Goal: Transaction & Acquisition: Purchase product/service

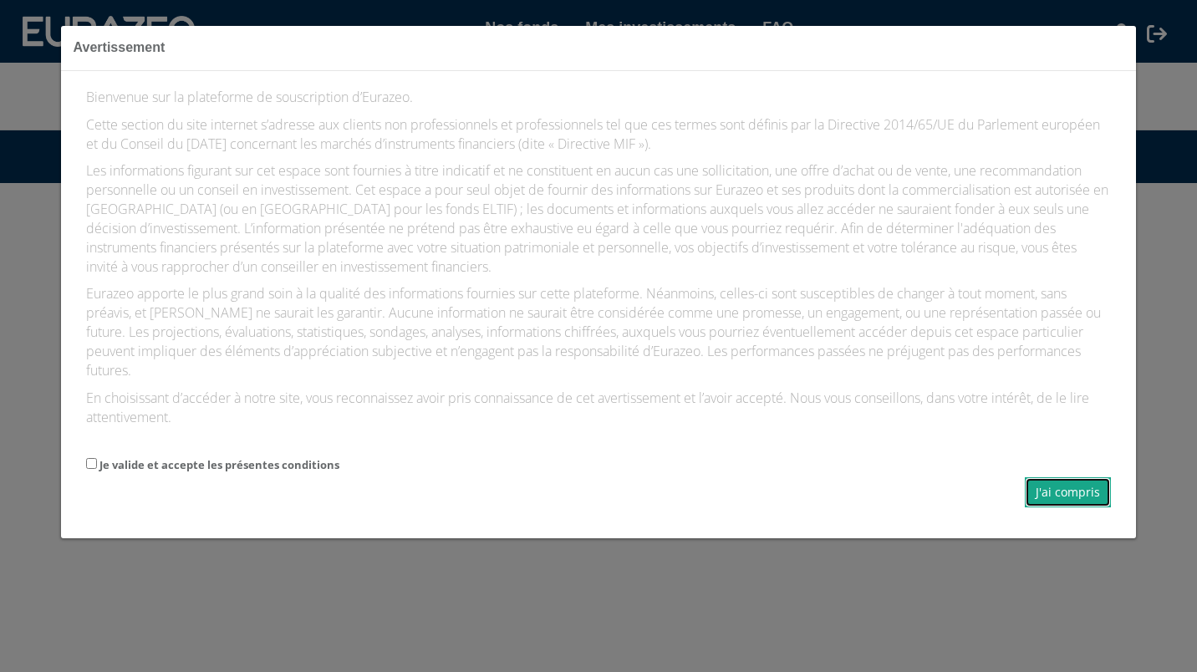
click at [1077, 495] on button "J'ai compris" at bounding box center [1068, 492] width 86 height 30
click at [233, 463] on label "Je valide et accepte les présentes conditions" at bounding box center [219, 465] width 240 height 16
click at [97, 463] on input "Je valide et accepte les présentes conditions" at bounding box center [91, 463] width 11 height 11
checkbox input "true"
click at [1035, 486] on button "J'ai compris" at bounding box center [1068, 492] width 86 height 30
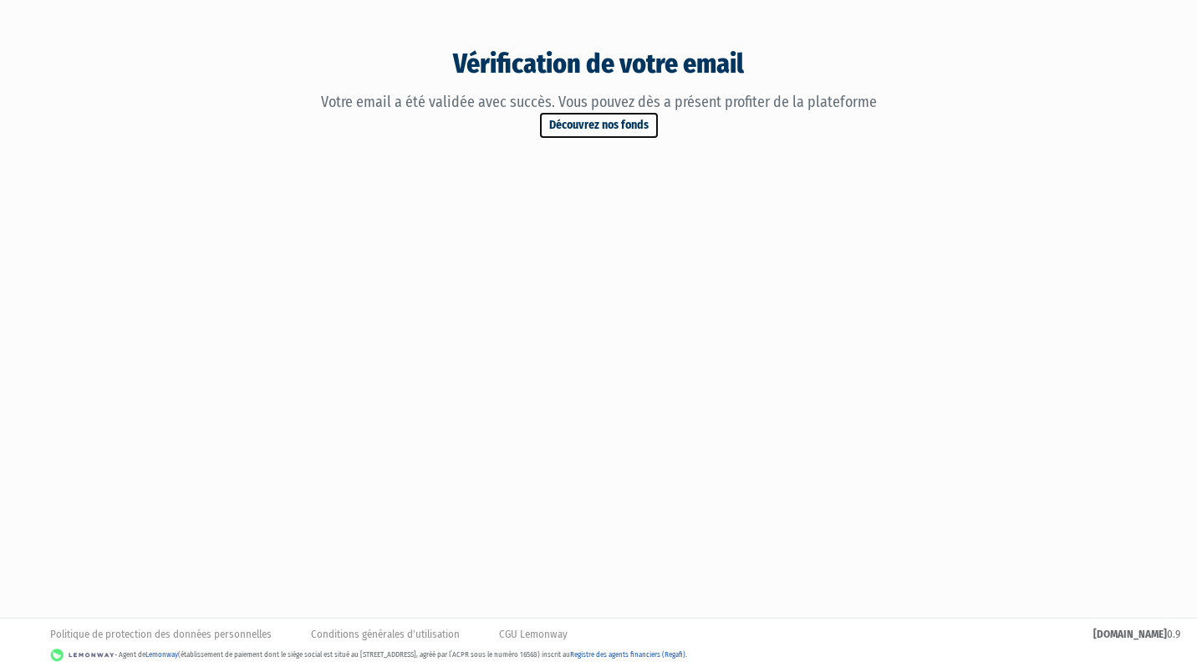
click at [613, 128] on link "Découvrez nos fonds" at bounding box center [598, 125] width 121 height 28
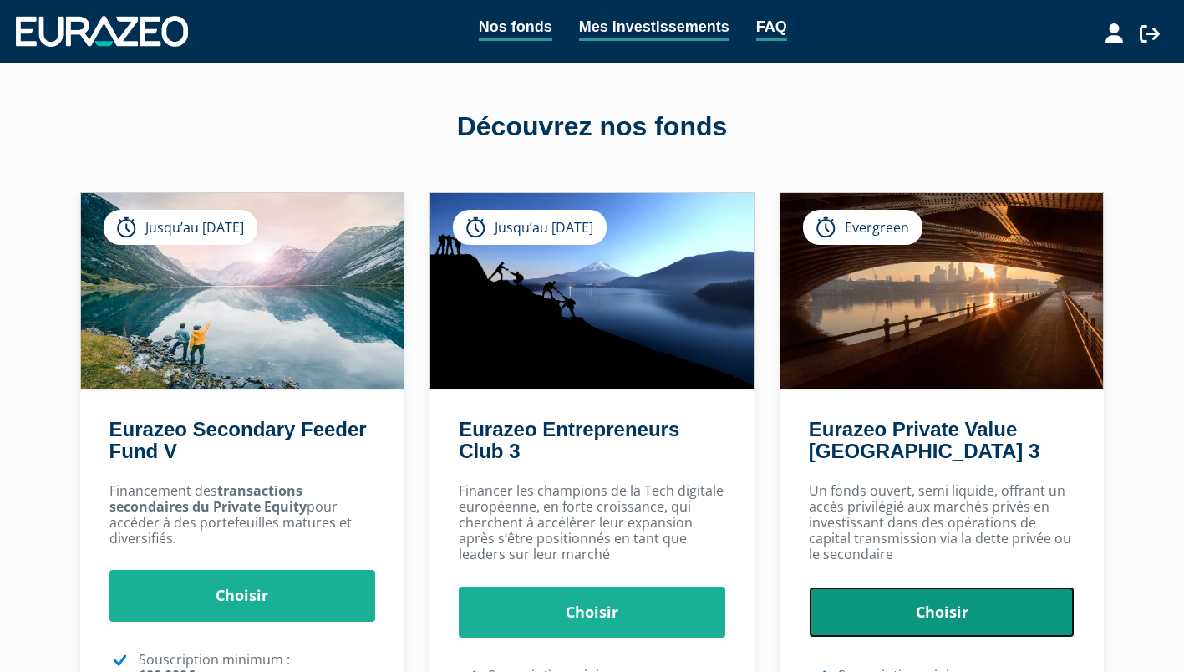
click at [921, 618] on link "Choisir" at bounding box center [942, 613] width 267 height 52
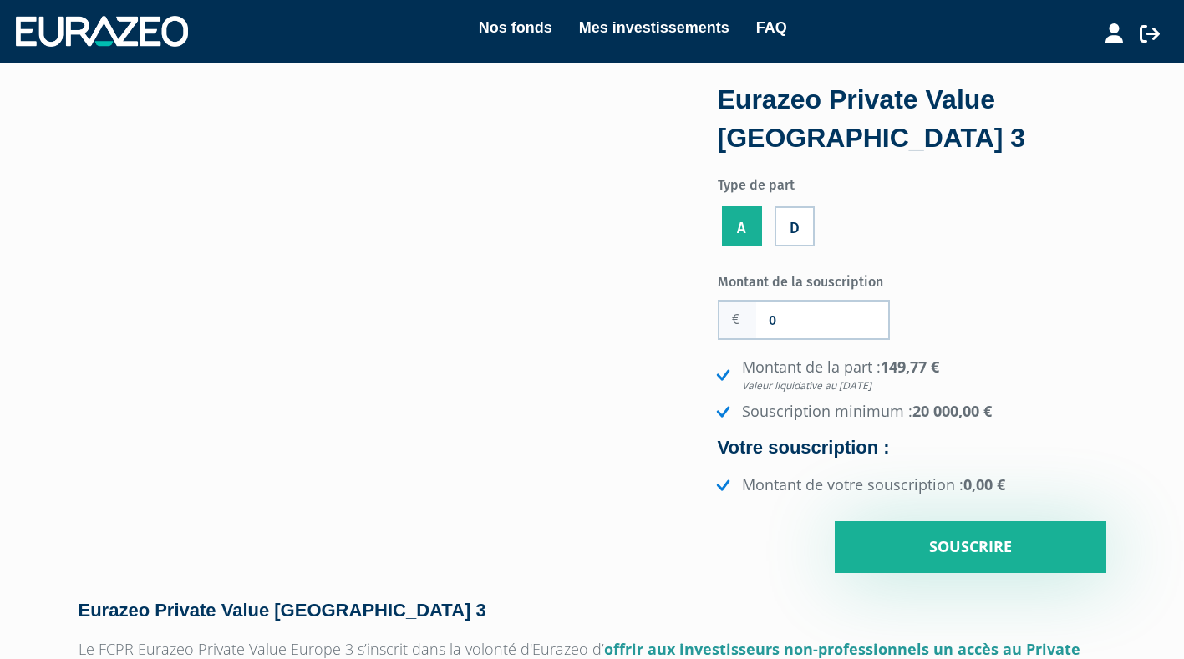
click at [979, 287] on div "Montant de la souscription 0 Nombre de parts 0 Montant de la part : 149,77 € Va…" at bounding box center [912, 420] width 389 height 306
click at [848, 99] on div "Eurazeo Private Value [GEOGRAPHIC_DATA] 3" at bounding box center [912, 119] width 389 height 76
click at [791, 237] on label "D" at bounding box center [795, 226] width 40 height 40
click at [0, 0] on input "D" at bounding box center [0, 0] width 0 height 0
click at [806, 325] on input "0" at bounding box center [822, 320] width 132 height 37
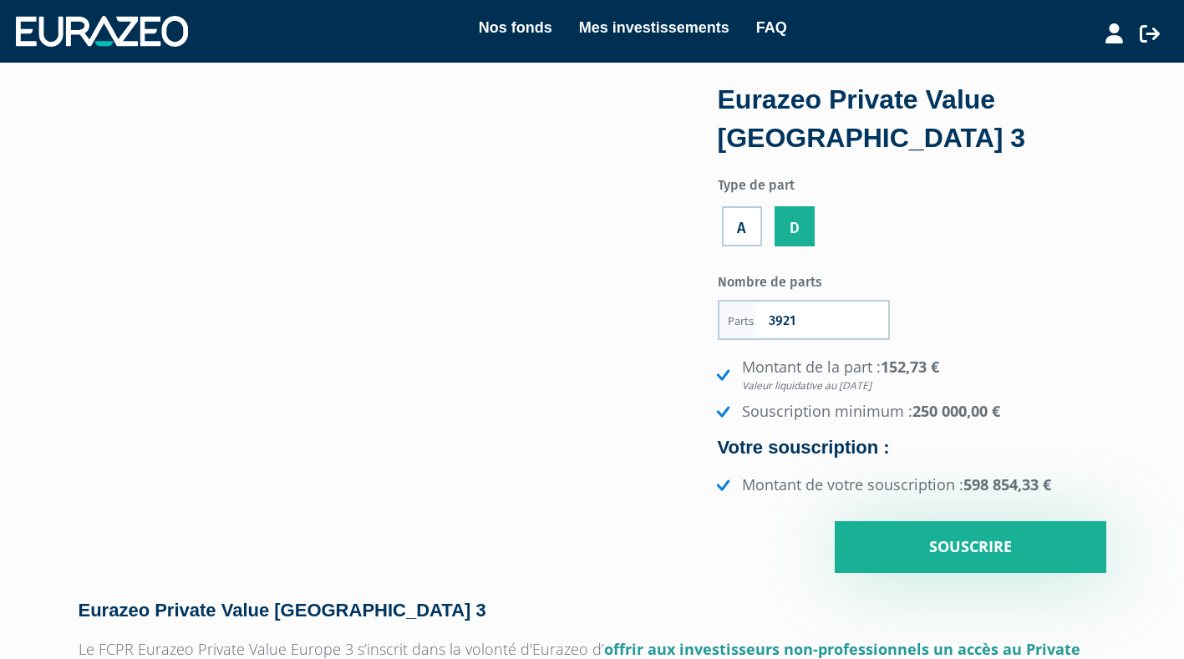
type input "3921"
click at [965, 375] on li "Montant de la part : 152,73 € Valeur liquidative au [DATE]" at bounding box center [910, 375] width 394 height 36
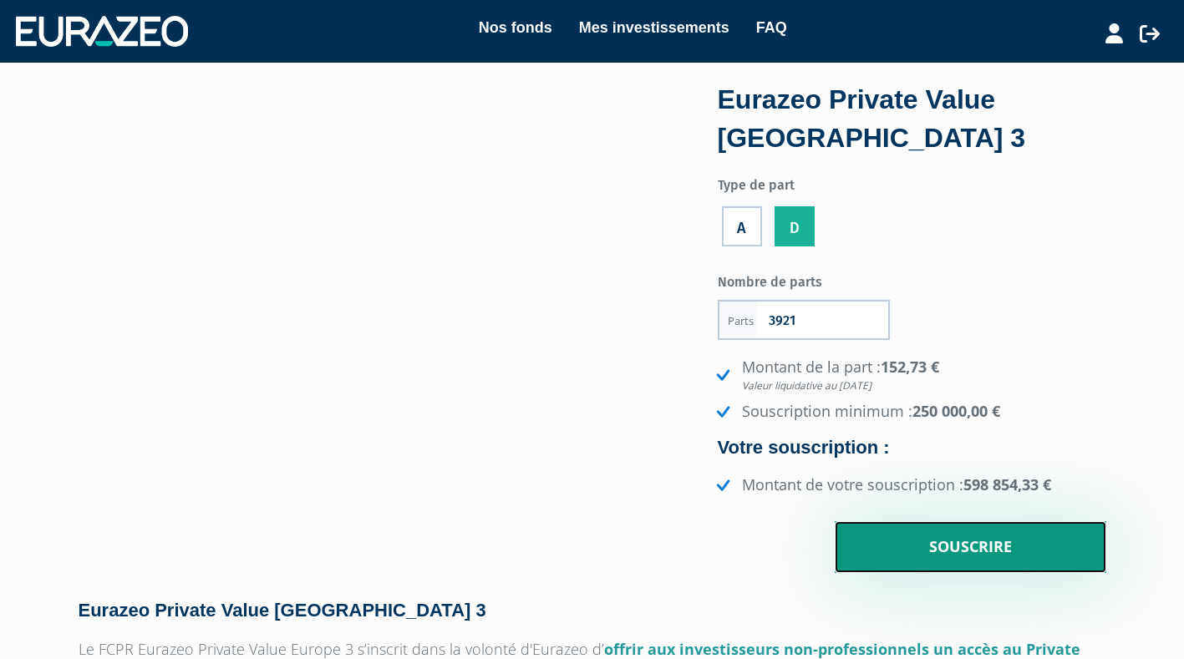
click at [979, 542] on input "Souscrire" at bounding box center [971, 547] width 272 height 52
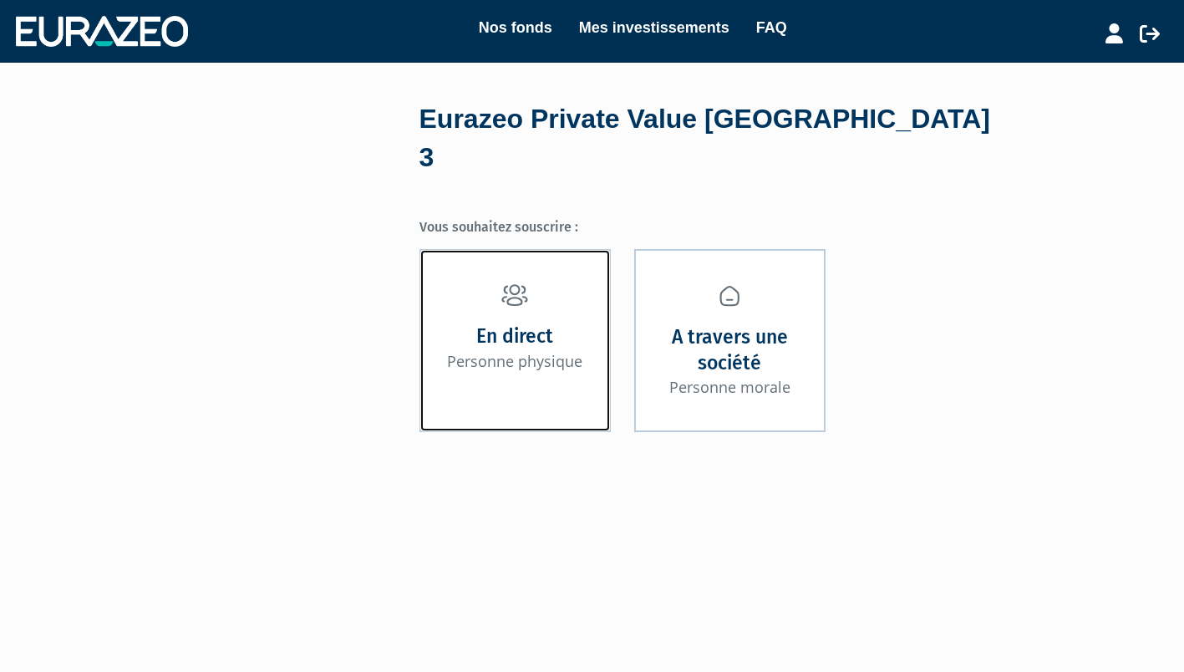
click at [511, 351] on small "Personne physique" at bounding box center [514, 361] width 135 height 20
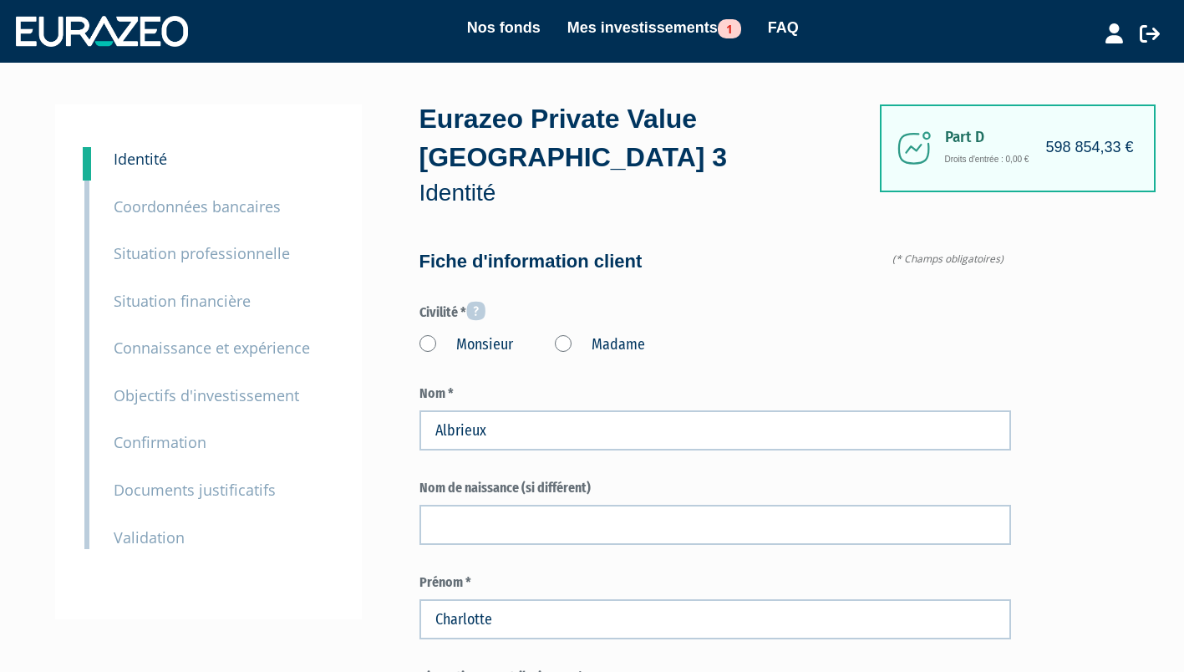
click at [562, 342] on label "Madame" at bounding box center [600, 345] width 90 height 22
click at [0, 0] on "Madame" at bounding box center [0, 0] width 0 height 0
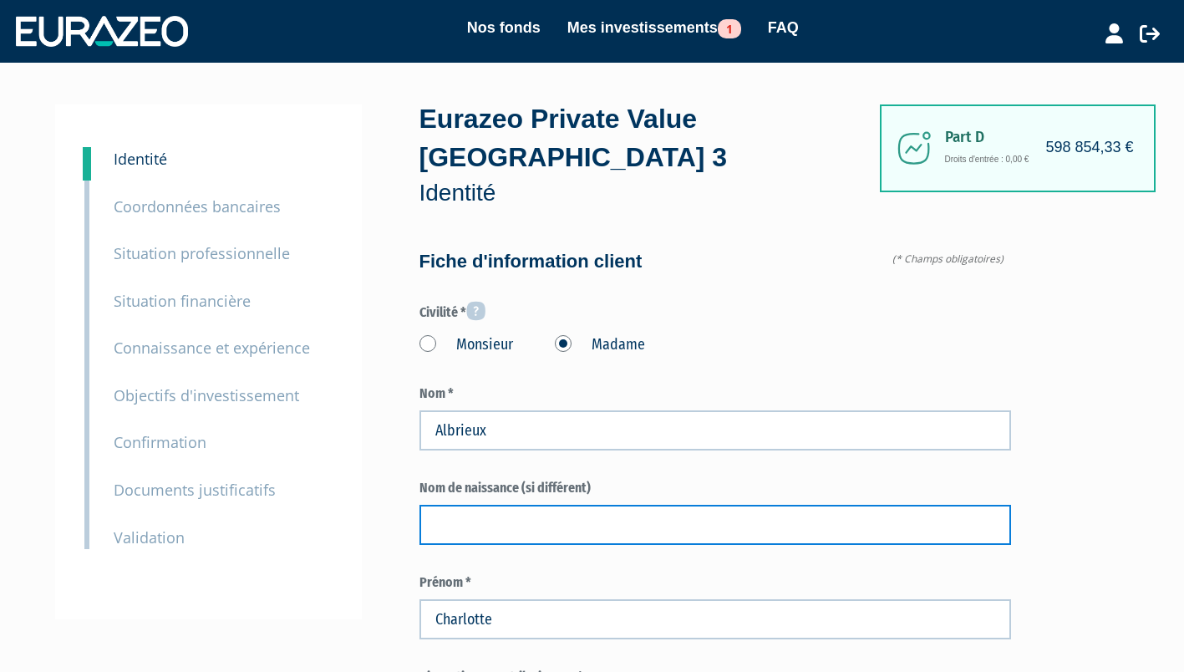
click at [479, 523] on input "text" at bounding box center [716, 525] width 592 height 40
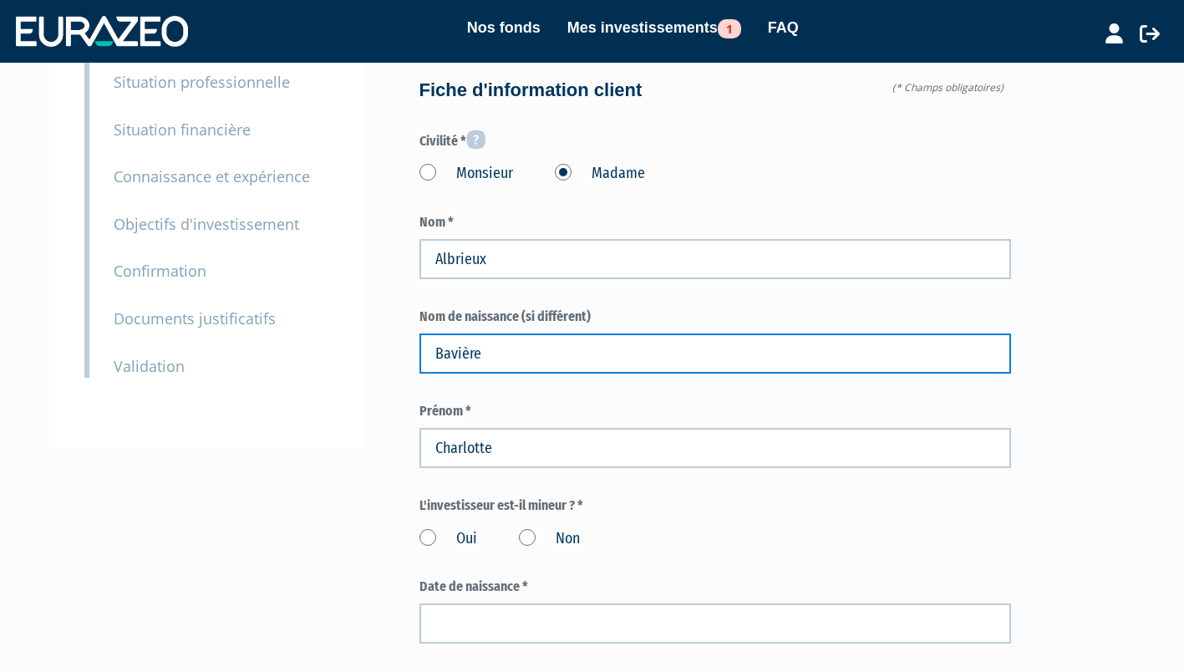
scroll to position [173, 0]
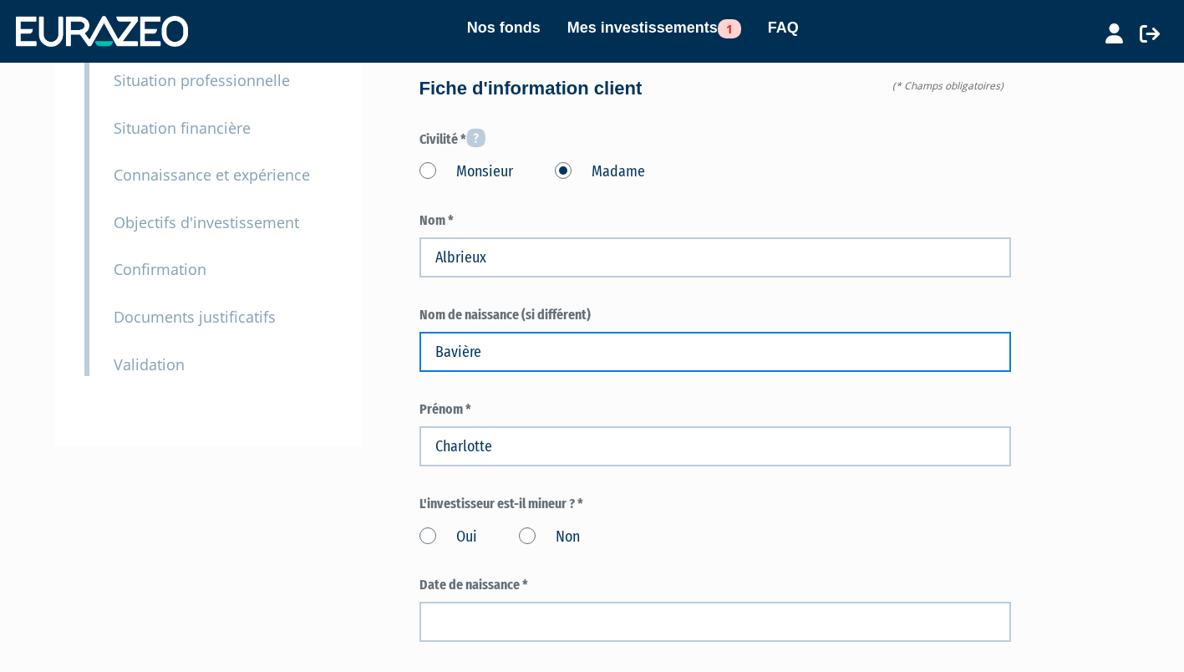
type input "Bavière"
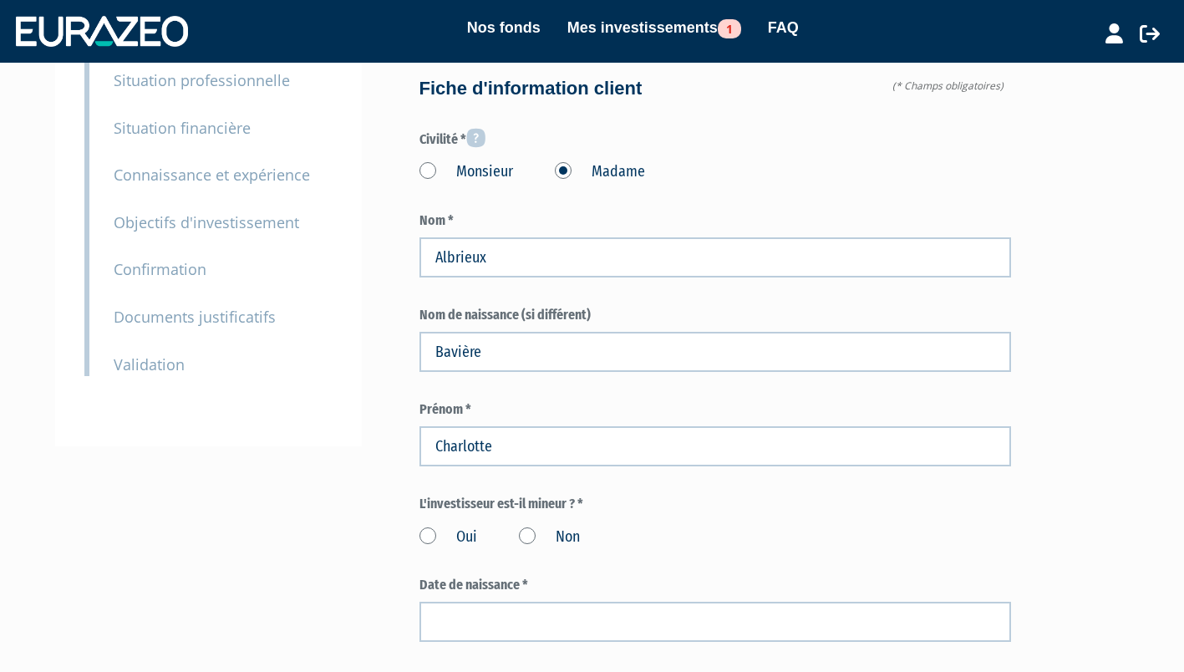
click at [535, 527] on label "Non" at bounding box center [549, 538] width 61 height 22
click at [0, 0] on input "Non" at bounding box center [0, 0] width 0 height 0
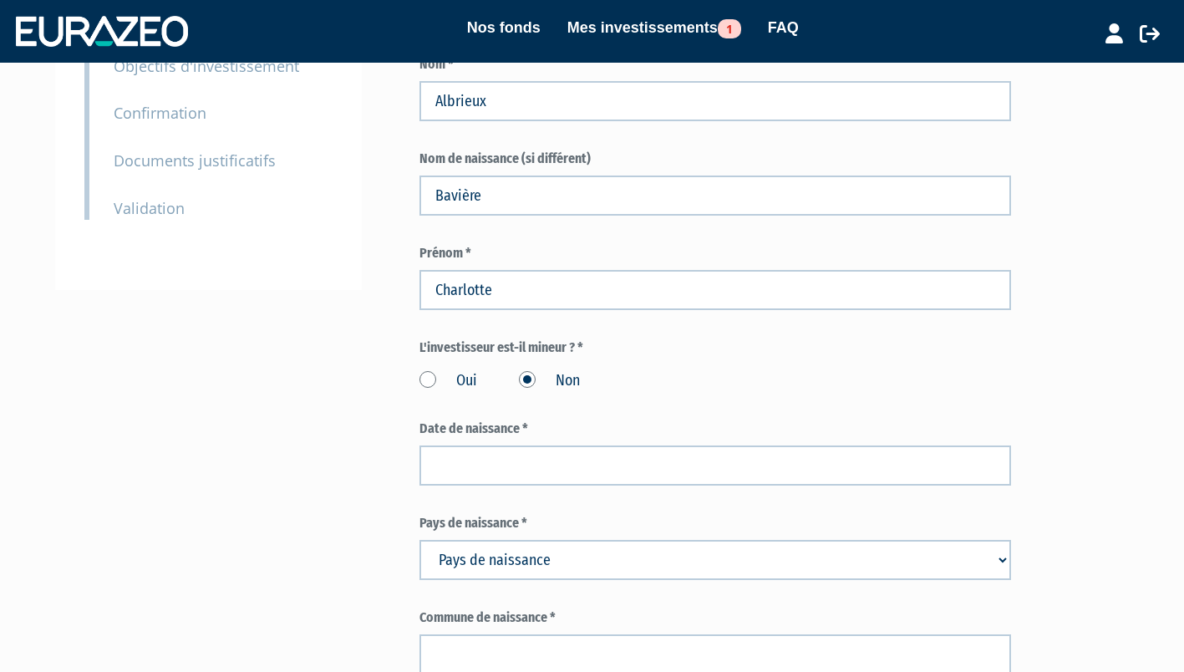
scroll to position [338, 0]
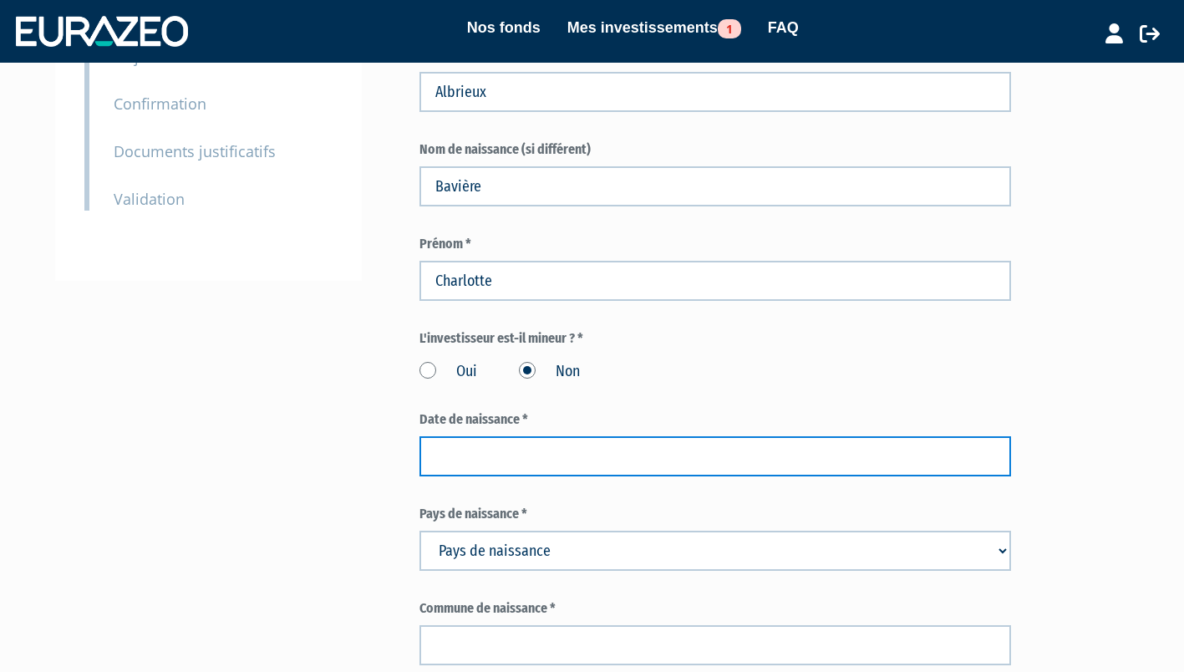
click at [494, 466] on input at bounding box center [716, 456] width 592 height 40
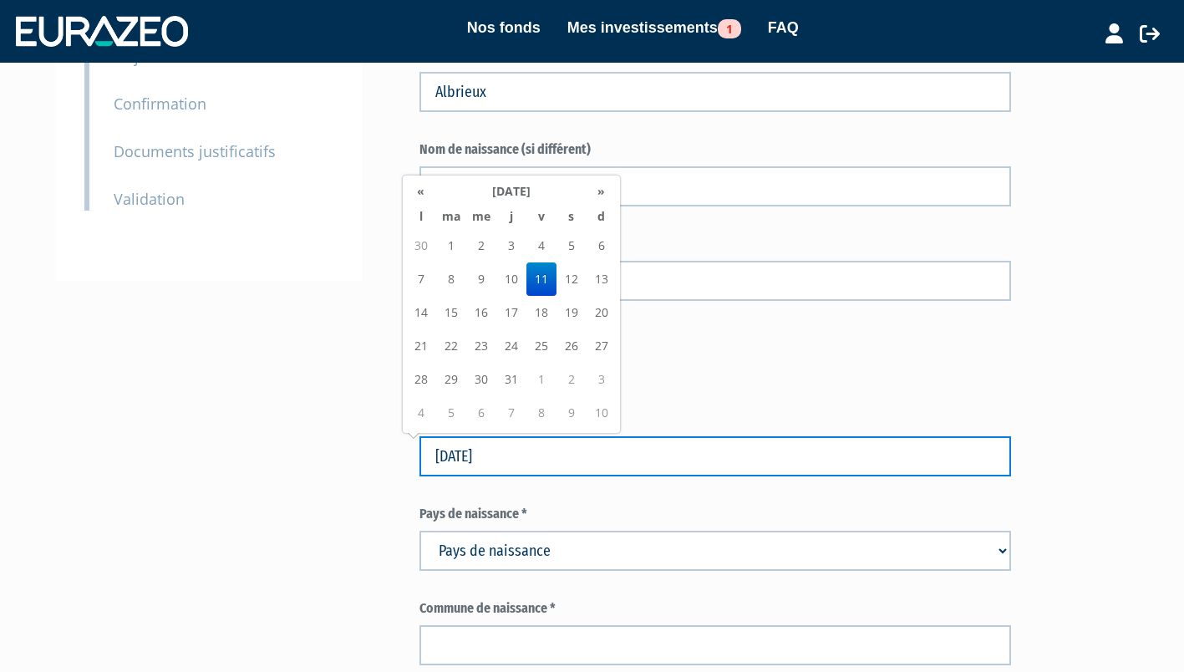
type input "11/05/1990"
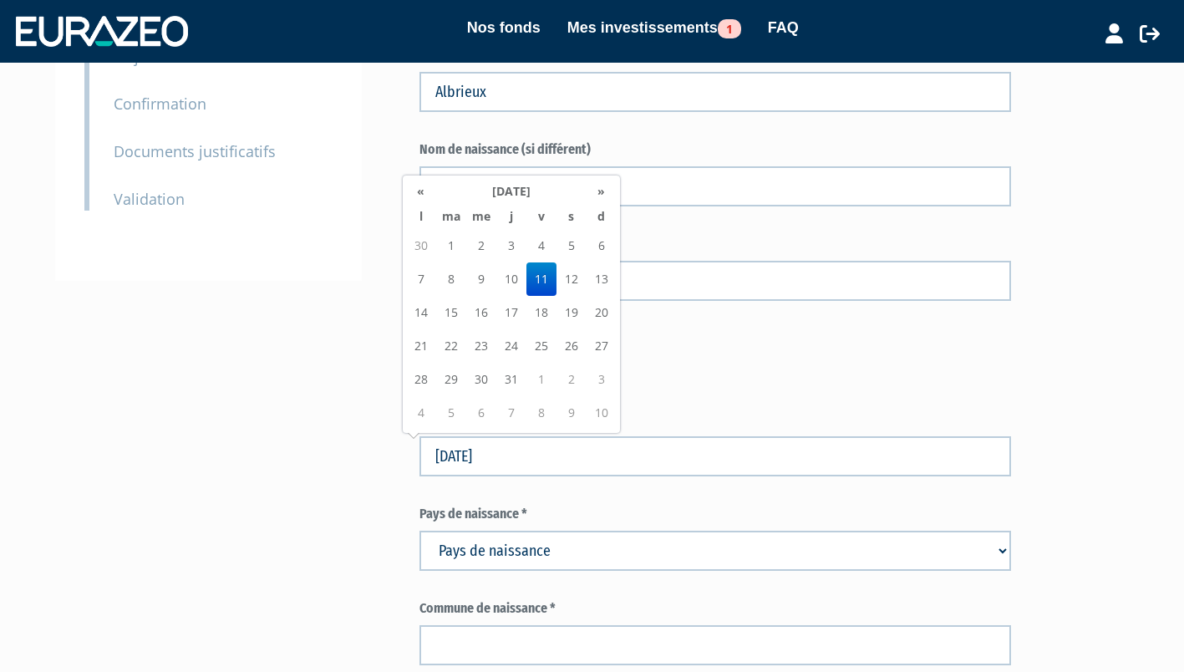
click at [532, 275] on td "11" at bounding box center [542, 278] width 30 height 33
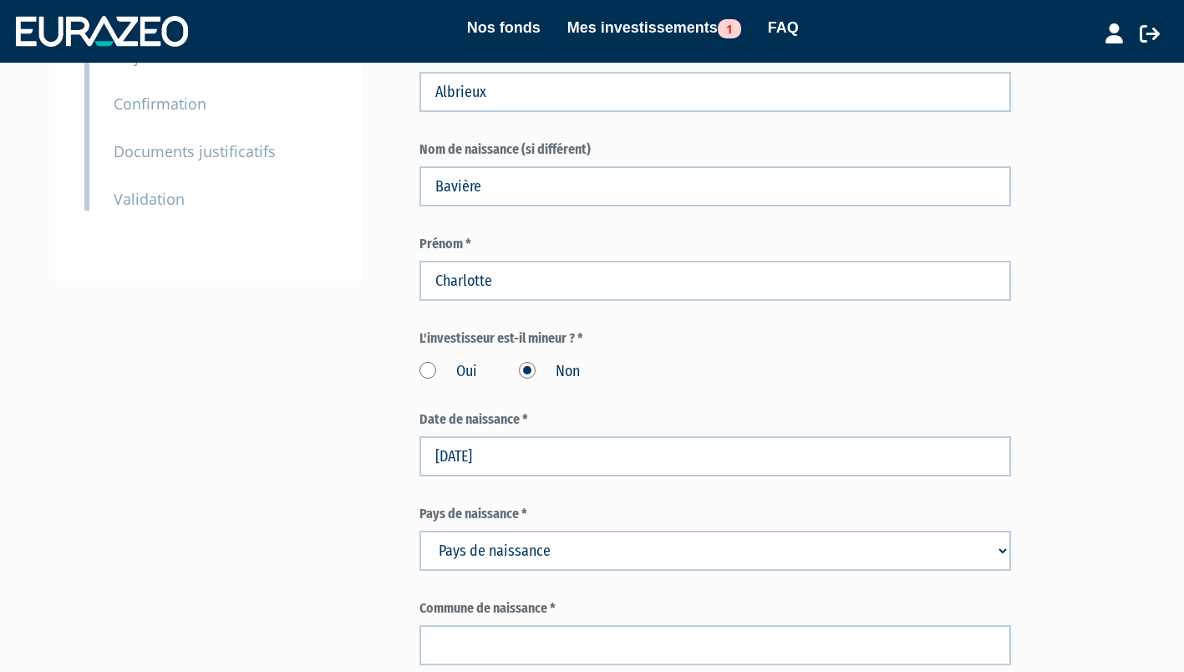
click at [501, 539] on select "Pays de naissance Afghanistan Afrique du Sud Albanie Algérie Allemagne Andorre" at bounding box center [716, 551] width 592 height 40
select select "75"
click at [420, 531] on select "Pays de naissance Afghanistan Afrique du Sud Albanie Algérie Allemagne Andorre" at bounding box center [716, 551] width 592 height 40
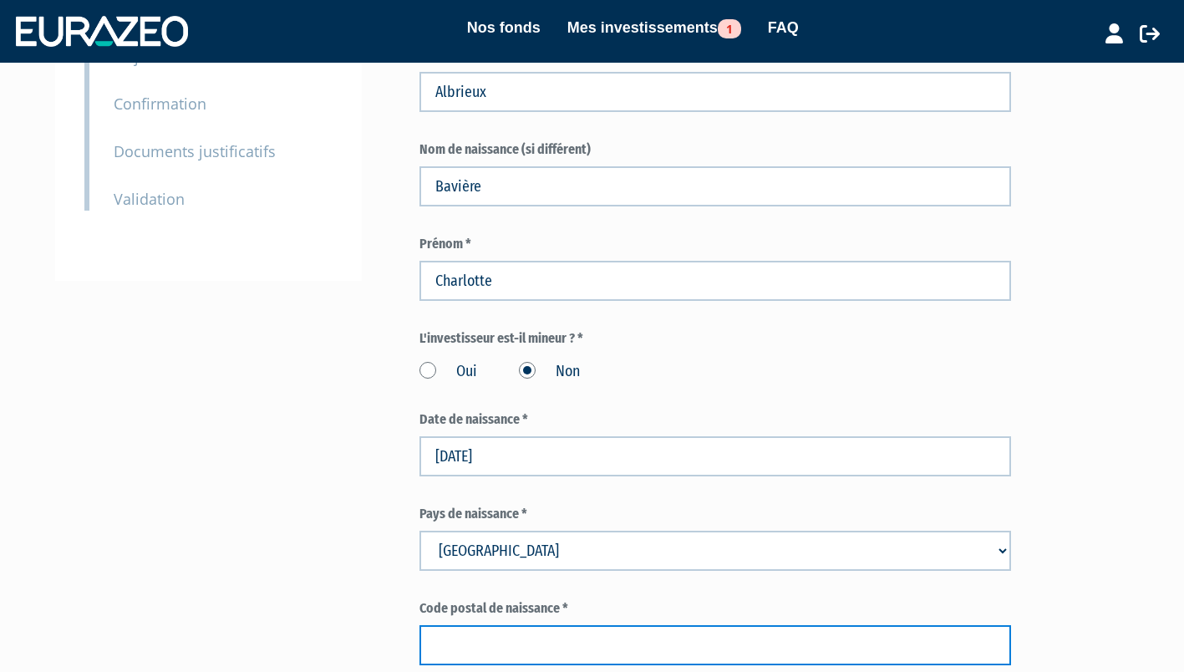
click at [466, 633] on input "text" at bounding box center [716, 645] width 592 height 40
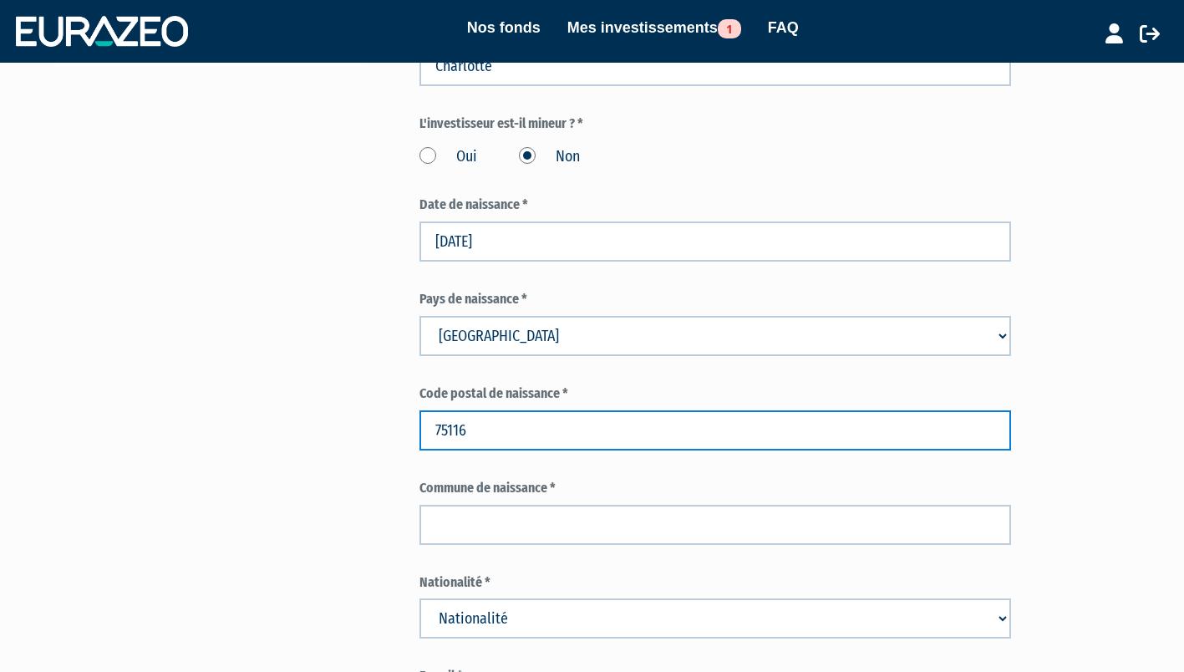
scroll to position [557, 0]
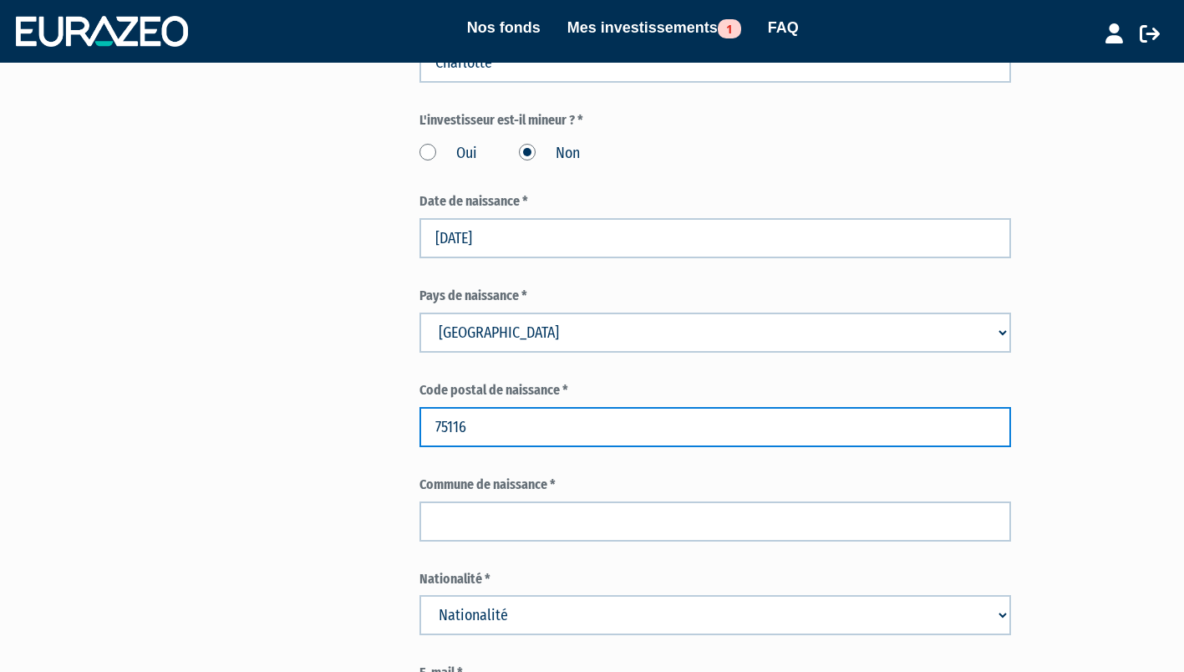
type input "75116"
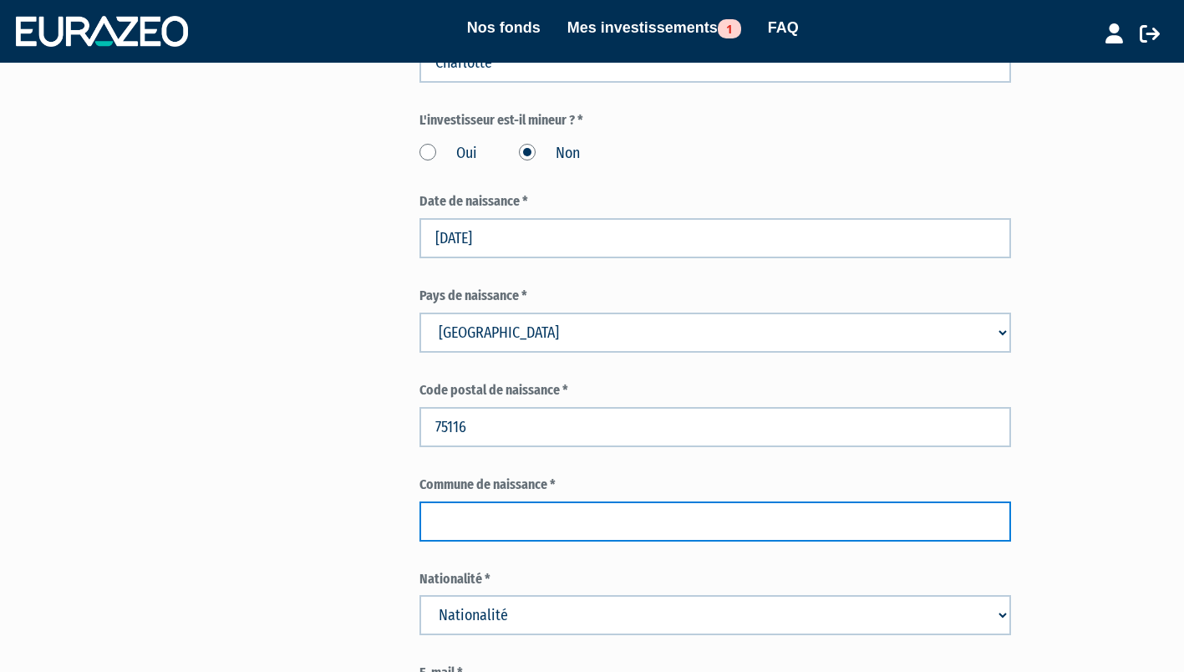
click at [472, 511] on input "text" at bounding box center [716, 521] width 592 height 40
click at [440, 511] on input "text" at bounding box center [716, 521] width 592 height 40
click at [470, 506] on input "text" at bounding box center [716, 521] width 592 height 40
click at [448, 521] on input "<paris" at bounding box center [716, 521] width 592 height 40
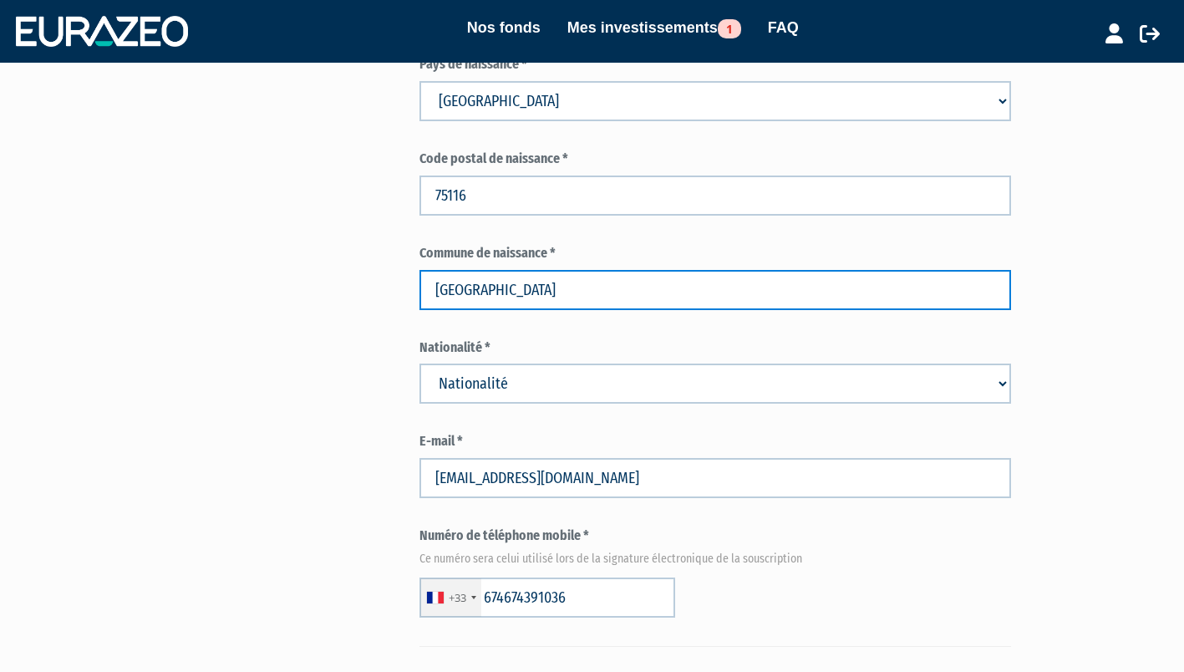
scroll to position [792, 0]
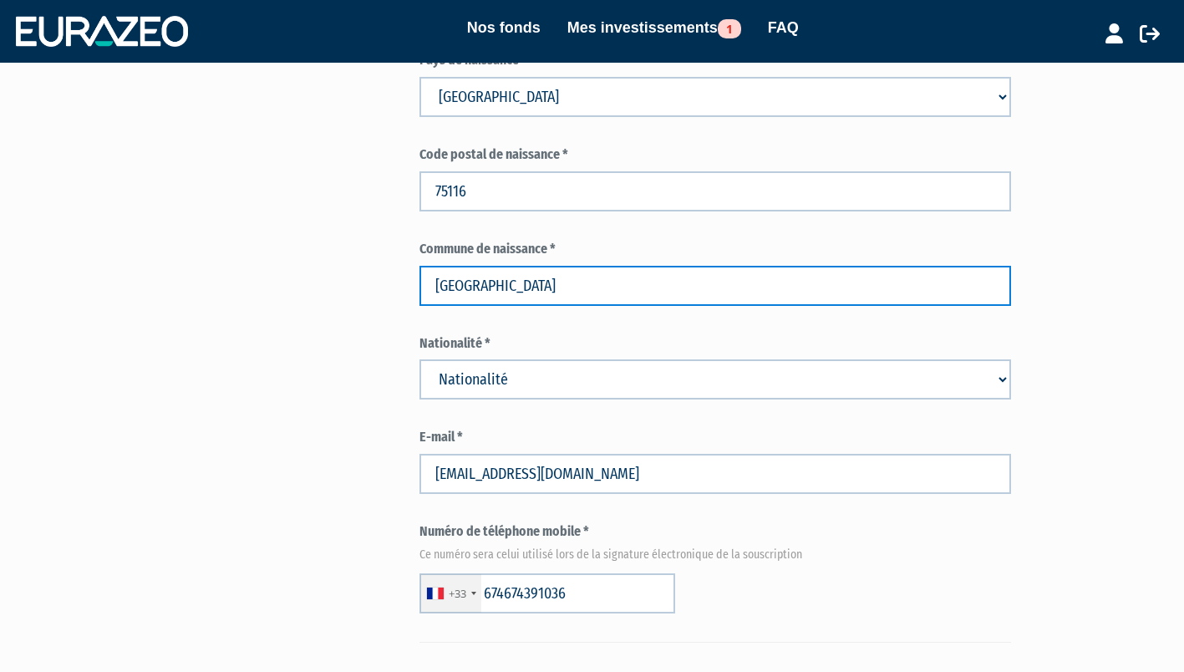
type input "Paris"
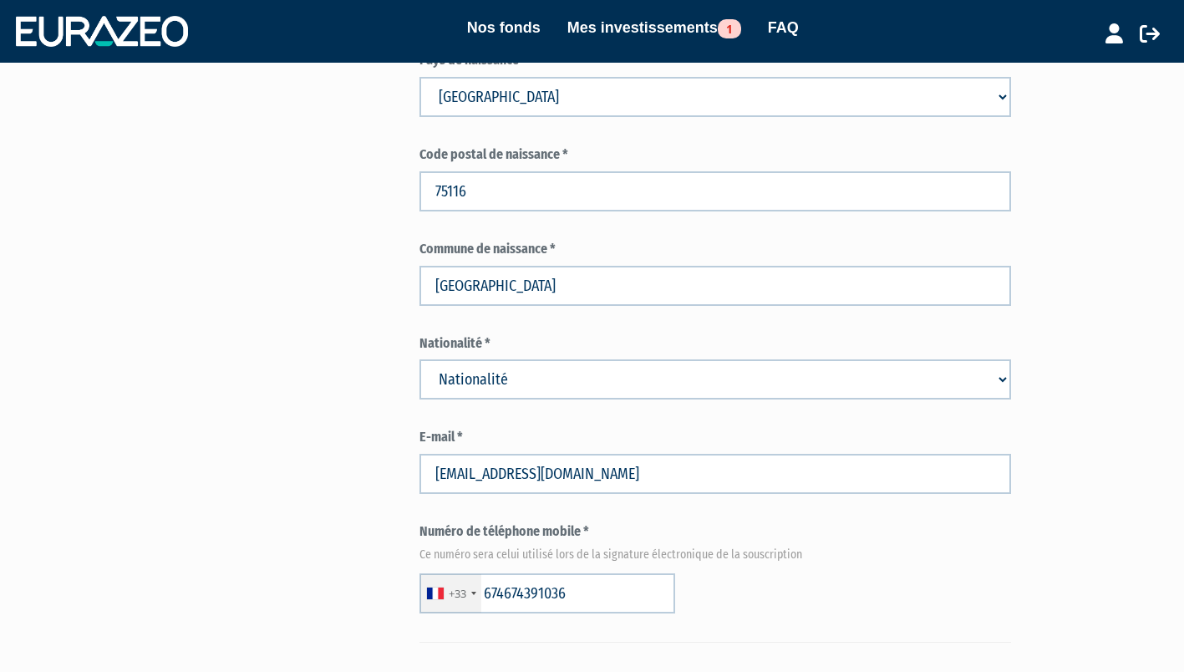
click at [515, 377] on select "Nationalité Afghanistan Afrique du Sud Albanie Algérie Allemagne Andorre" at bounding box center [716, 379] width 592 height 40
select select "75"
click at [420, 359] on select "Nationalité Afghanistan Afrique du Sud Albanie Algérie Allemagne Andorre" at bounding box center [716, 379] width 592 height 40
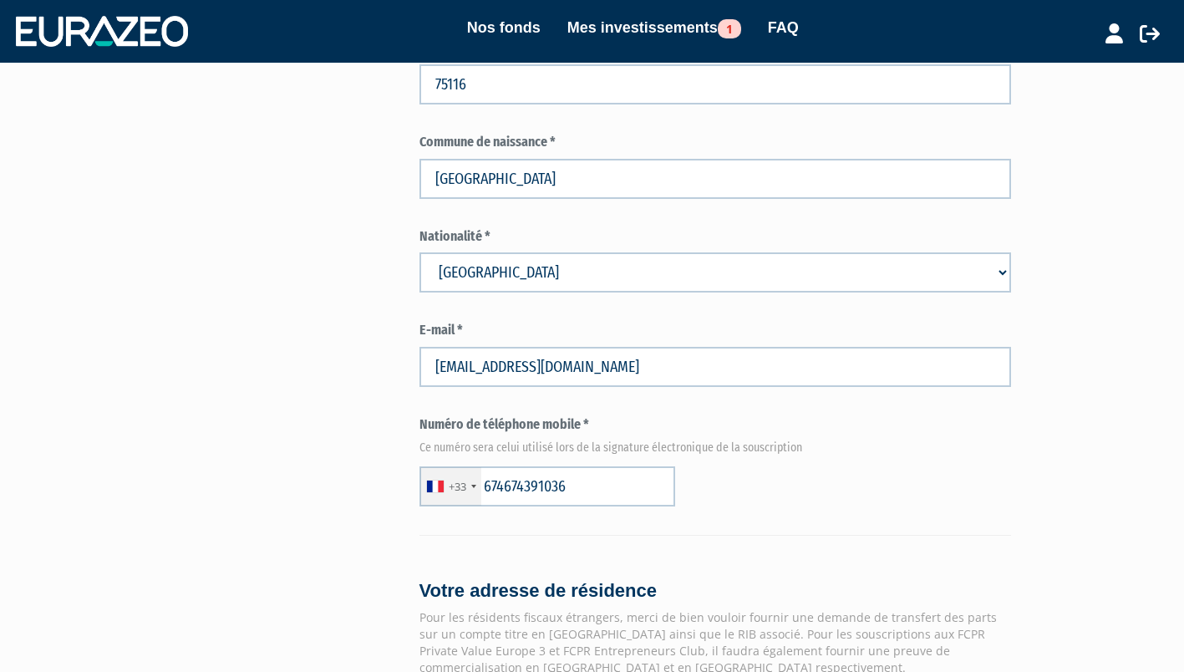
scroll to position [900, 0]
click at [524, 485] on input "674674391036" at bounding box center [548, 486] width 256 height 40
click at [577, 490] on input "674391036" at bounding box center [548, 486] width 256 height 40
type input "674391036"
click at [674, 498] on div "+33 France +33 Germany (Deutschland) +49 Switzerland (Schweiz) +41 Belgium (Bel…" at bounding box center [716, 486] width 592 height 40
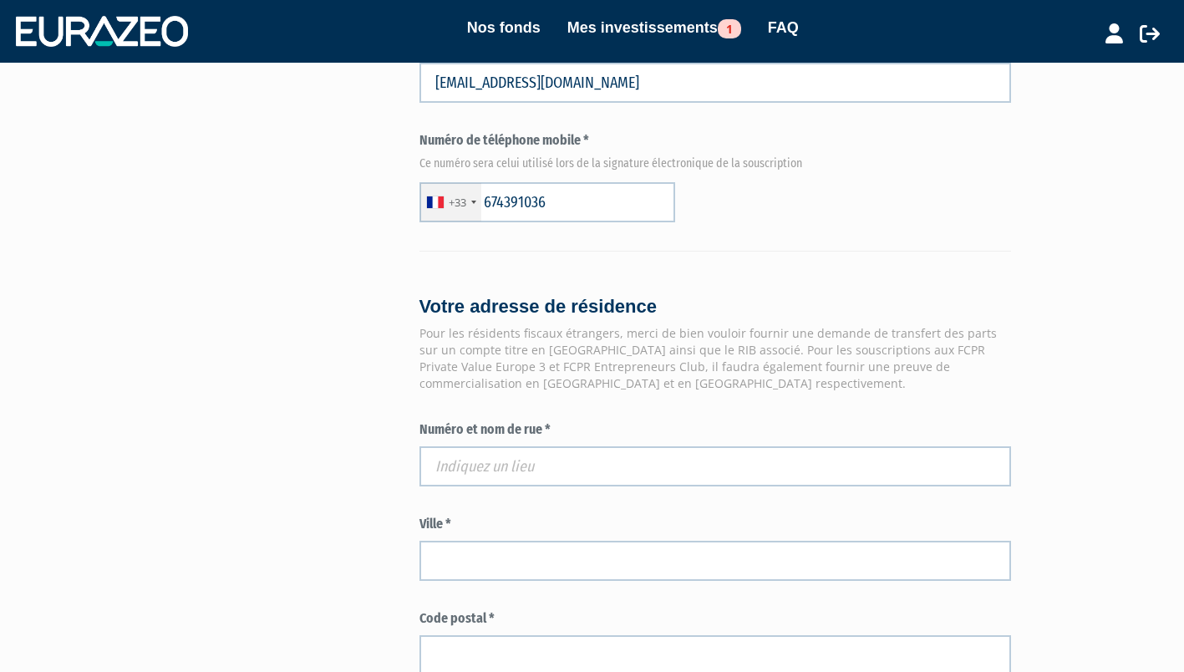
scroll to position [1184, 0]
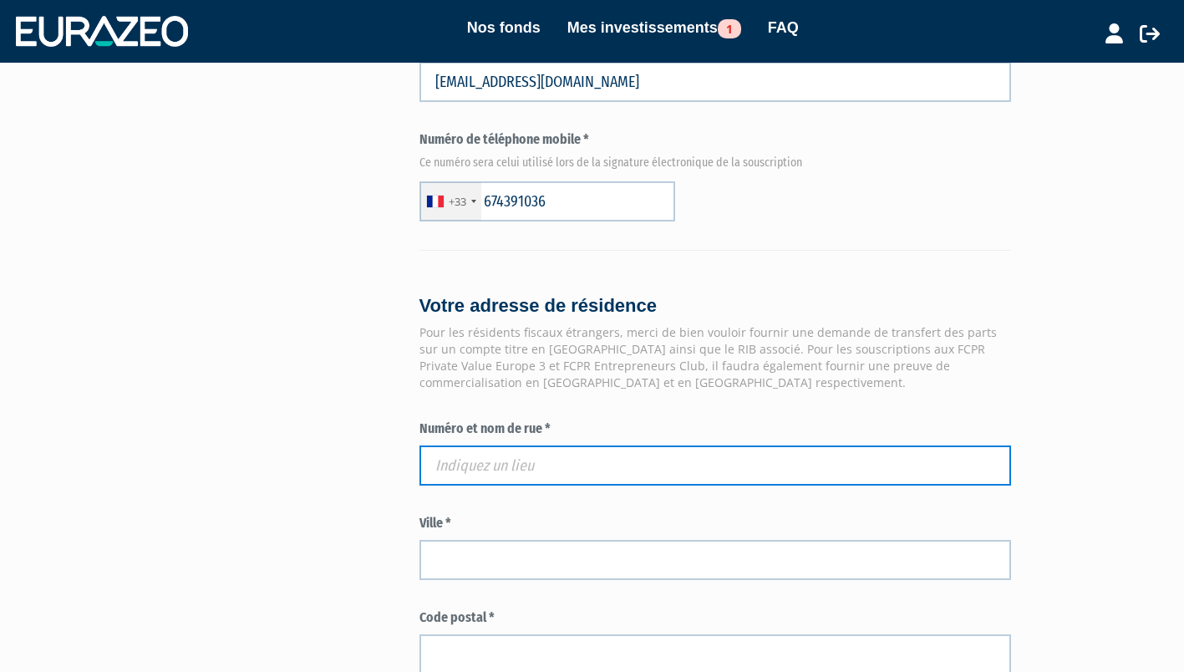
click at [473, 472] on input "text" at bounding box center [716, 465] width 592 height 40
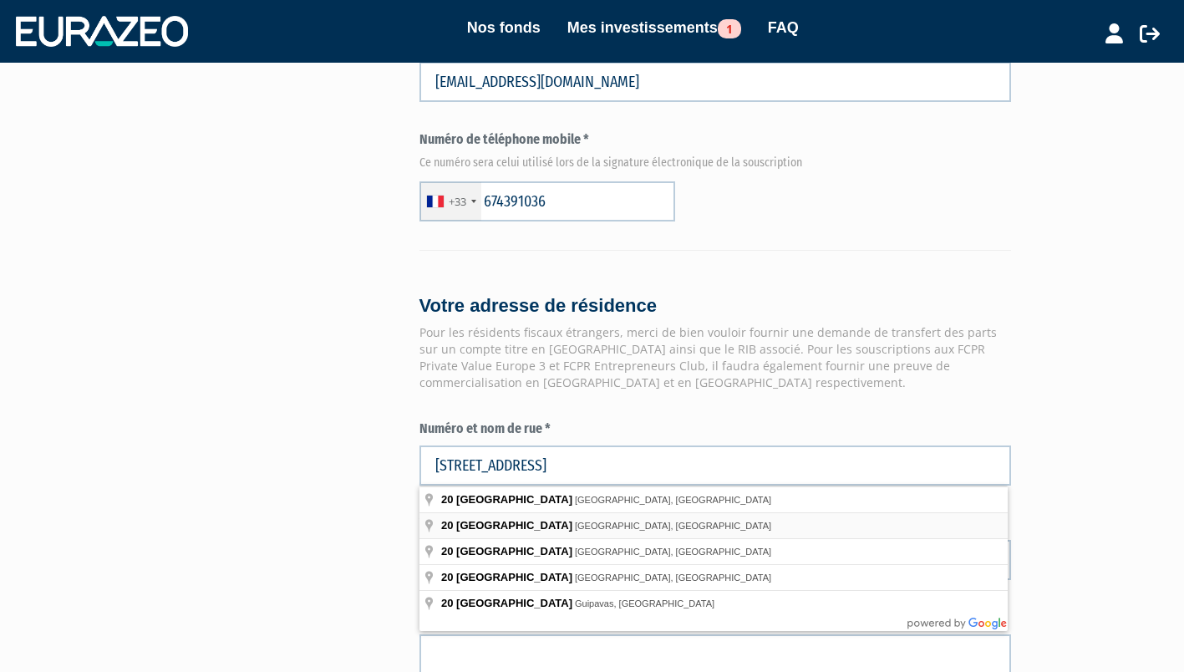
type input "20 Rue de Provence, Versailles, France"
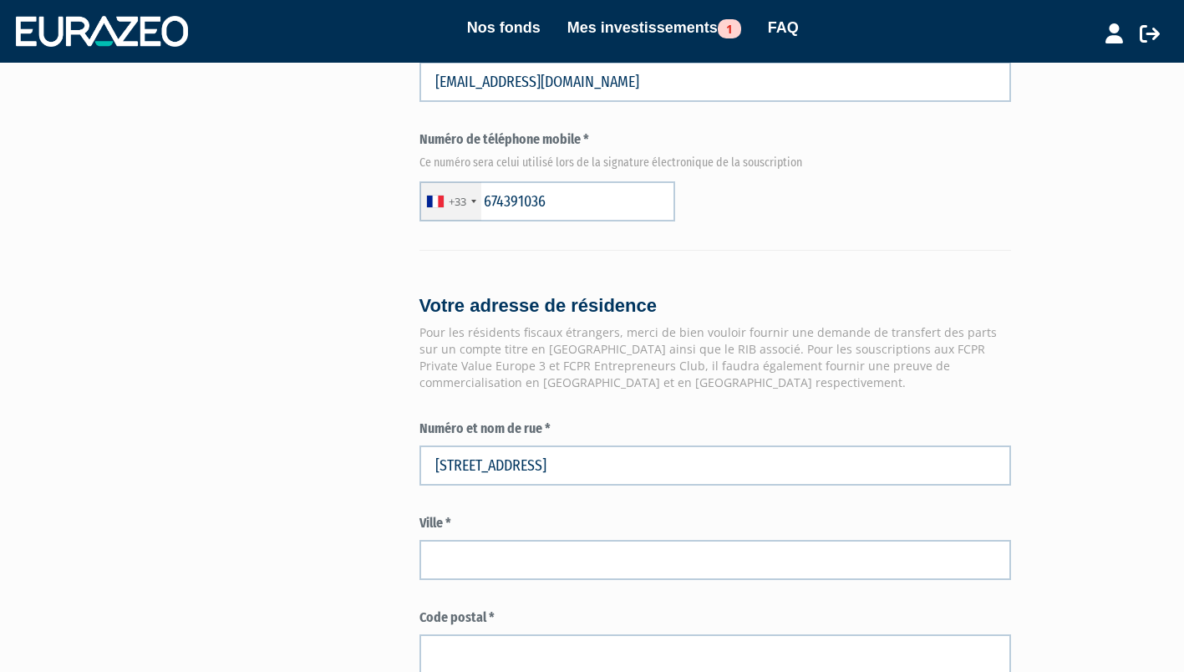
type input "Versailles"
type input "78000"
type input "20 Rue de Provence"
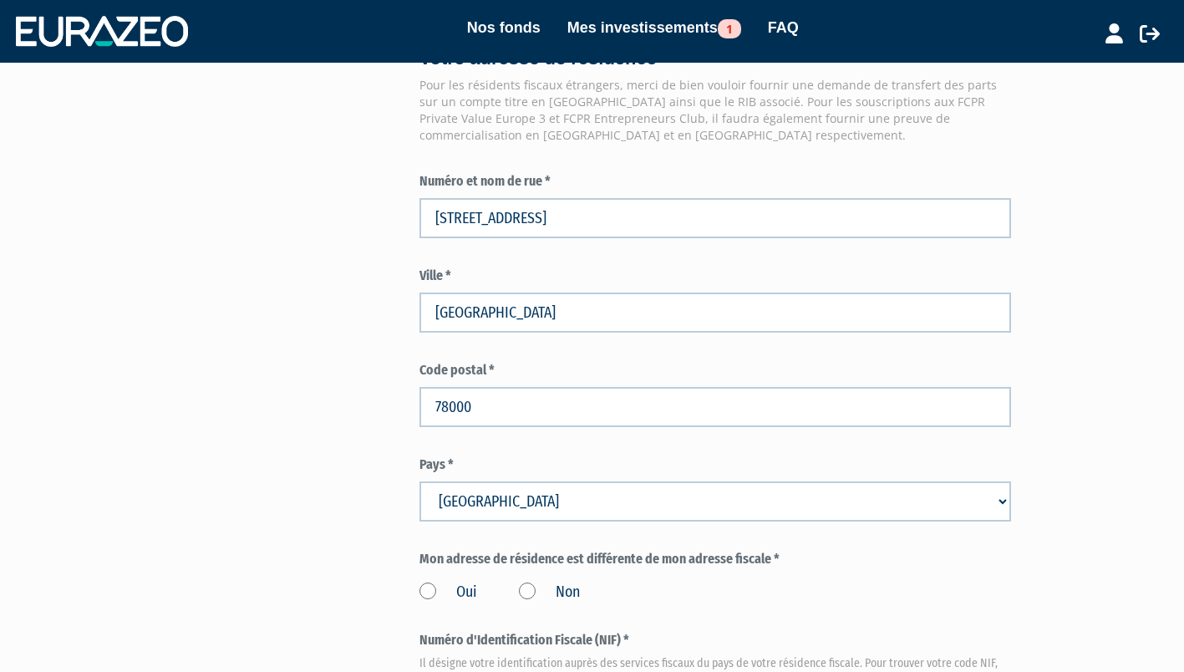
scroll to position [1480, 0]
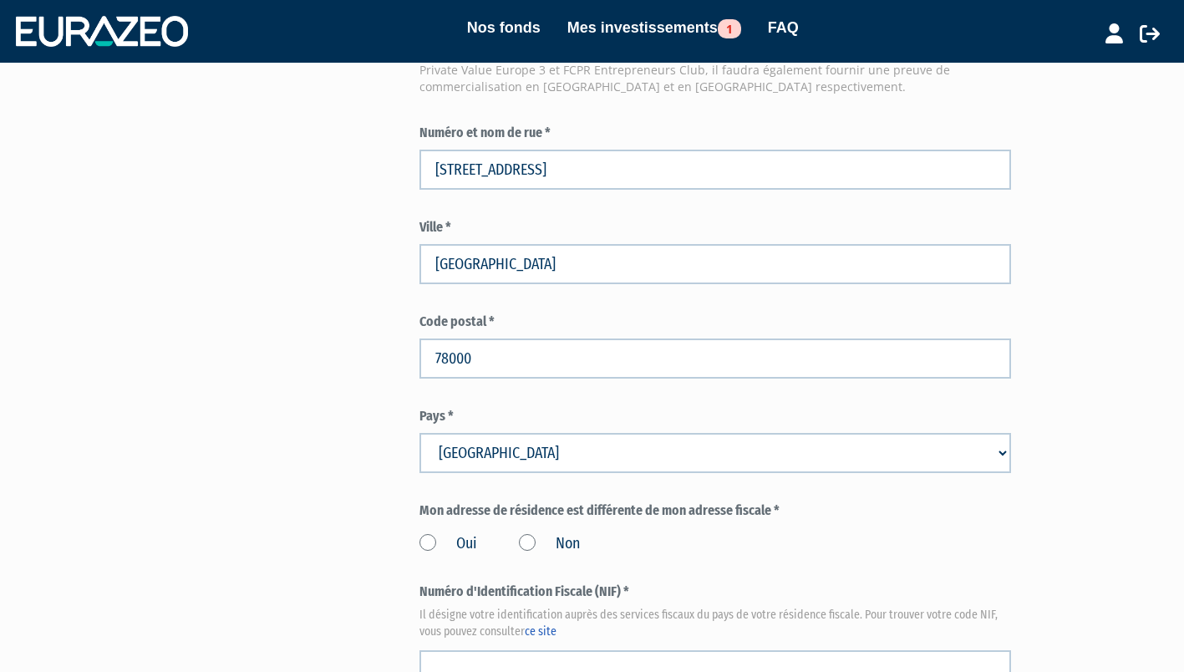
click at [521, 538] on label "Non" at bounding box center [549, 544] width 61 height 22
click at [0, 0] on input "Non" at bounding box center [0, 0] width 0 height 0
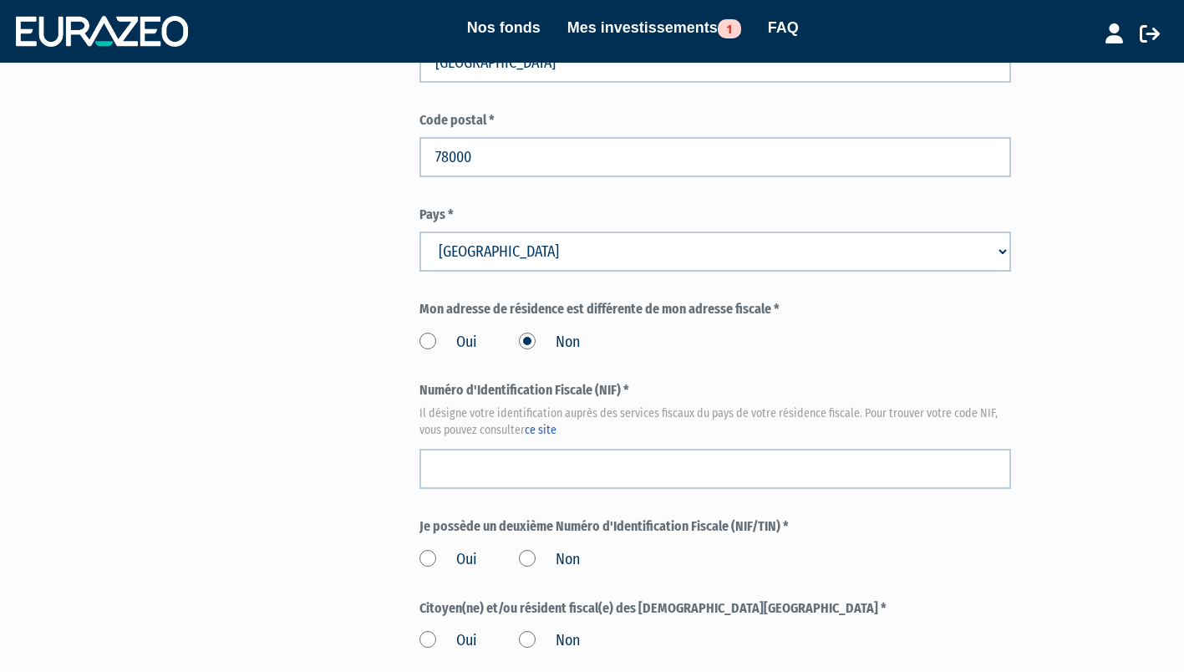
scroll to position [1682, 0]
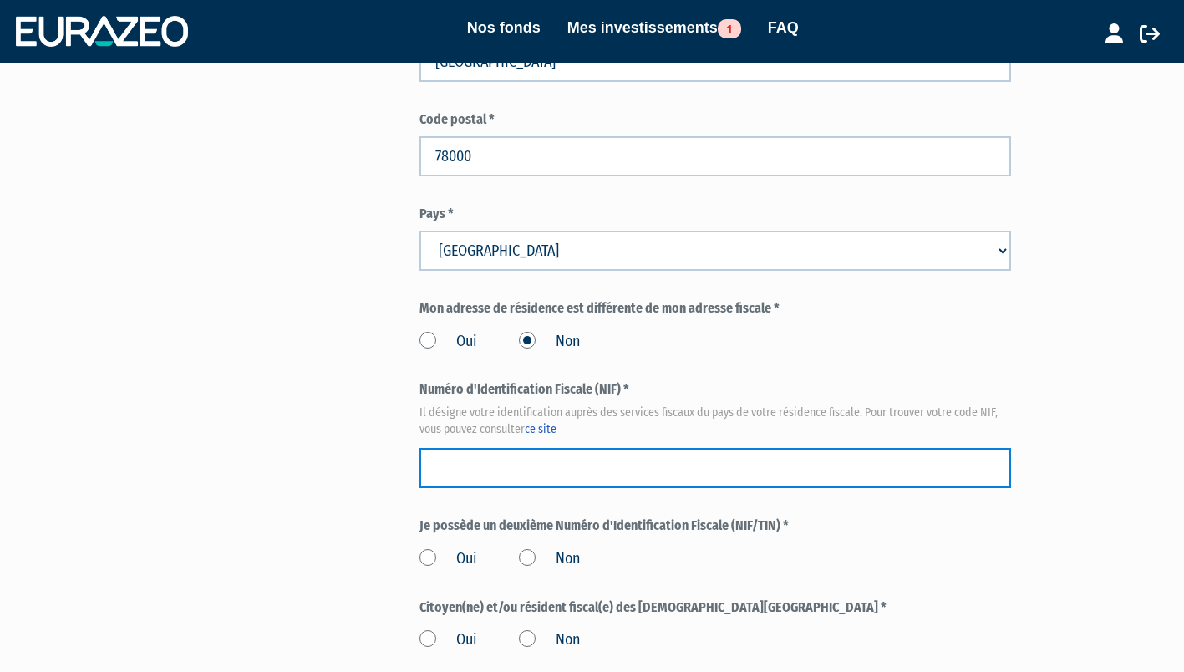
click at [496, 457] on input "text" at bounding box center [716, 468] width 592 height 40
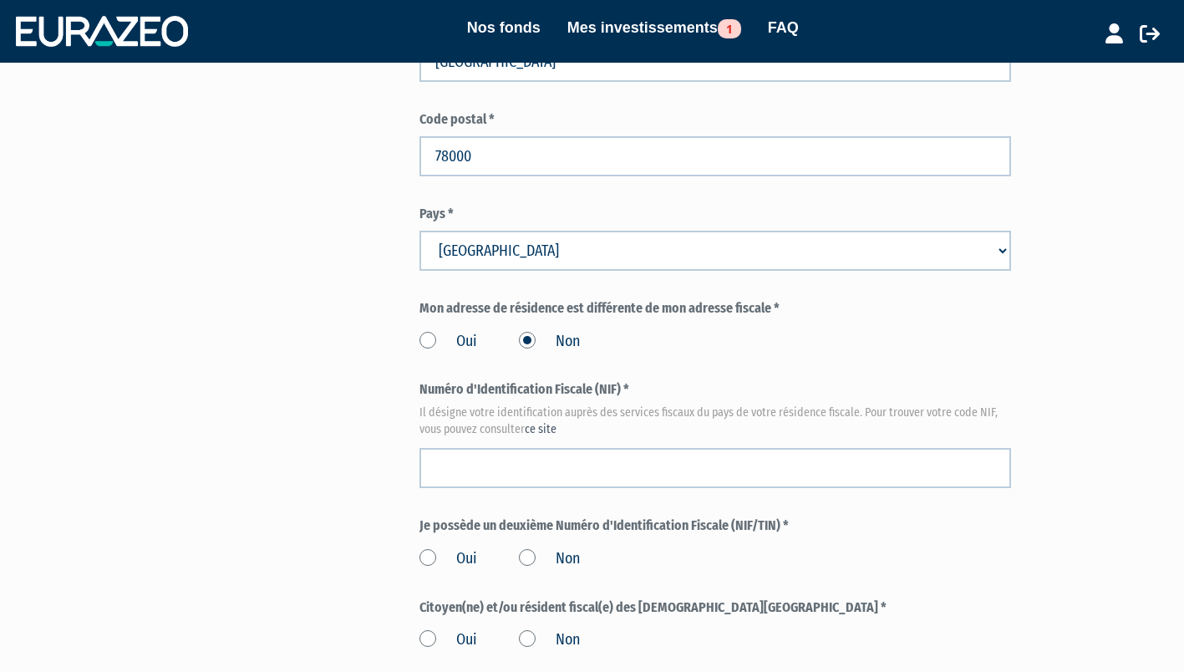
click at [552, 432] on link "ce site" at bounding box center [541, 429] width 32 height 14
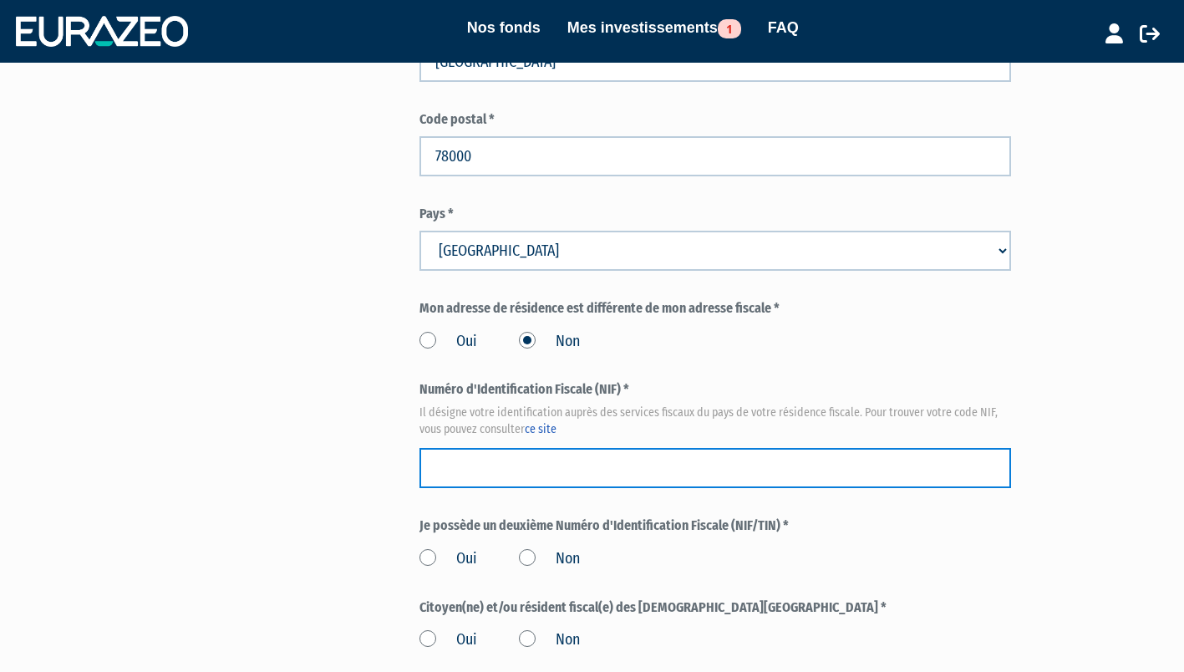
click at [797, 469] on input "text" at bounding box center [716, 468] width 592 height 40
type input "1970924643198"
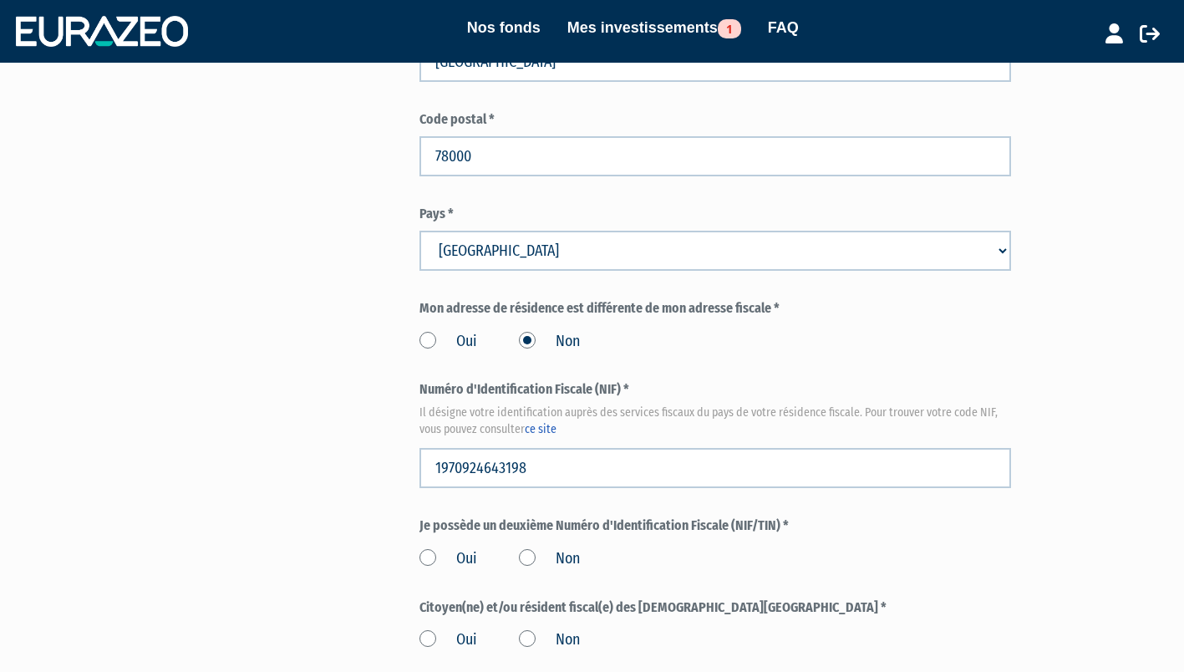
click at [527, 559] on label "Non" at bounding box center [549, 559] width 61 height 22
click at [0, 0] on input "Non" at bounding box center [0, 0] width 0 height 0
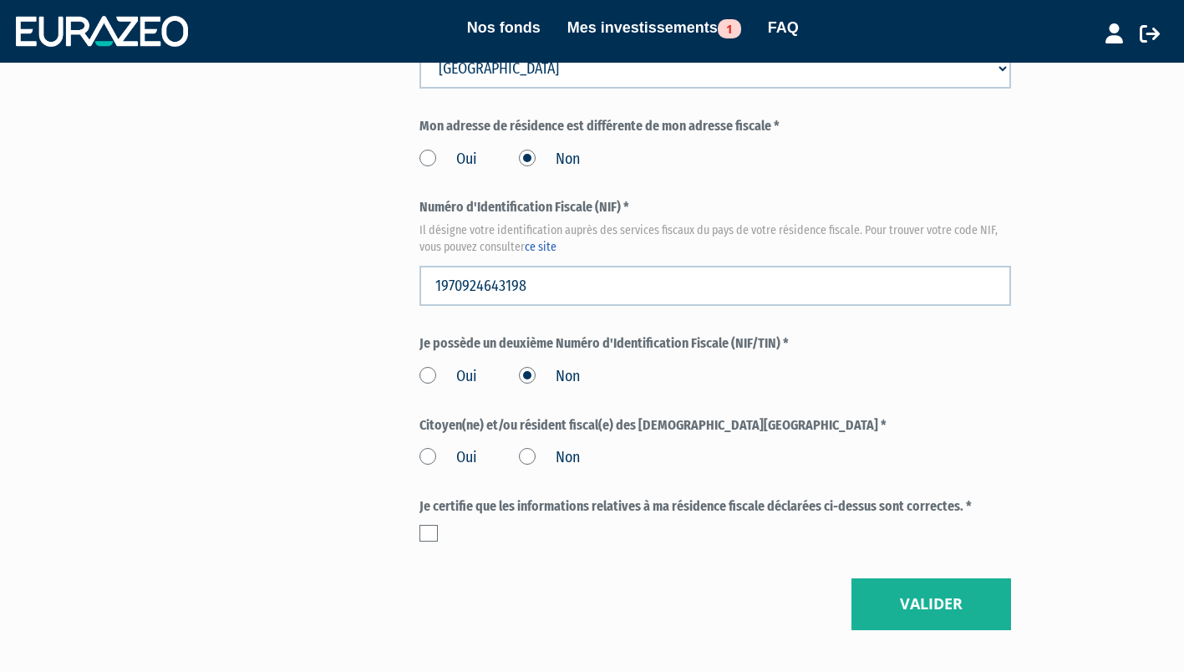
scroll to position [1870, 0]
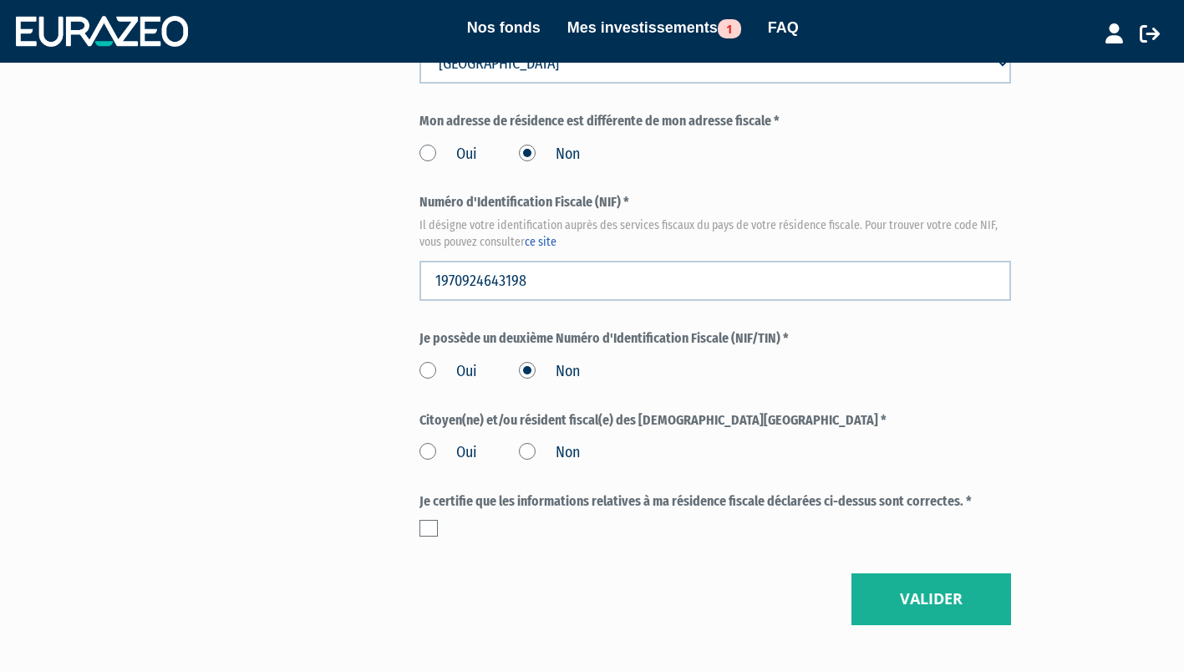
click at [521, 451] on label "Non" at bounding box center [549, 453] width 61 height 22
click at [0, 0] on input "Non" at bounding box center [0, 0] width 0 height 0
click at [427, 530] on label at bounding box center [429, 528] width 18 height 17
click at [0, 0] on input "checkbox" at bounding box center [0, 0] width 0 height 0
click at [962, 602] on button "Valider" at bounding box center [932, 599] width 160 height 52
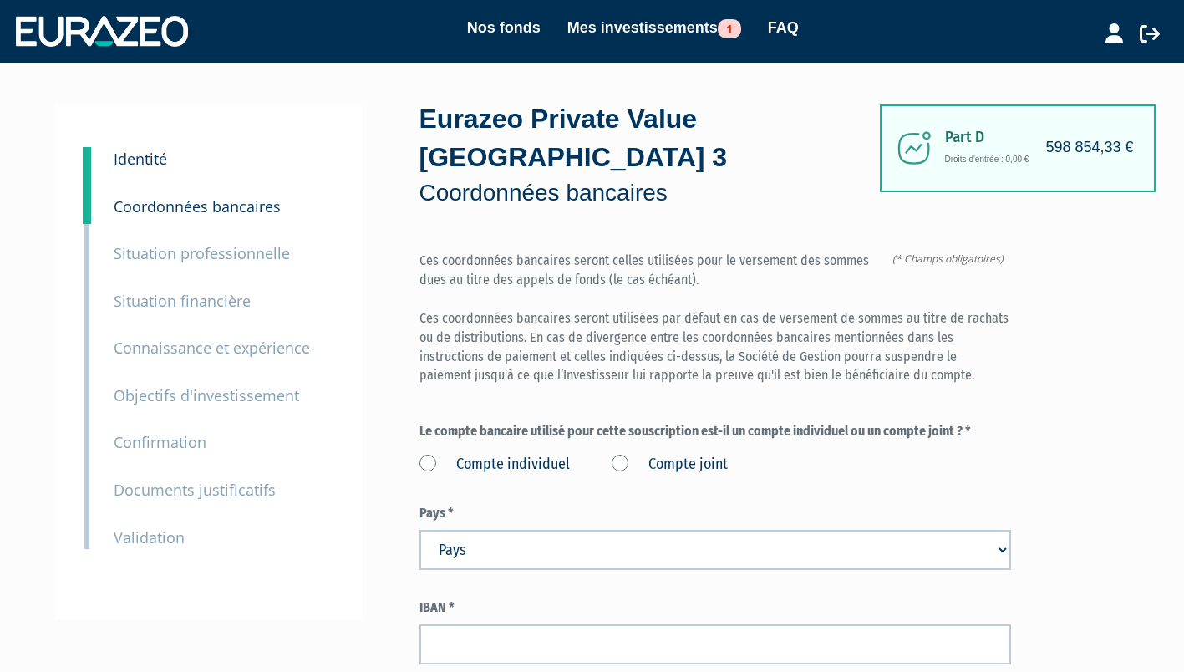
click at [427, 463] on label "Compte individuel" at bounding box center [495, 465] width 150 height 22
click at [0, 0] on individuel "Compte individuel" at bounding box center [0, 0] width 0 height 0
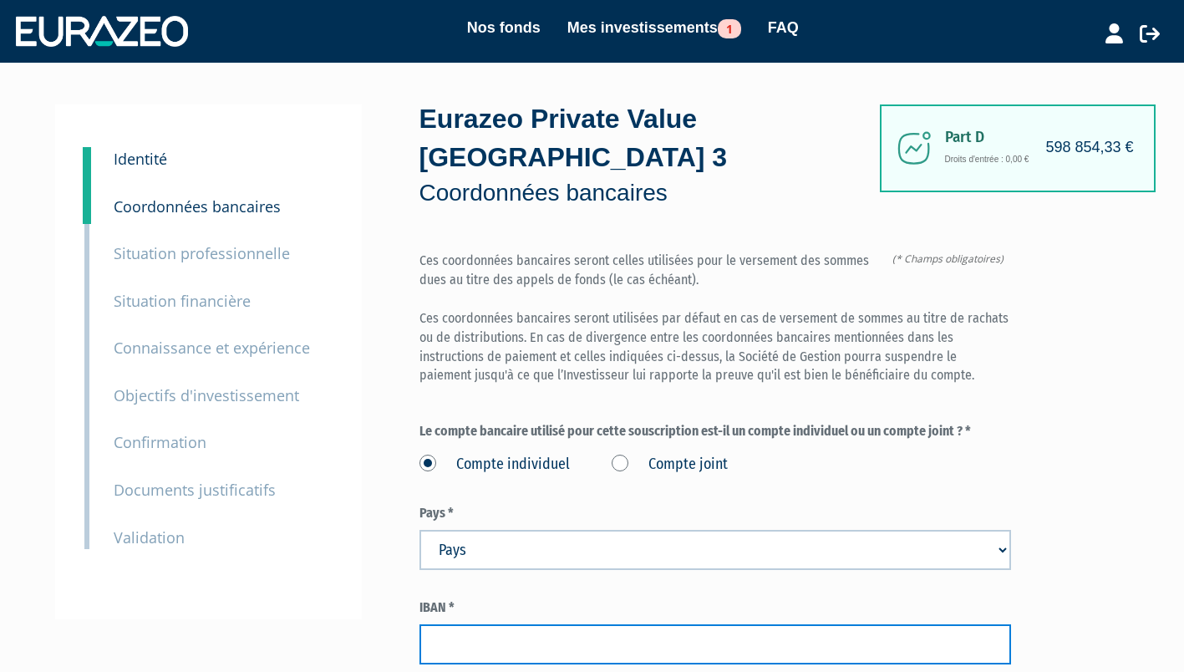
click at [943, 643] on input "text" at bounding box center [716, 644] width 592 height 40
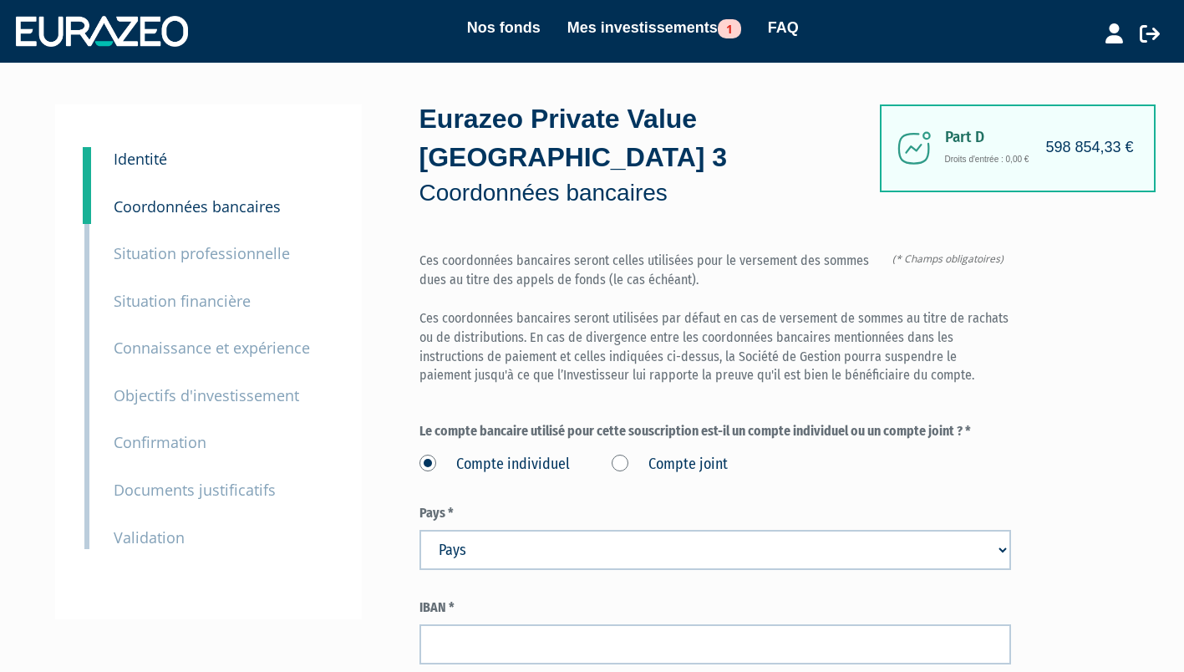
click at [1127, 532] on div "Part D 598 854,33 € Droits d'entrée : 0,00 € Eurazeo Private Value Europe 3 Coo…" at bounding box center [775, 471] width 710 height 734
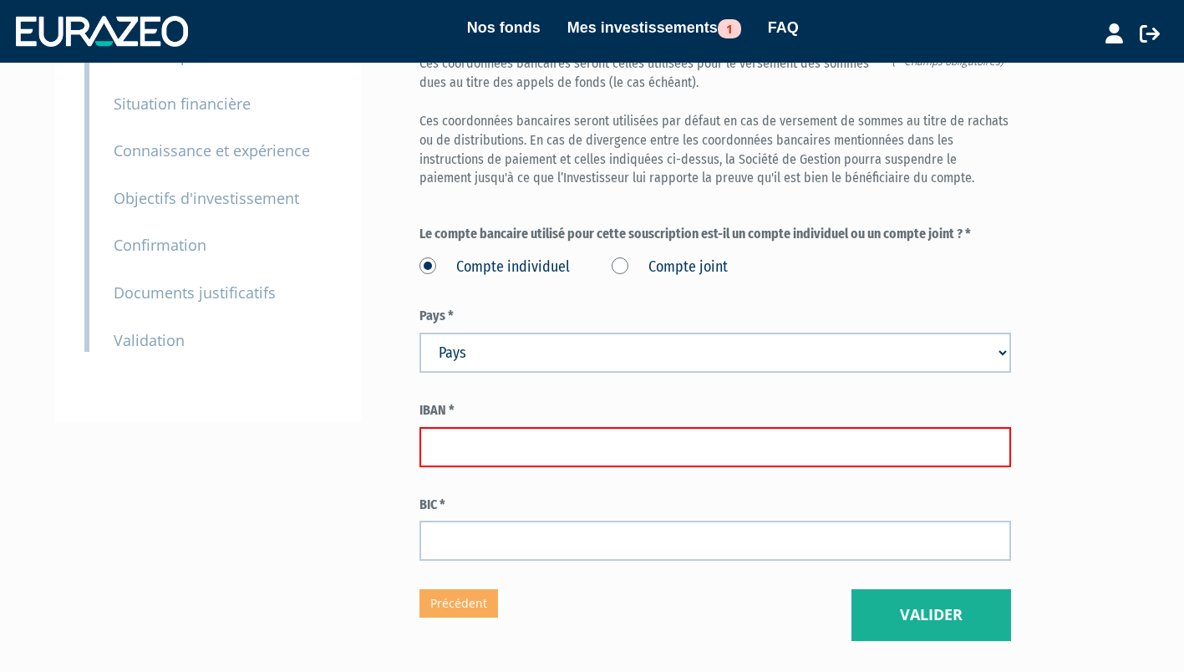
scroll to position [197, 0]
click at [493, 452] on input "text" at bounding box center [716, 447] width 592 height 40
paste input "FR7630004018600000015101050"
type input "FR7630004018600000015101050"
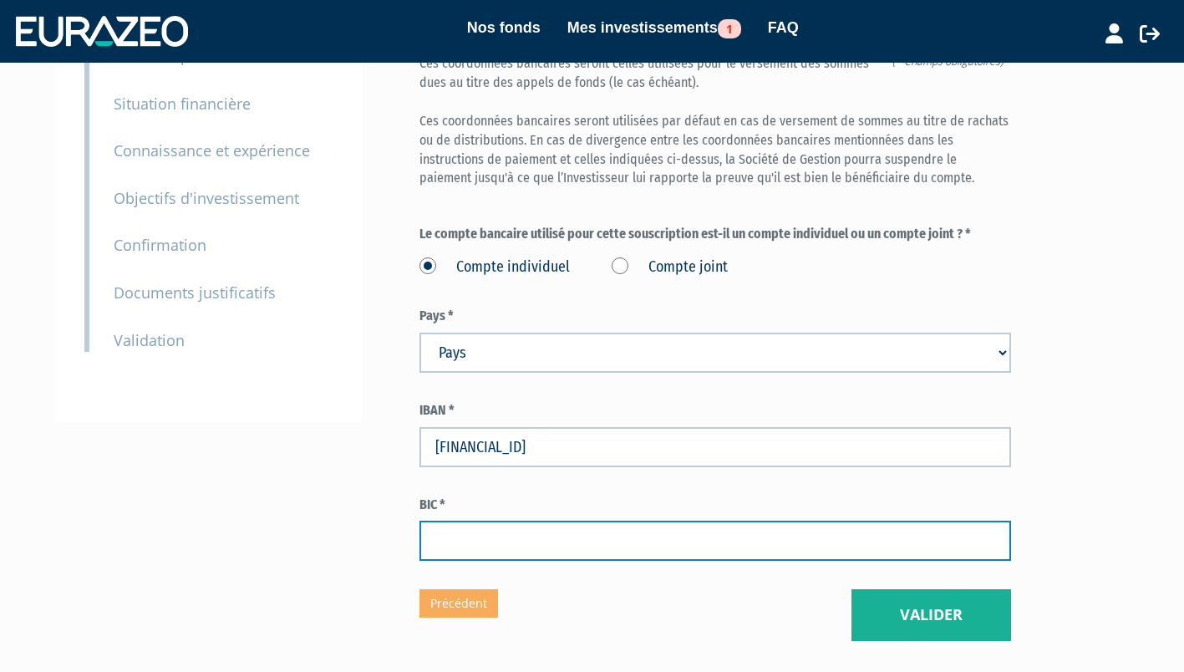
click at [507, 547] on input "text" at bounding box center [716, 541] width 592 height 40
paste input "BNPAFRPPXXX"
type input "BNPAFRPPXXX"
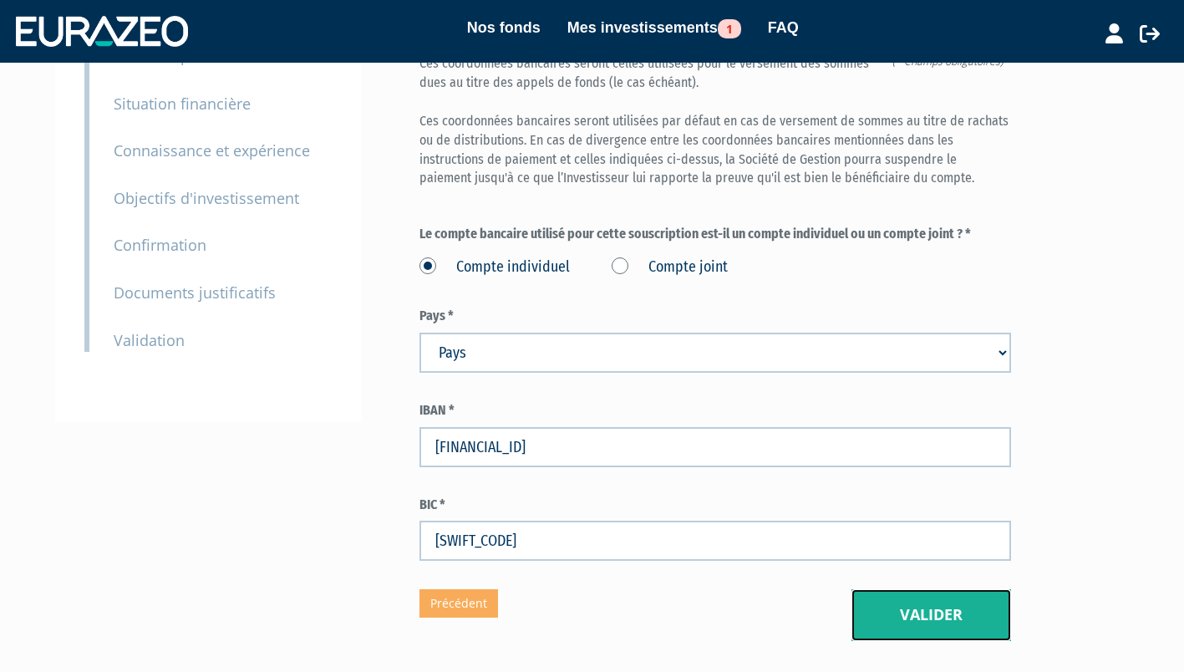
click at [904, 615] on button "Valider" at bounding box center [932, 615] width 160 height 52
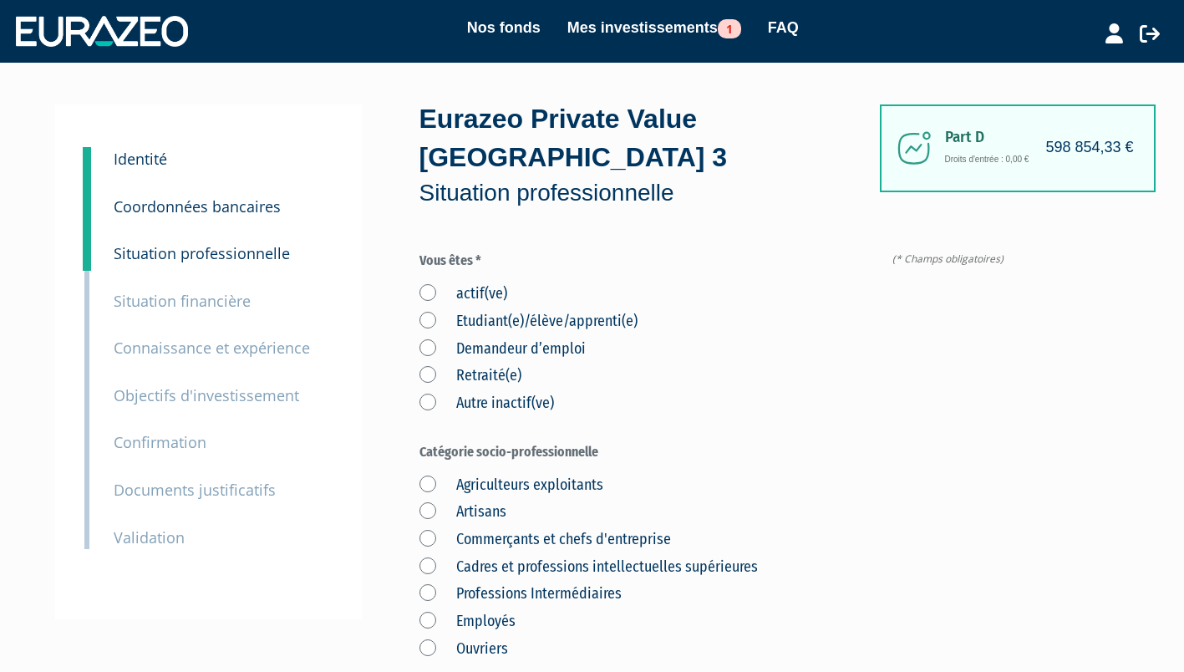
click at [462, 282] on div "actif(ve) Etudiant(e)/élève/apprenti(e) Demandeur d’emploi Retraité(e) Autre in…" at bounding box center [716, 345] width 592 height 137
click at [458, 299] on label "actif(ve)" at bounding box center [464, 294] width 88 height 22
click at [0, 0] on input "actif(ve)" at bounding box center [0, 0] width 0 height 0
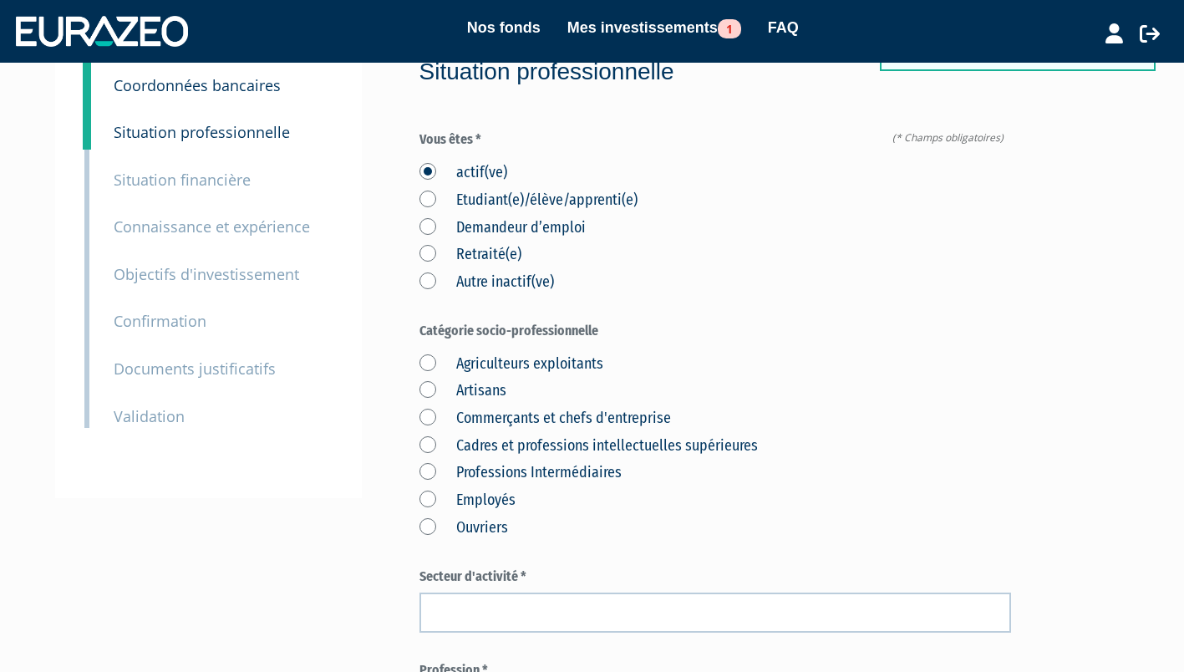
scroll to position [125, 0]
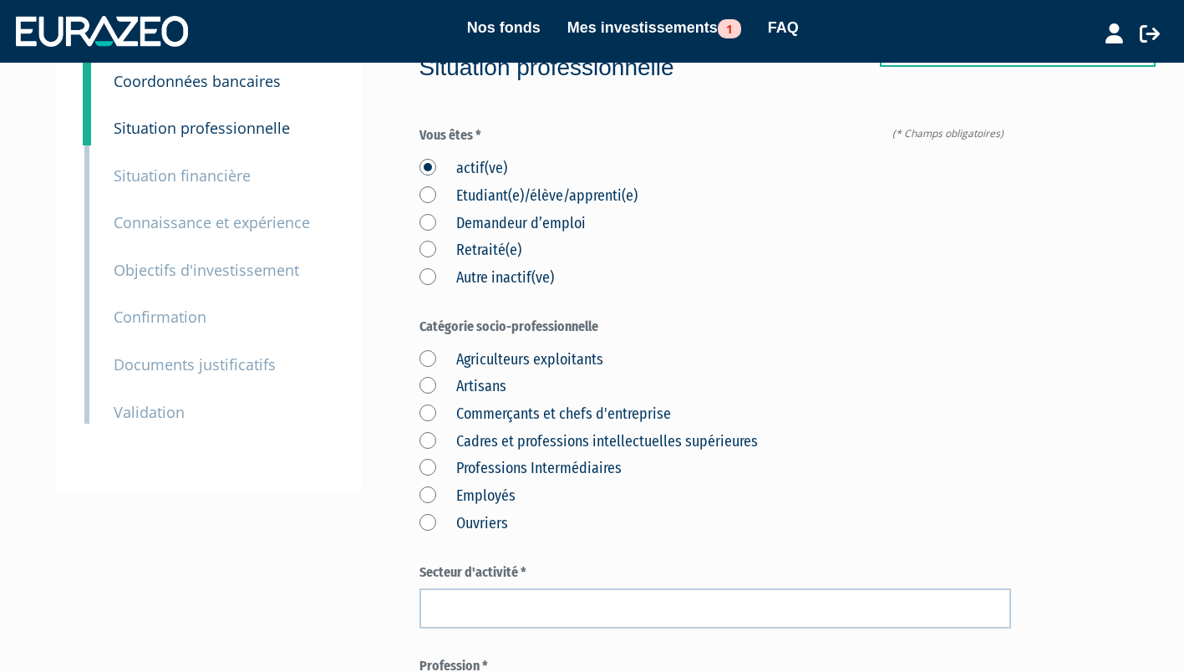
click at [563, 443] on label "Cadres et professions intellectuelles supérieures" at bounding box center [589, 442] width 338 height 22
click at [0, 0] on supérieures "Cadres et professions intellectuelles supérieures" at bounding box center [0, 0] width 0 height 0
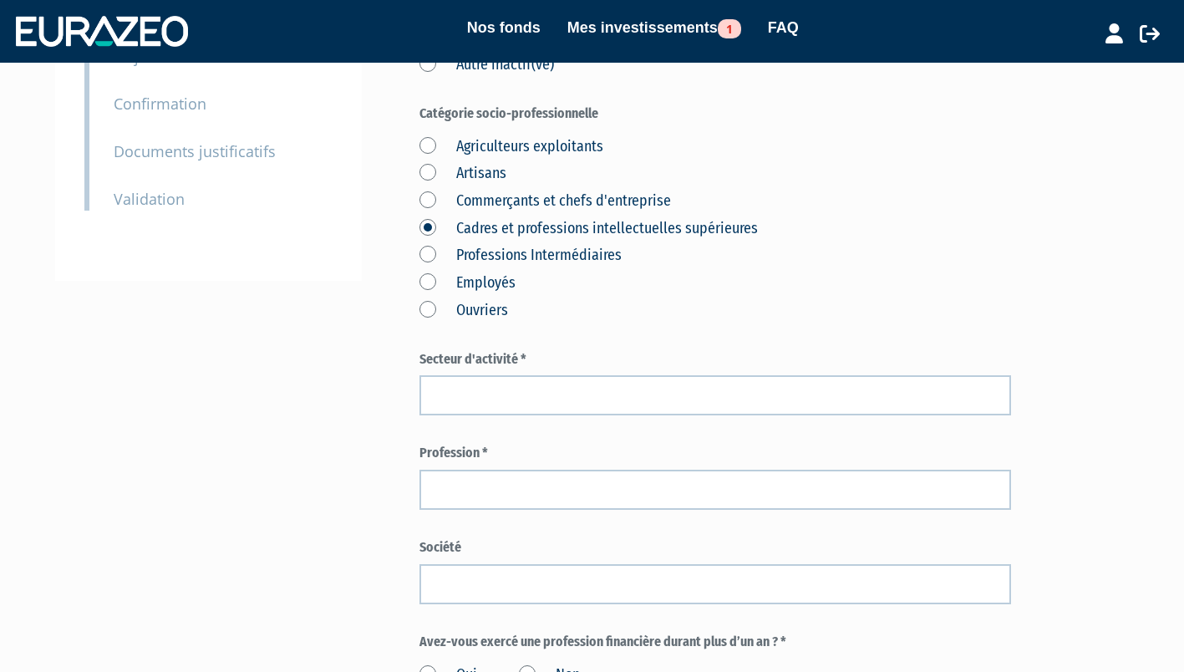
scroll to position [339, 0]
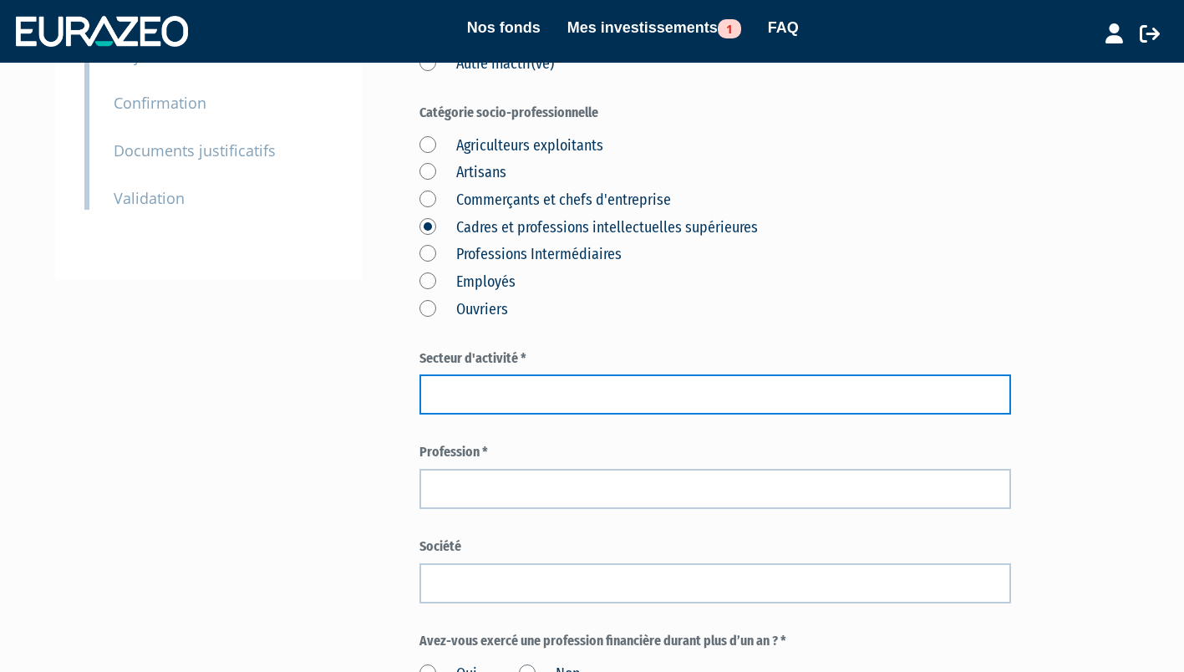
click at [510, 393] on input "text" at bounding box center [716, 394] width 592 height 40
type input "Industrie Pharmaceutique"
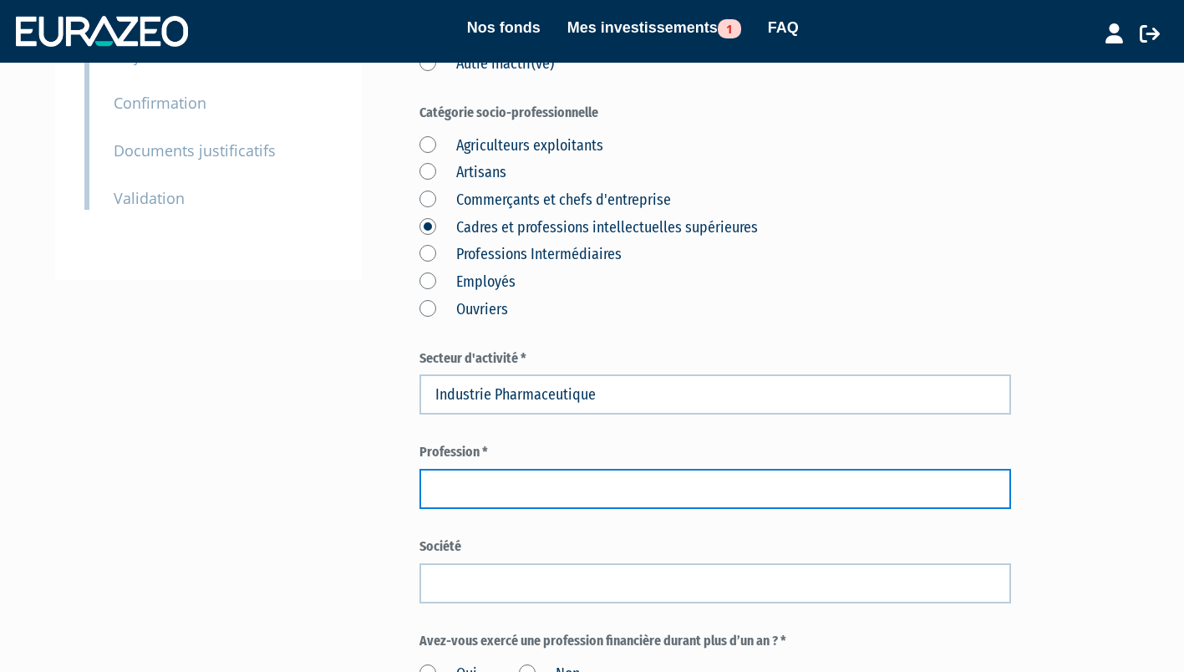
click at [506, 482] on input "text" at bounding box center [716, 489] width 592 height 40
type input "Responsable Marketing"
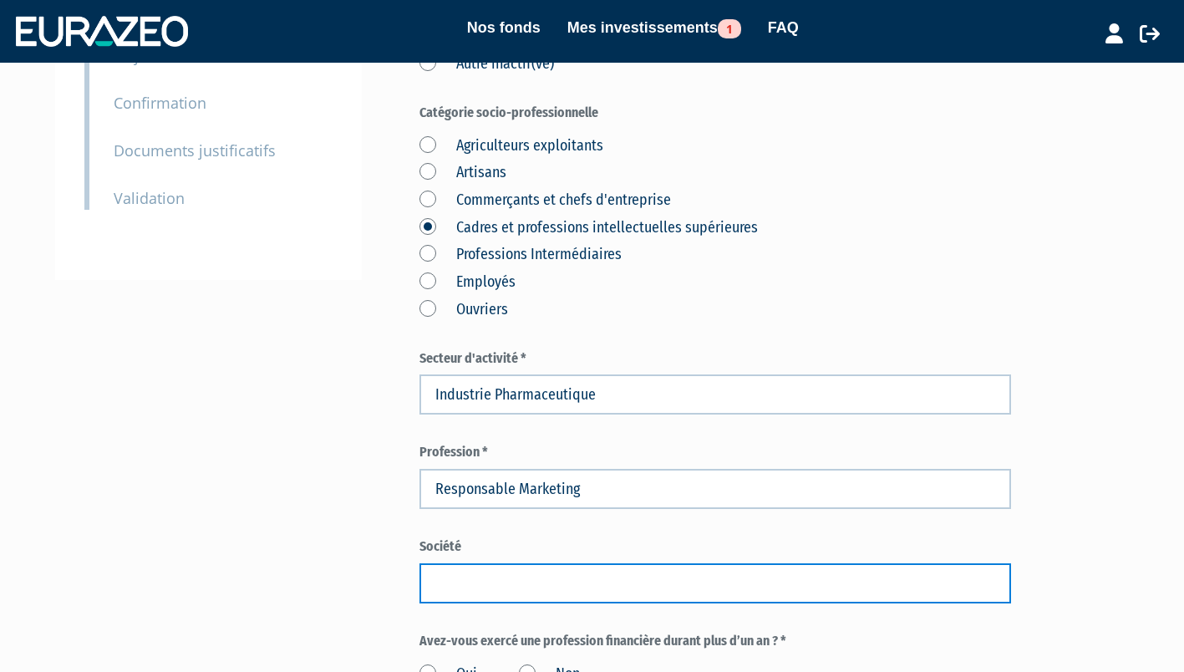
click at [485, 578] on input "text" at bounding box center [716, 583] width 592 height 40
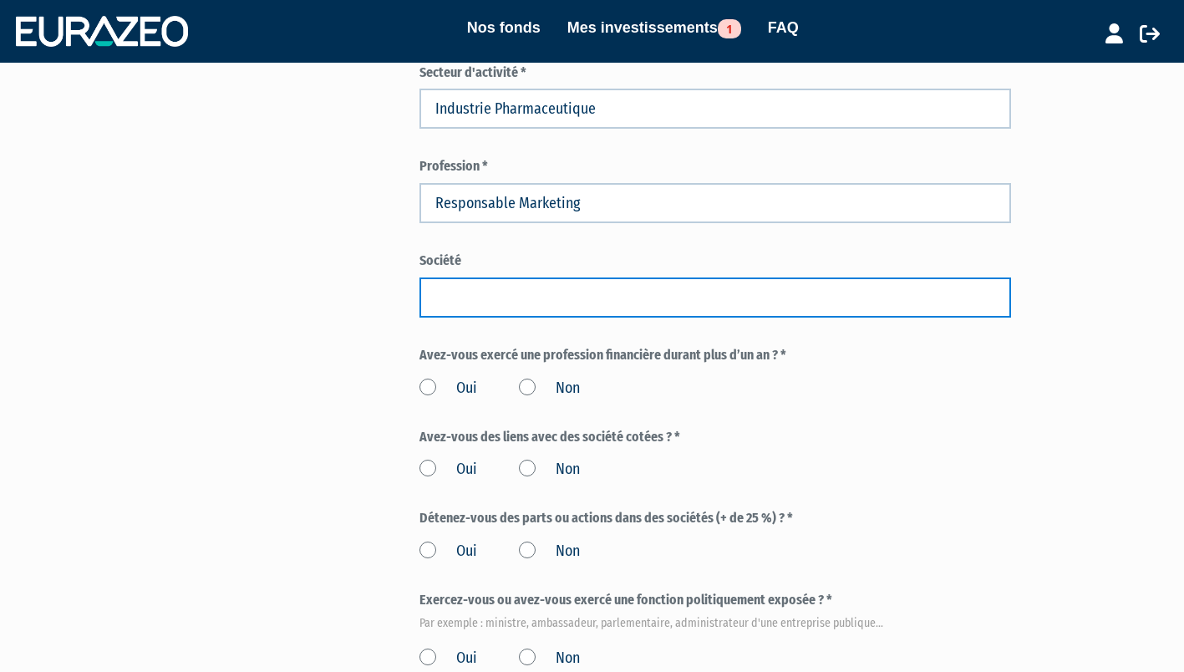
scroll to position [626, 0]
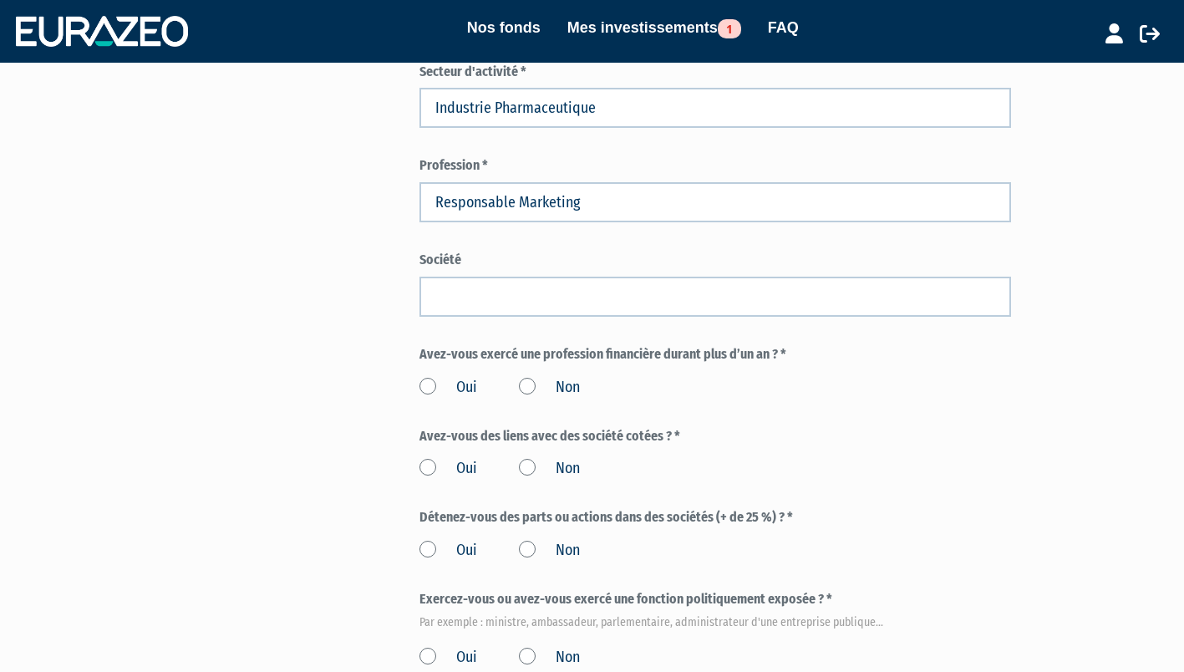
click at [528, 378] on label "Non" at bounding box center [549, 388] width 61 height 22
click at [0, 0] on input "Non" at bounding box center [0, 0] width 0 height 0
click at [532, 466] on label "Non" at bounding box center [549, 469] width 61 height 22
click at [0, 0] on input "Non" at bounding box center [0, 0] width 0 height 0
click at [533, 548] on label "Non" at bounding box center [549, 551] width 61 height 22
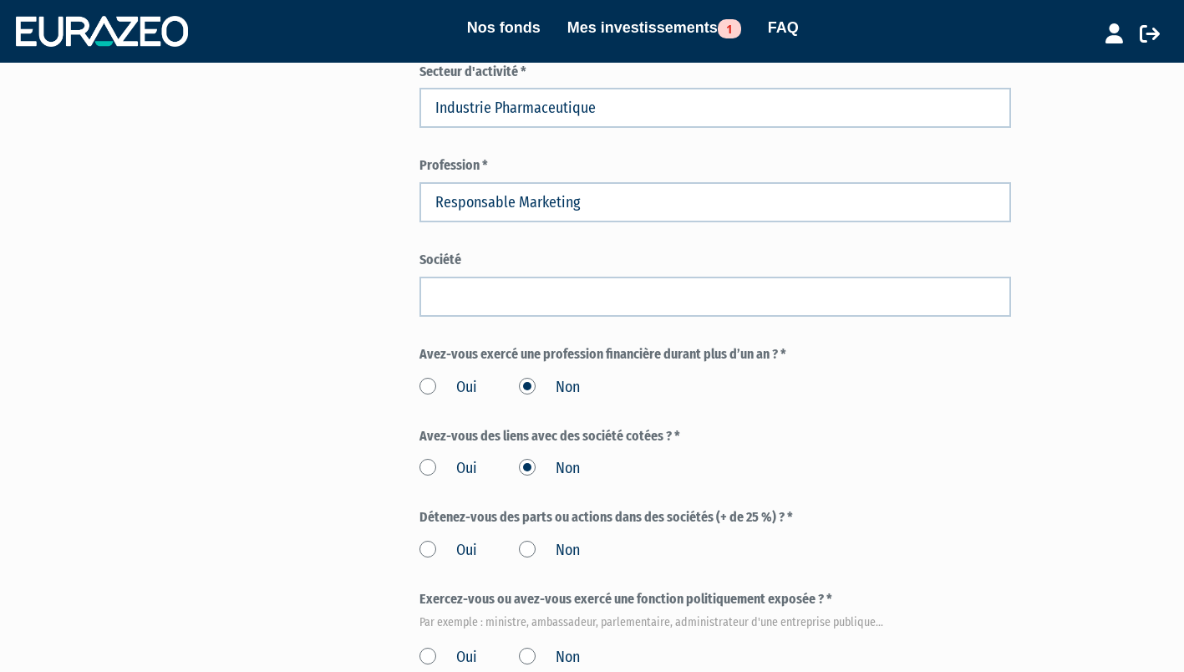
click at [0, 0] on input "Non" at bounding box center [0, 0] width 0 height 0
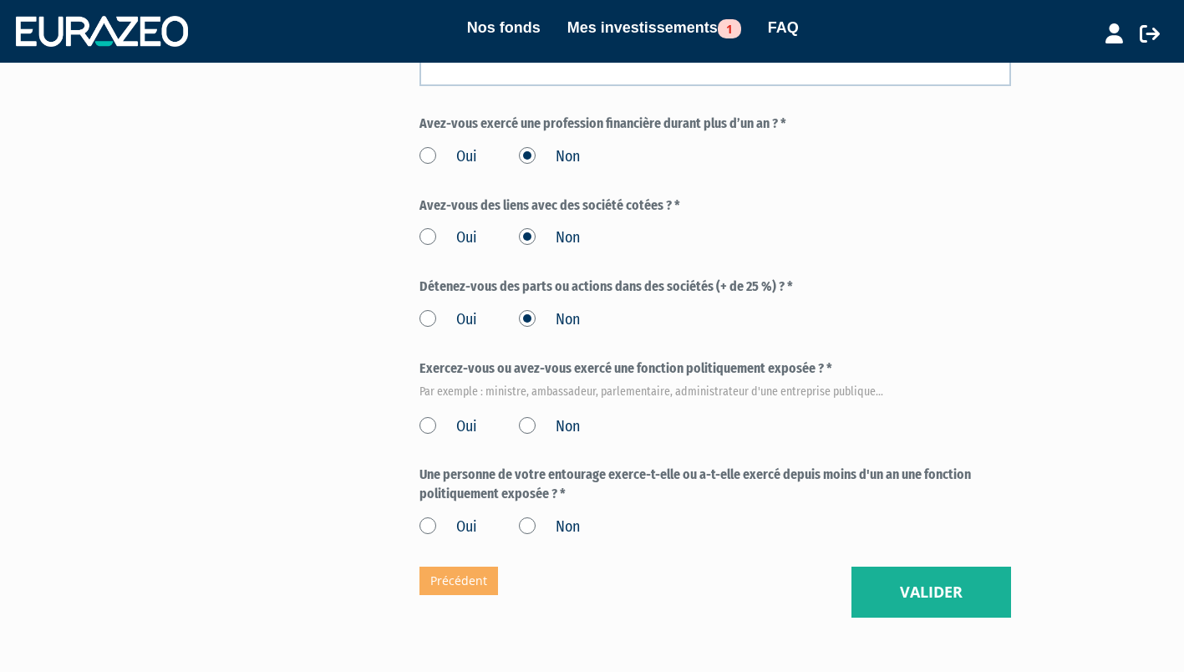
scroll to position [857, 0]
click at [528, 428] on label "Non" at bounding box center [549, 426] width 61 height 22
click at [0, 0] on input "Non" at bounding box center [0, 0] width 0 height 0
click at [531, 524] on label "Non" at bounding box center [549, 527] width 61 height 22
click at [0, 0] on input "Non" at bounding box center [0, 0] width 0 height 0
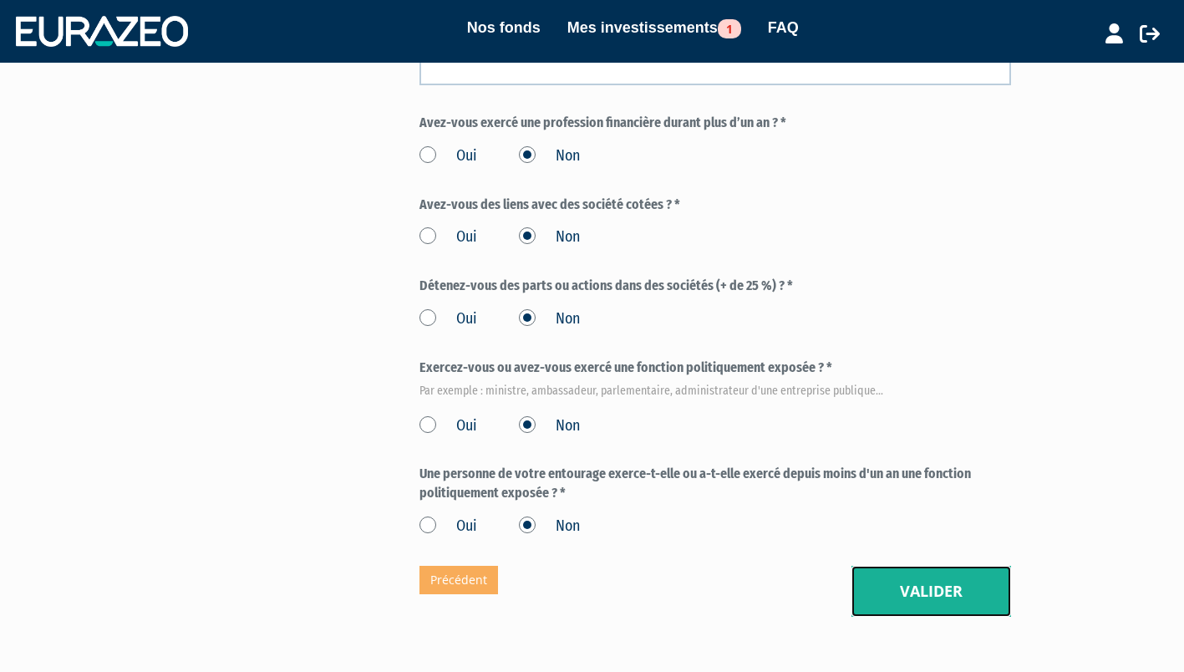
click at [927, 593] on button "Valider" at bounding box center [932, 592] width 160 height 52
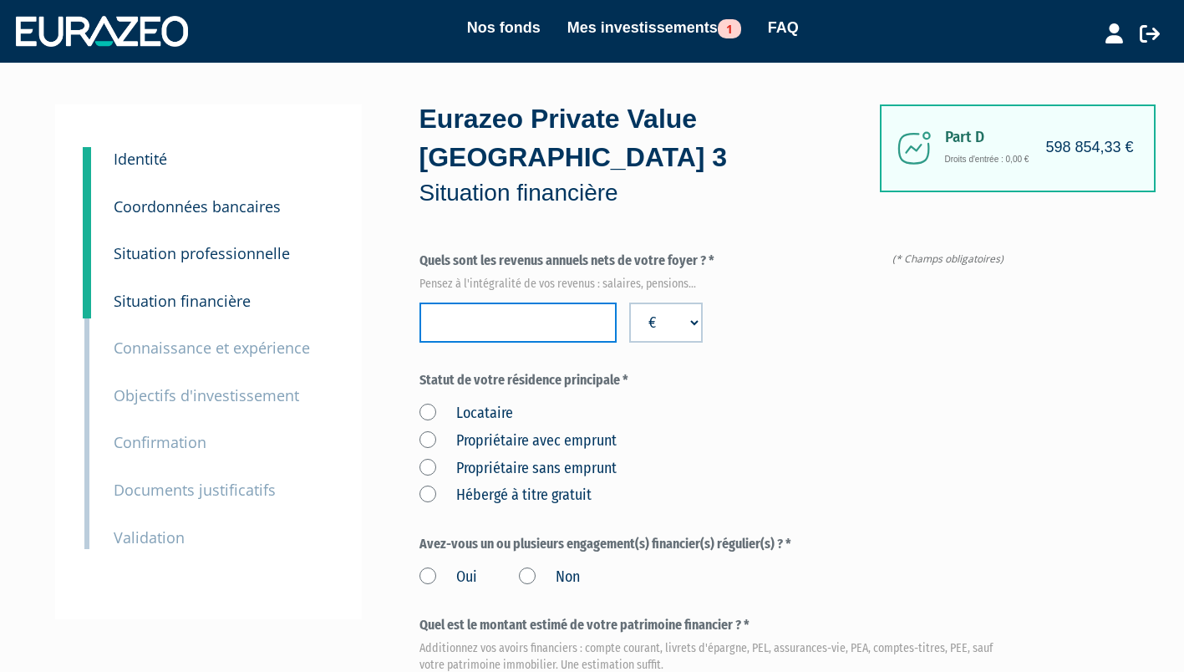
click at [517, 335] on input "number" at bounding box center [518, 323] width 197 height 40
click at [429, 465] on label "Propriétaire sans emprunt" at bounding box center [518, 469] width 197 height 22
click at [0, 0] on emprunt "Propriétaire sans emprunt" at bounding box center [0, 0] width 0 height 0
click at [572, 309] on input "number" at bounding box center [518, 323] width 197 height 40
type input "140000"
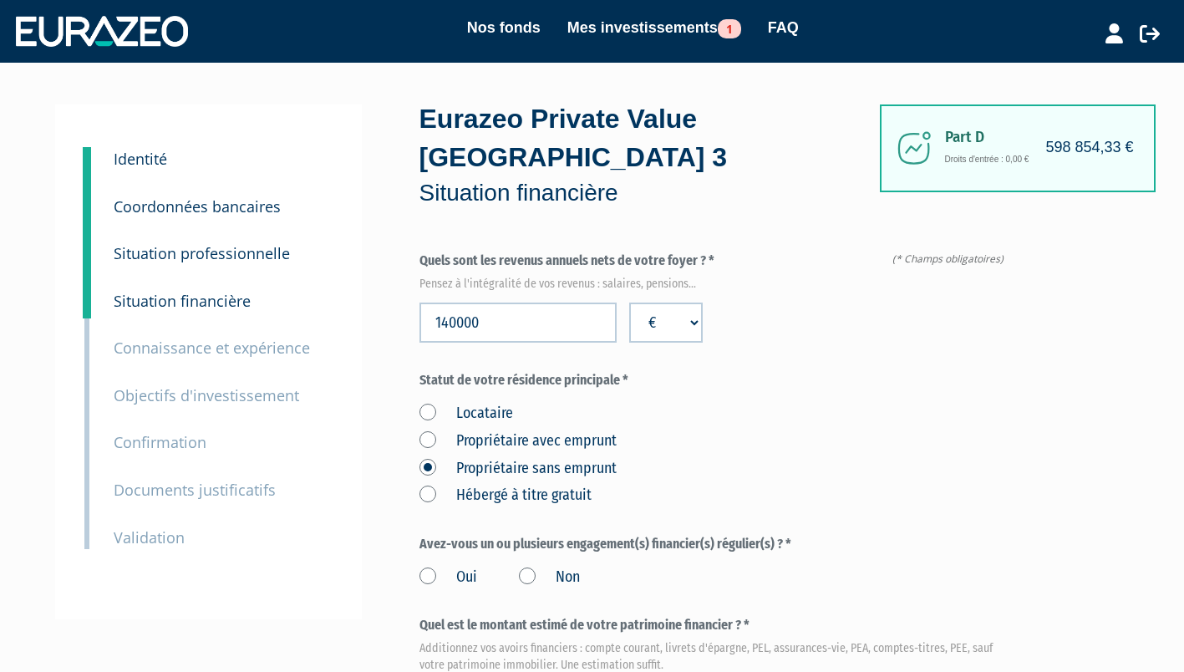
click at [807, 415] on div "Locataire Propriétaire avec emprunt Propriétaire sans emprunt Hébergé à titre g…" at bounding box center [716, 451] width 592 height 109
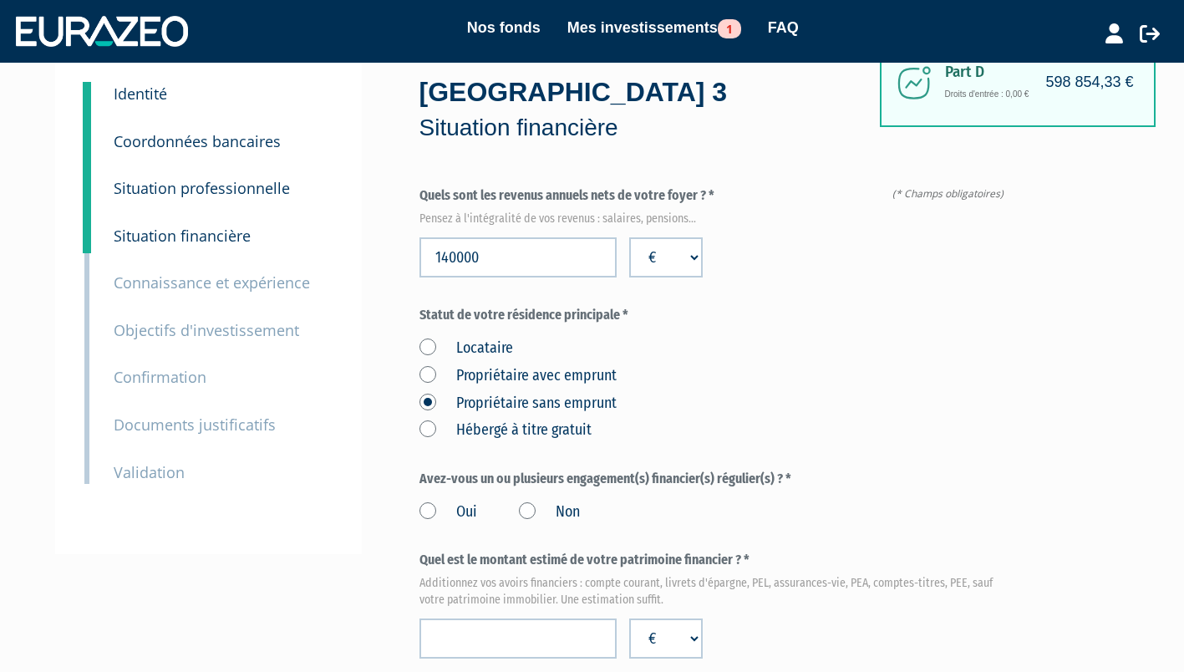
scroll to position [104, 0]
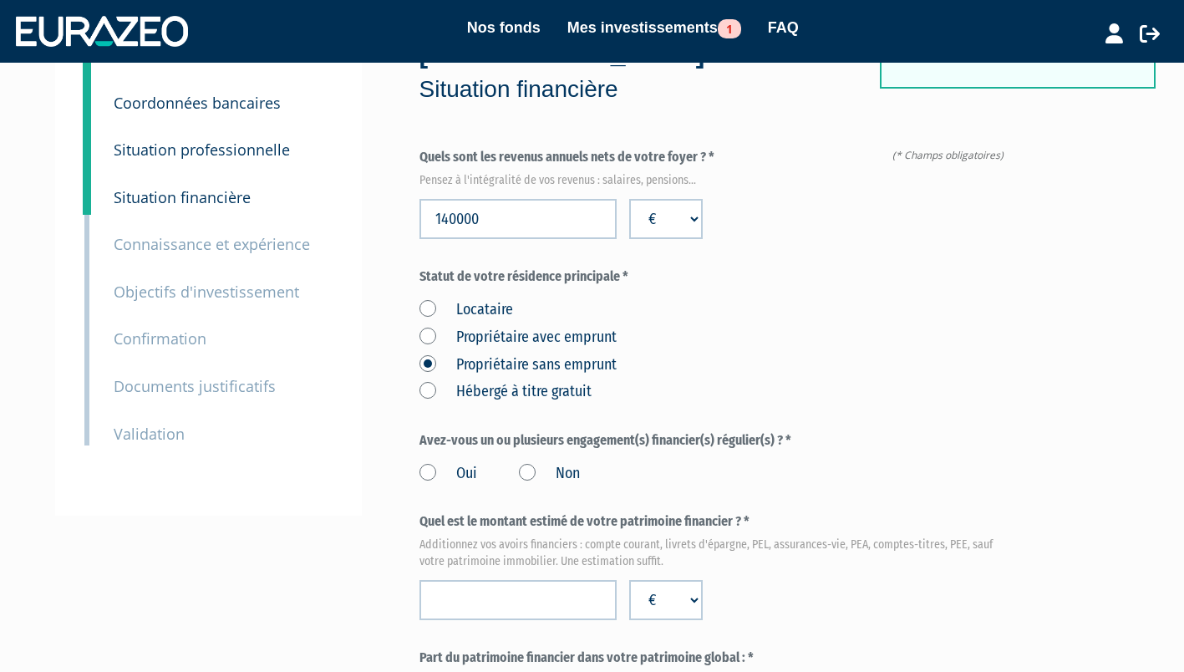
click at [532, 471] on label "Non" at bounding box center [549, 474] width 61 height 22
click at [0, 0] on input "Non" at bounding box center [0, 0] width 0 height 0
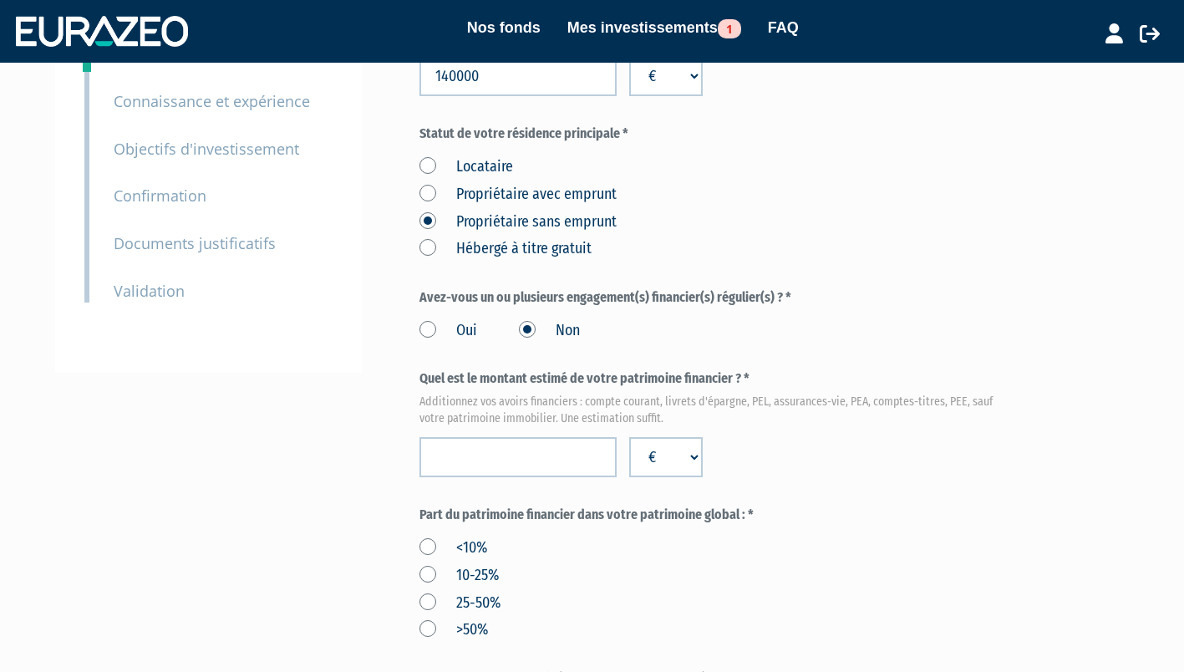
scroll to position [249, 0]
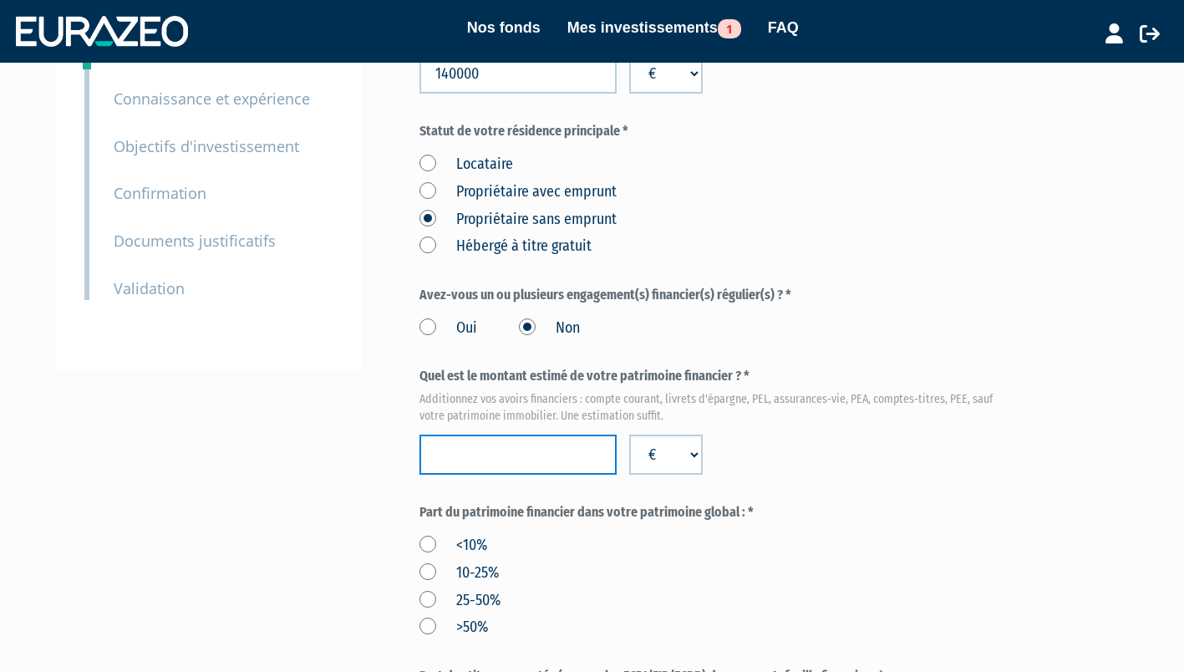
click at [520, 463] on input "number" at bounding box center [518, 455] width 197 height 40
type input "3"
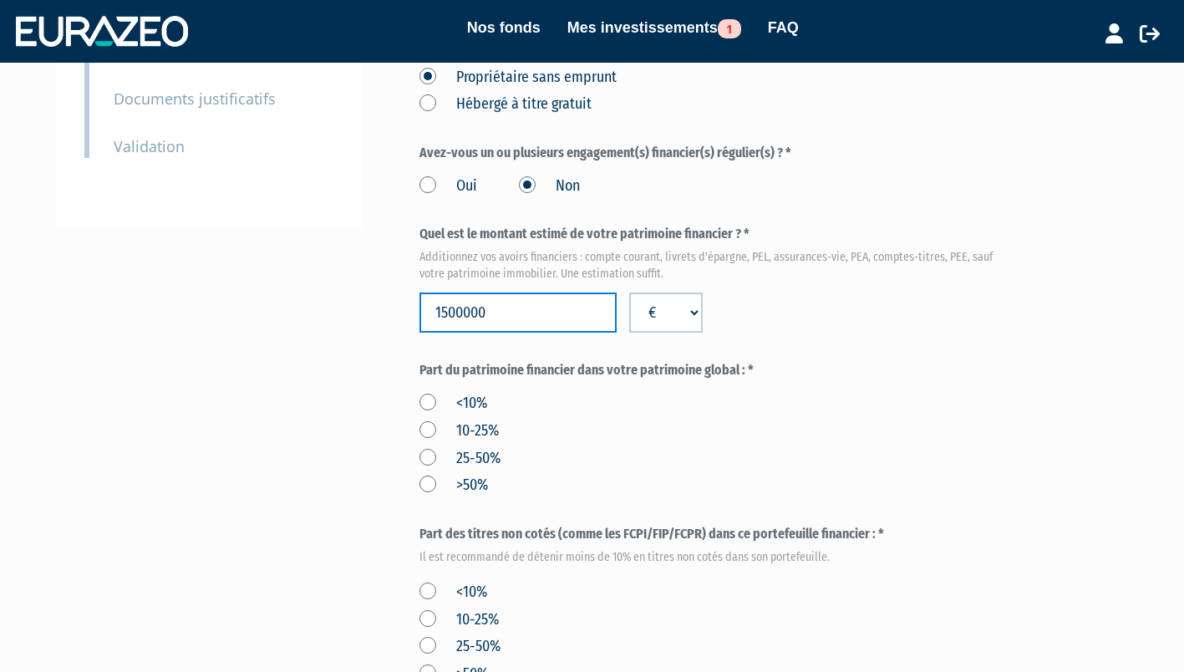
scroll to position [397, 0]
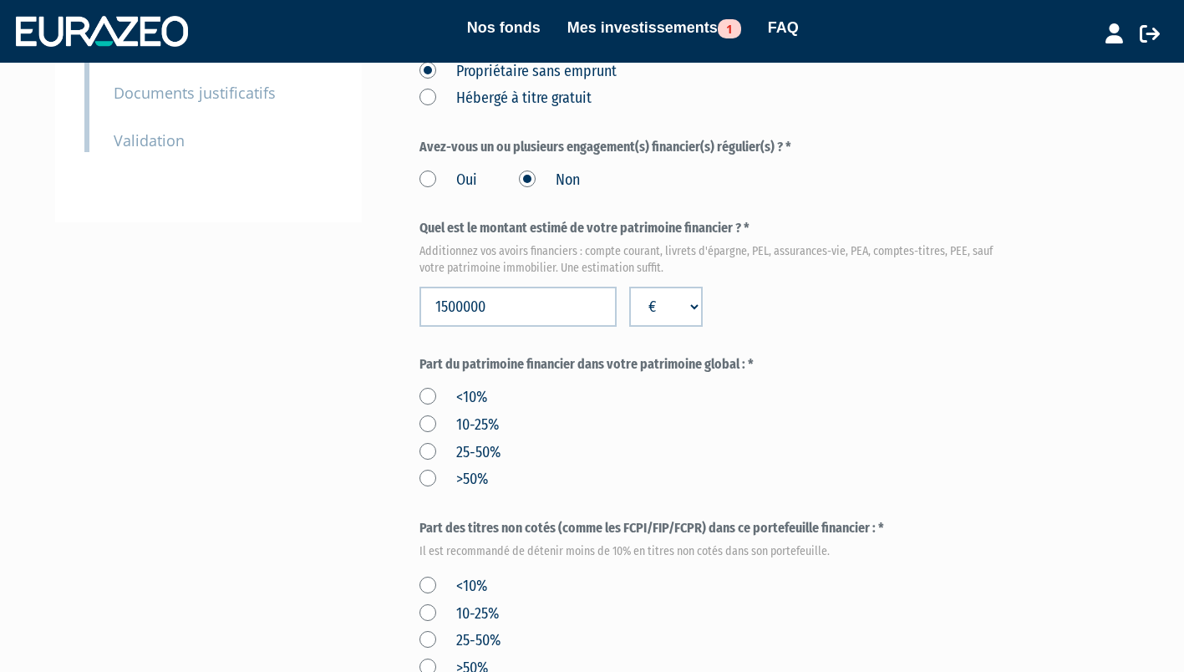
click at [423, 428] on label "10-25%" at bounding box center [459, 426] width 79 height 22
click at [0, 0] on input "10-25%" at bounding box center [0, 0] width 0 height 0
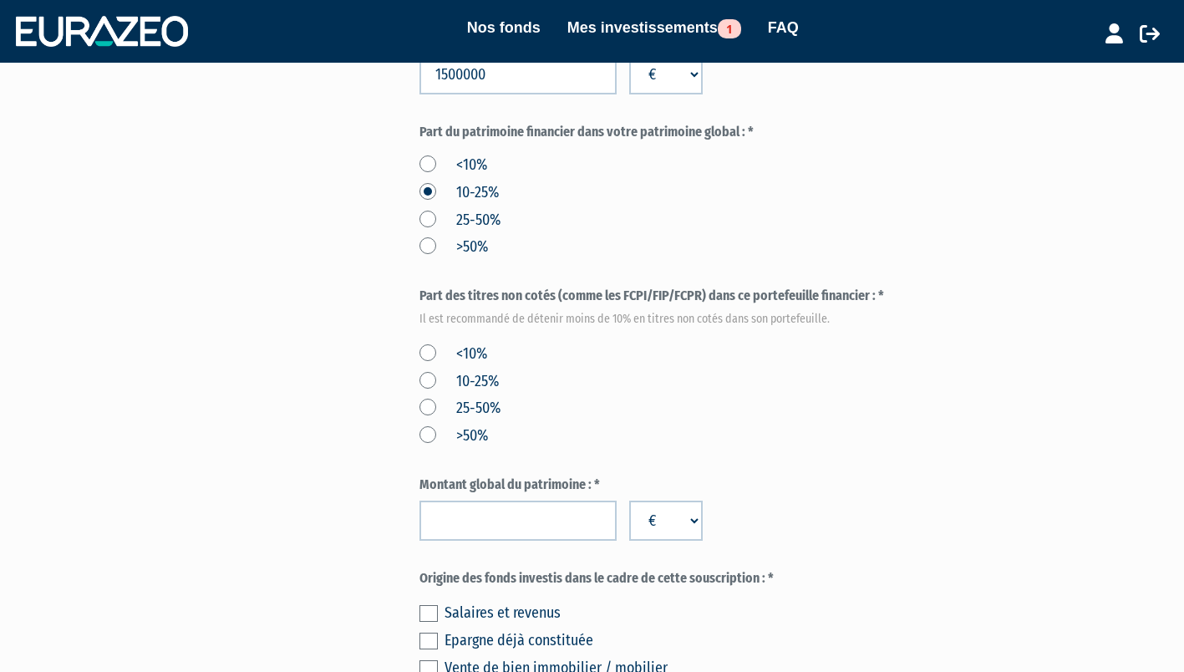
scroll to position [631, 0]
click at [434, 349] on label "<10%" at bounding box center [454, 353] width 68 height 22
click at [0, 0] on input "<10%" at bounding box center [0, 0] width 0 height 0
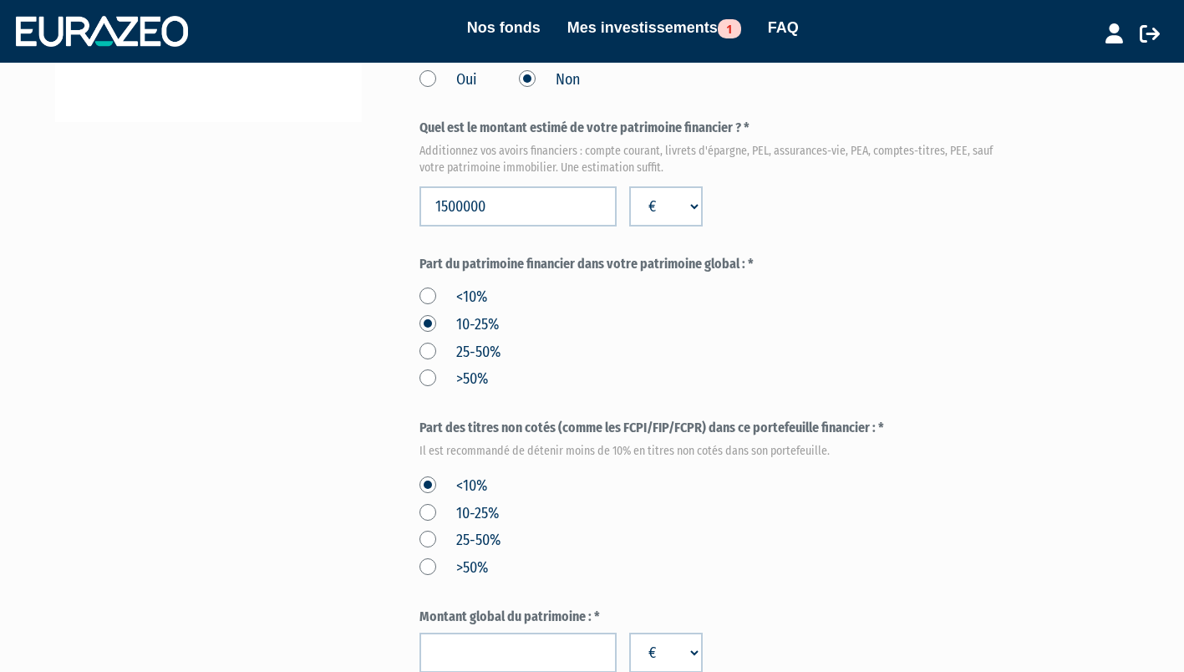
scroll to position [464, 0]
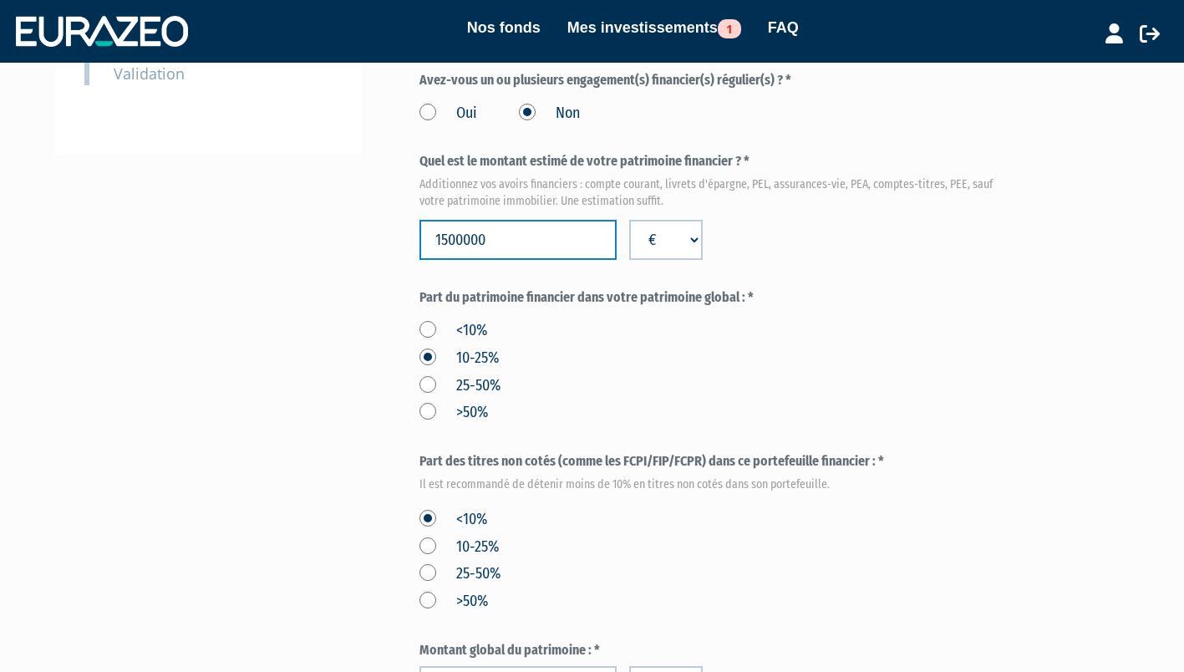
click at [447, 241] on input "1500000" at bounding box center [518, 240] width 197 height 40
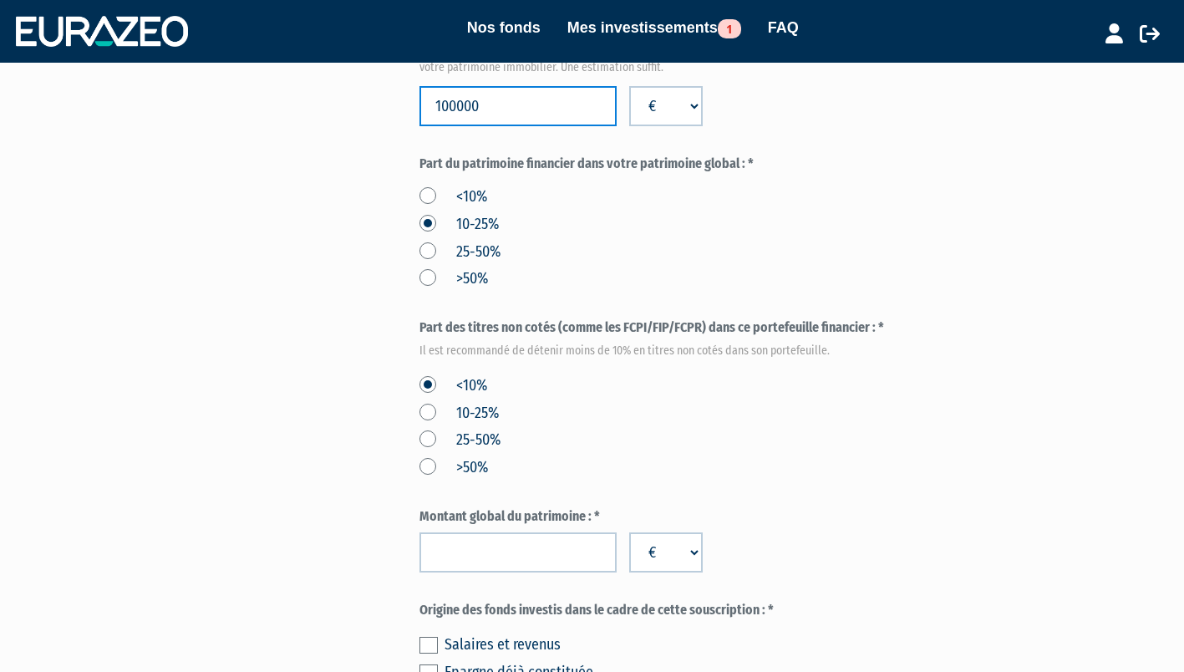
scroll to position [631, 0]
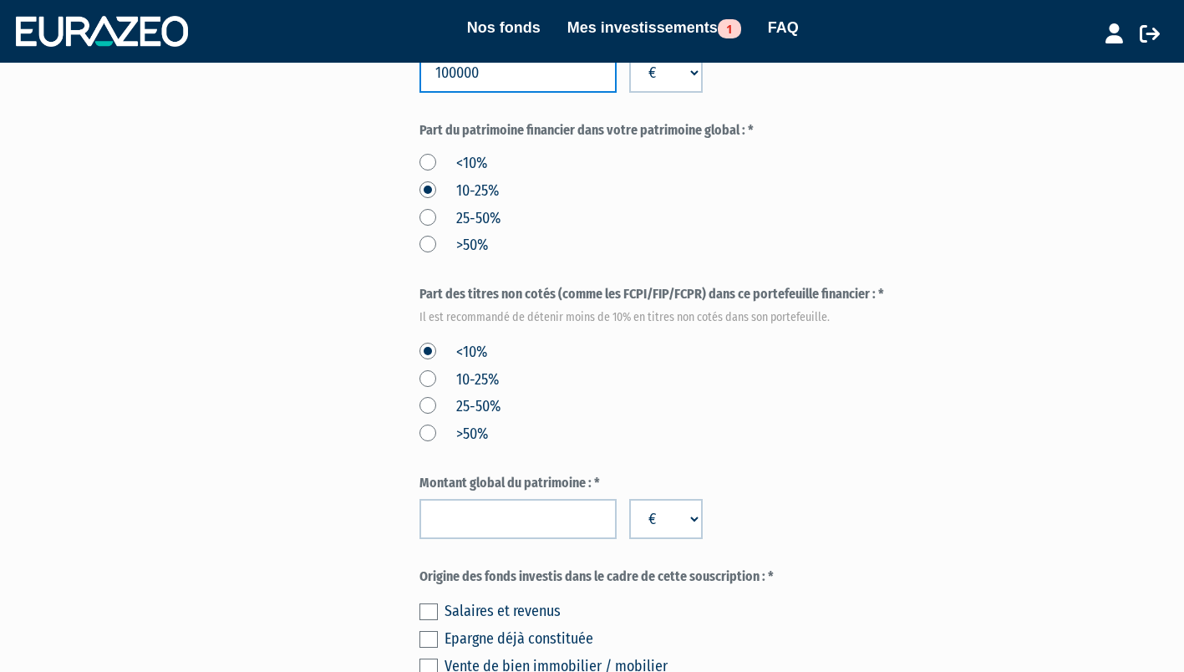
type input "100000"
click at [484, 519] on input "number" at bounding box center [518, 519] width 197 height 40
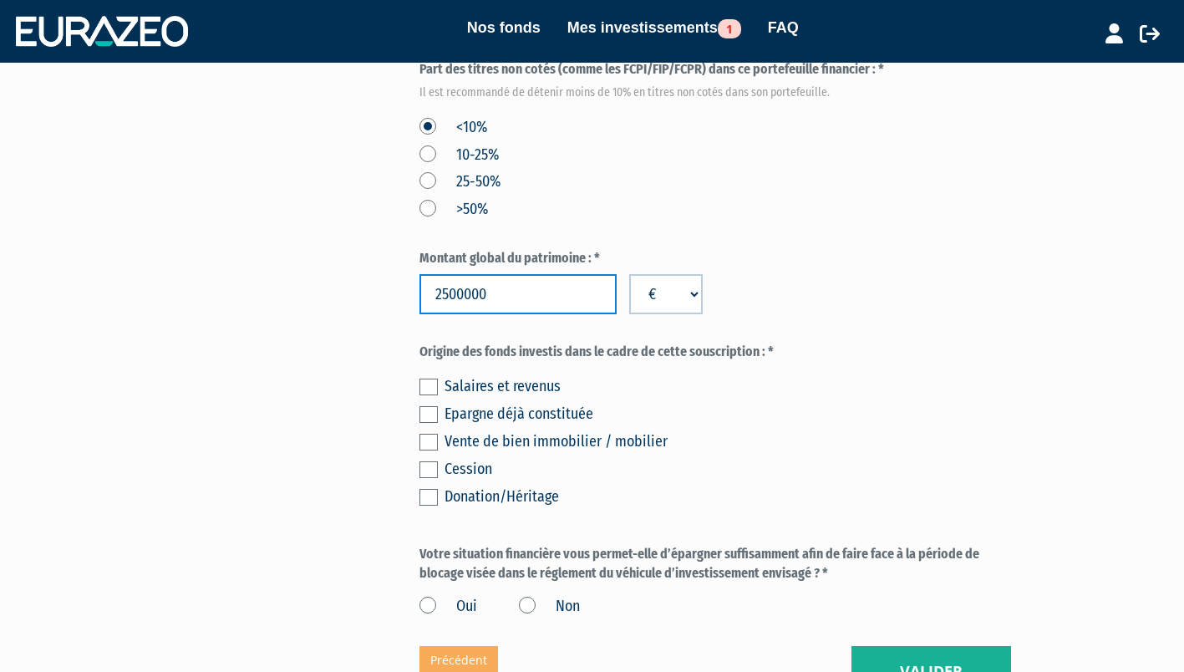
scroll to position [865, 0]
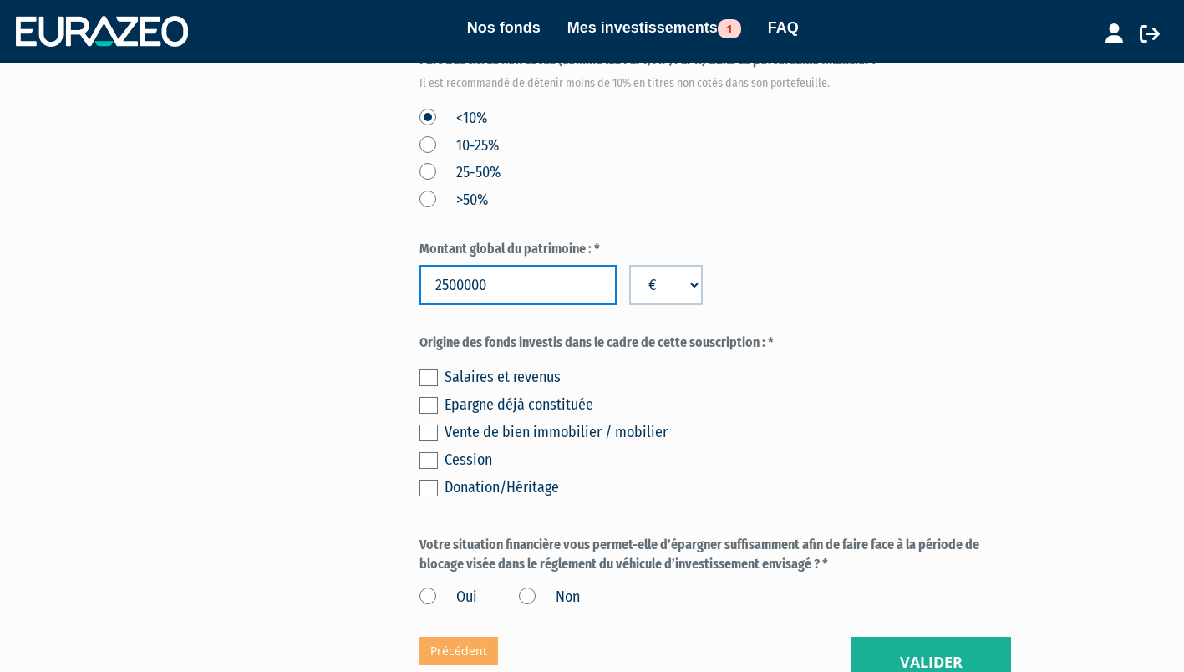
type input "2500000"
click at [431, 436] on label at bounding box center [429, 433] width 18 height 17
click at [0, 0] on input "checkbox" at bounding box center [0, 0] width 0 height 0
click at [427, 598] on label "Oui" at bounding box center [449, 598] width 58 height 22
click at [0, 0] on input "Oui" at bounding box center [0, 0] width 0 height 0
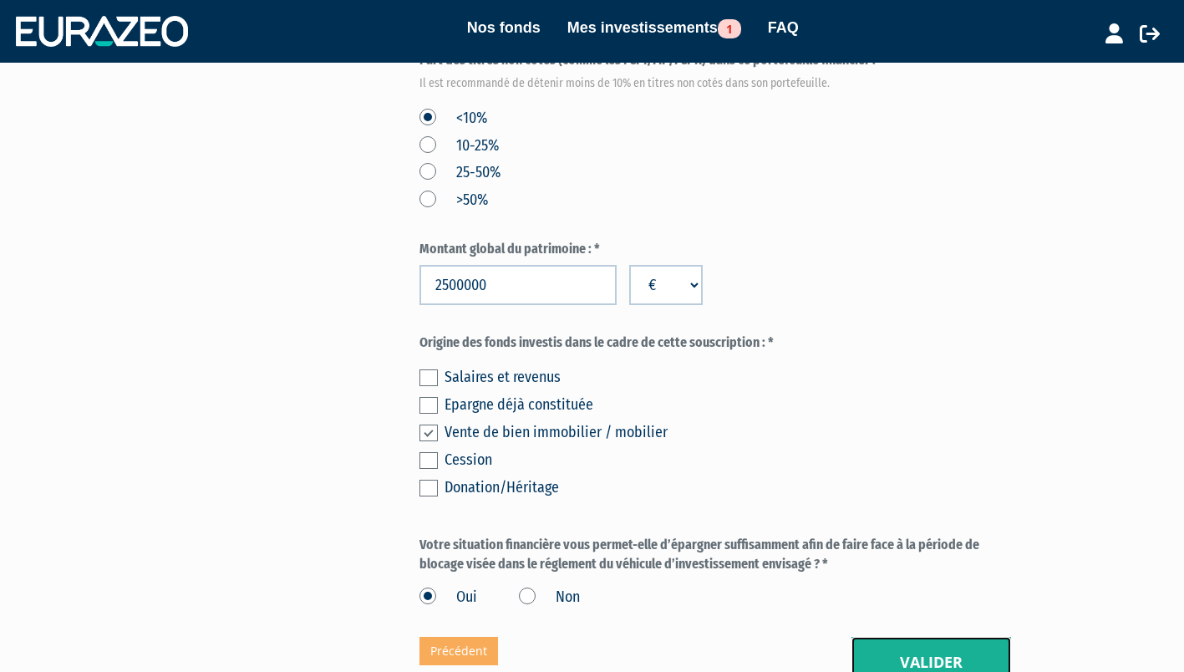
click at [948, 652] on button "Valider" at bounding box center [932, 663] width 160 height 52
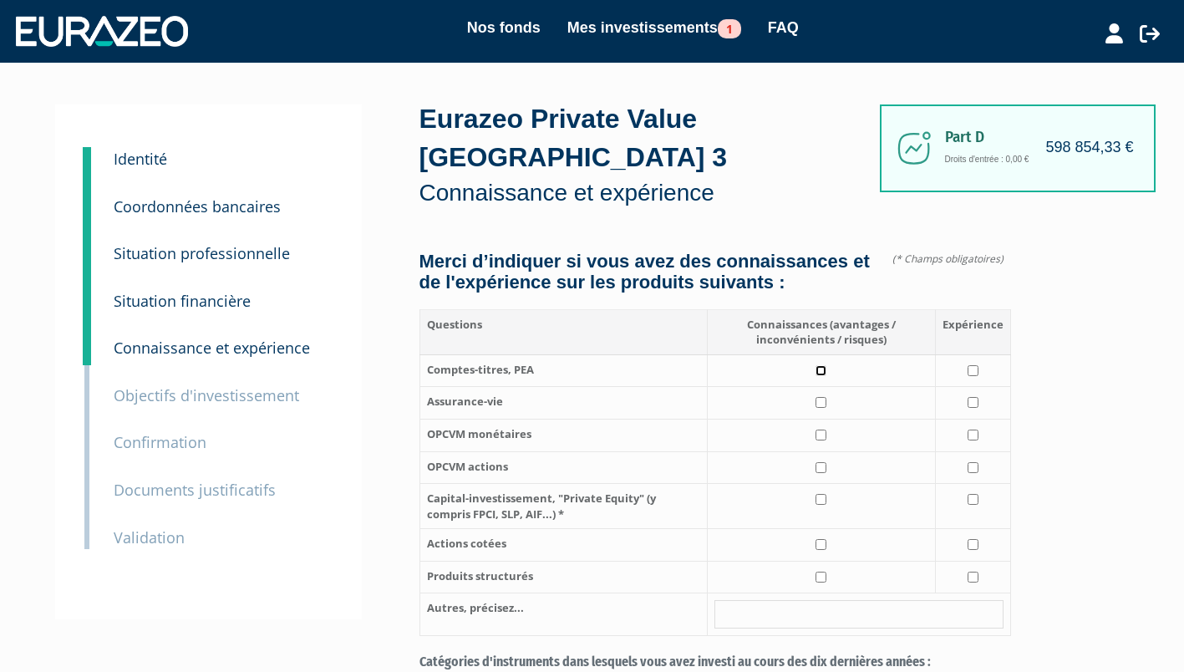
click at [822, 376] on input "checkbox" at bounding box center [821, 370] width 11 height 11
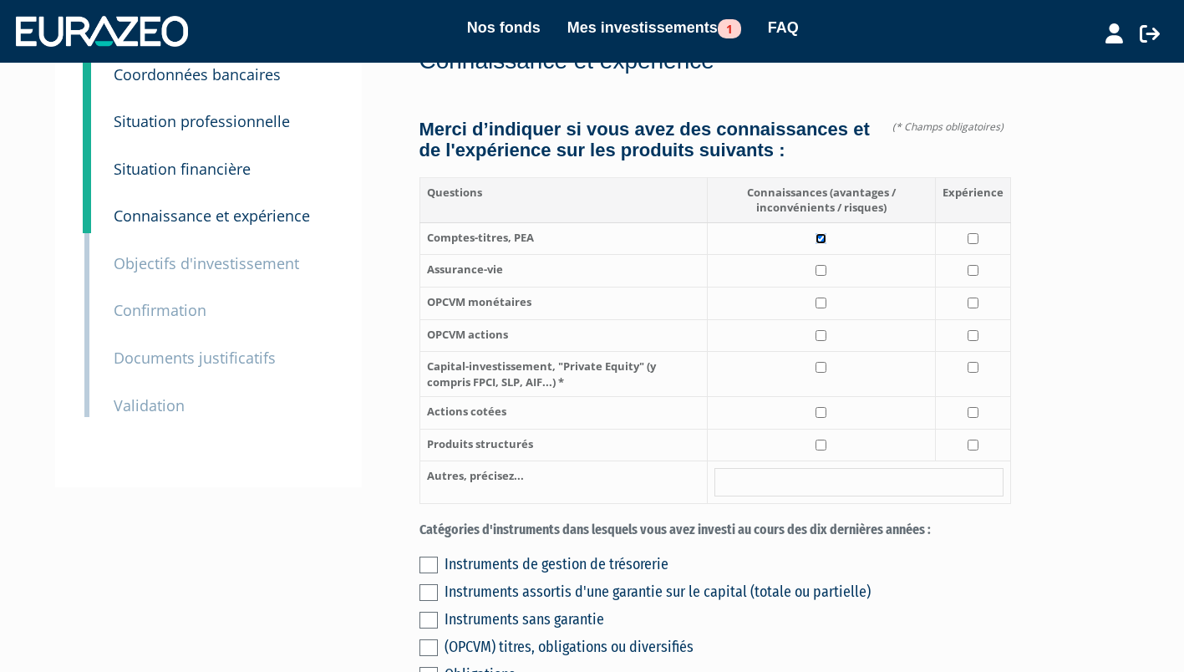
scroll to position [130, 0]
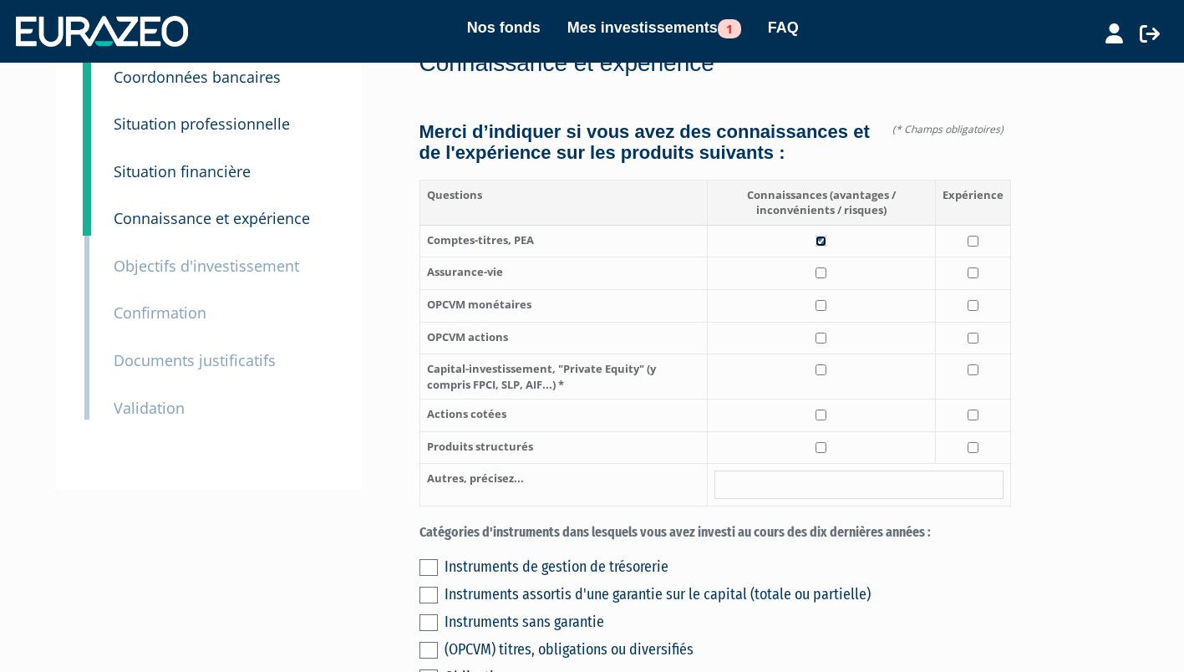
click at [822, 247] on input "checkbox" at bounding box center [821, 241] width 11 height 11
checkbox input "false"
click at [822, 375] on input "checkbox" at bounding box center [821, 369] width 11 height 11
checkbox input "true"
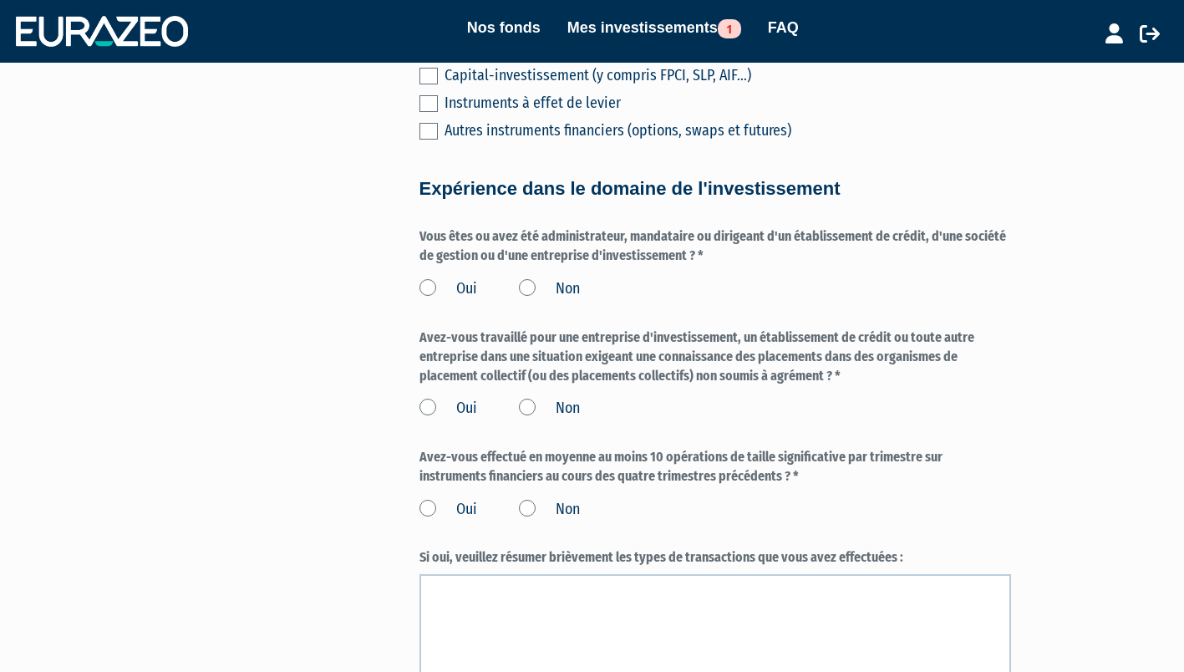
scroll to position [868, 0]
click at [526, 301] on label "Non" at bounding box center [549, 290] width 61 height 22
click at [0, 0] on input "Non" at bounding box center [0, 0] width 0 height 0
click at [531, 420] on label "Non" at bounding box center [549, 410] width 61 height 22
click at [0, 0] on input "Non" at bounding box center [0, 0] width 0 height 0
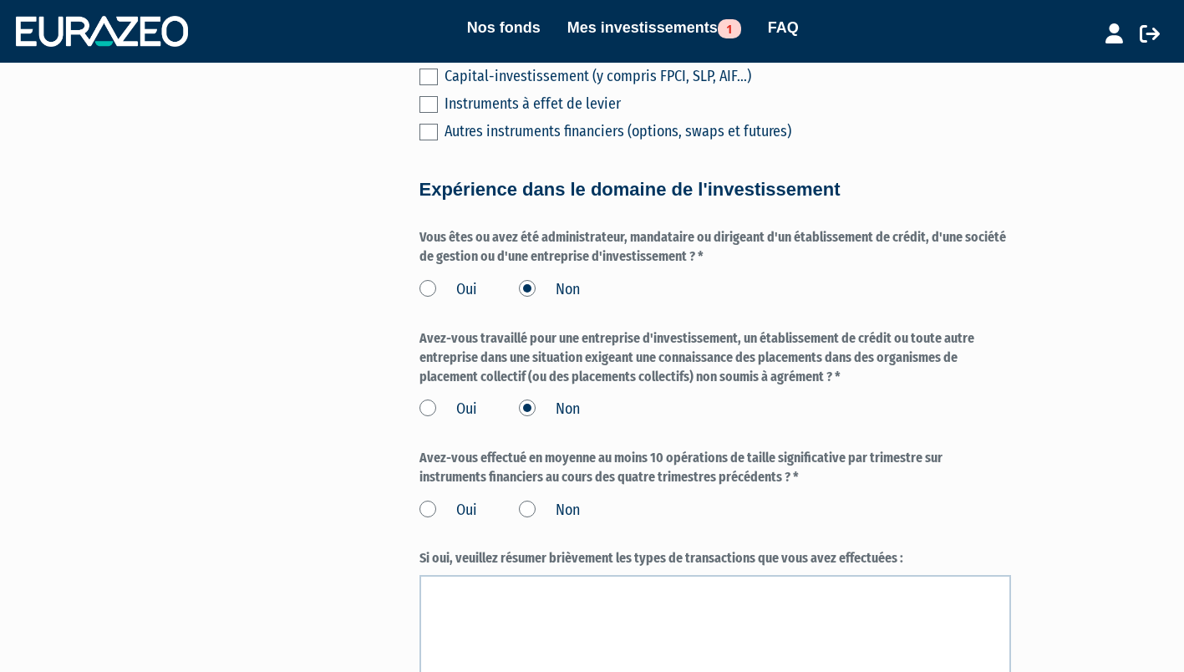
click at [523, 521] on label "Non" at bounding box center [549, 511] width 61 height 22
click at [0, 0] on input "Non" at bounding box center [0, 0] width 0 height 0
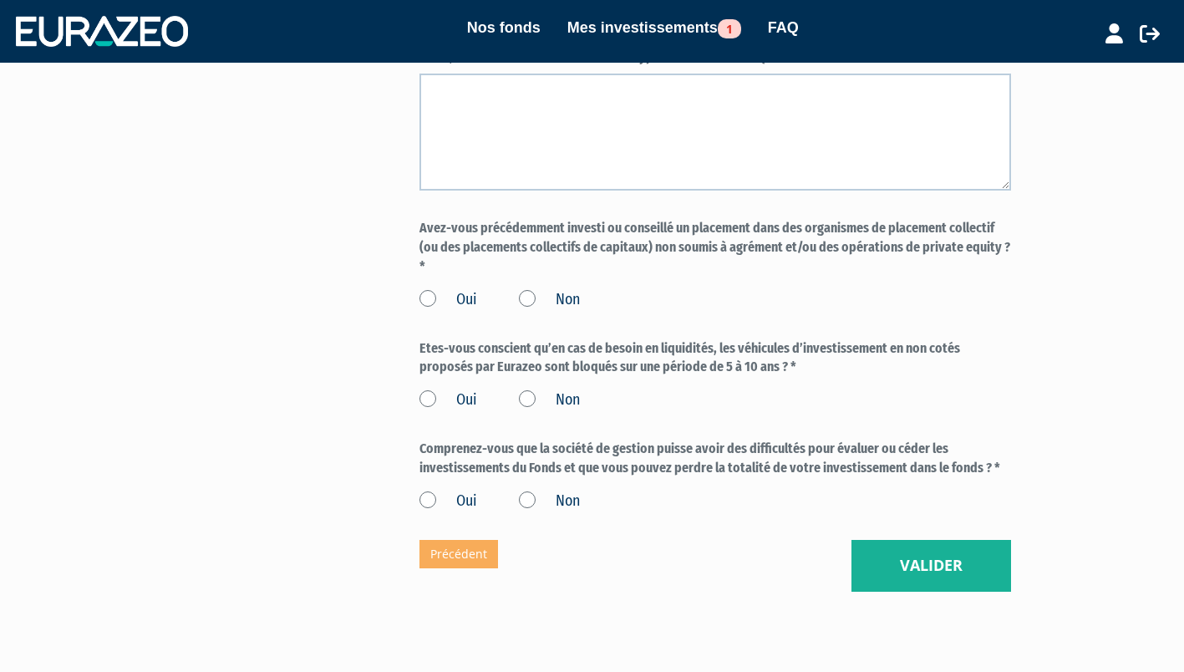
scroll to position [1371, 0]
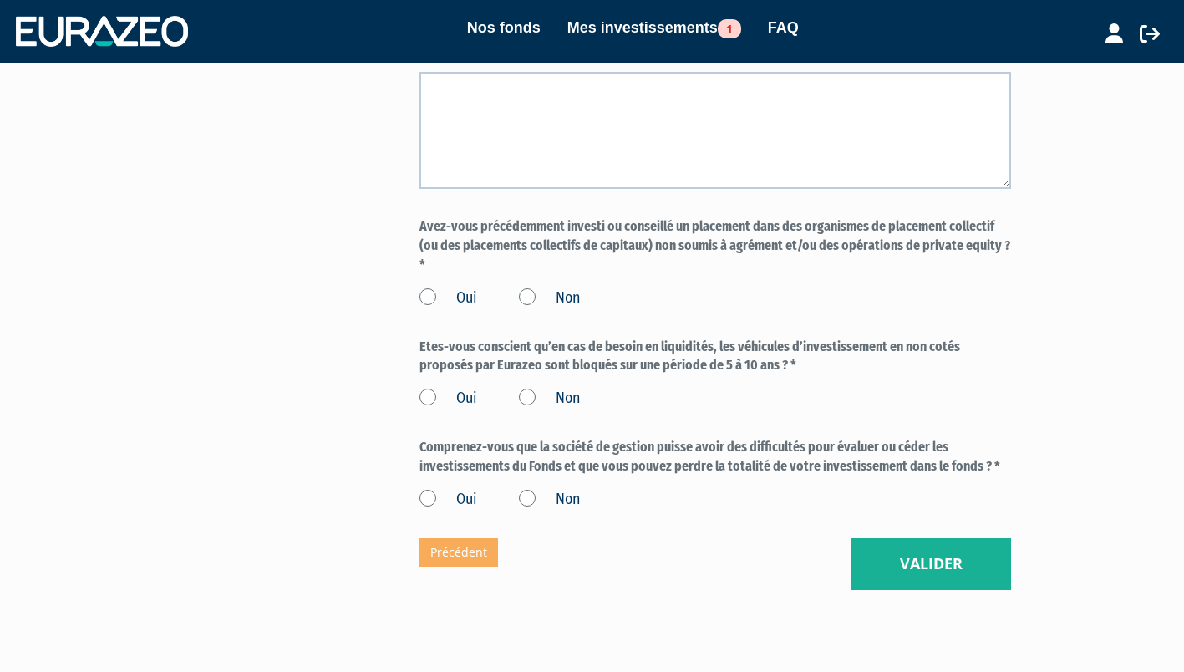
click at [529, 309] on label "Non" at bounding box center [549, 298] width 61 height 22
click at [0, 0] on input "Non" at bounding box center [0, 0] width 0 height 0
click at [427, 410] on label "Oui" at bounding box center [449, 399] width 58 height 22
click at [0, 0] on input "Oui" at bounding box center [0, 0] width 0 height 0
click at [435, 511] on label "Oui" at bounding box center [449, 500] width 58 height 22
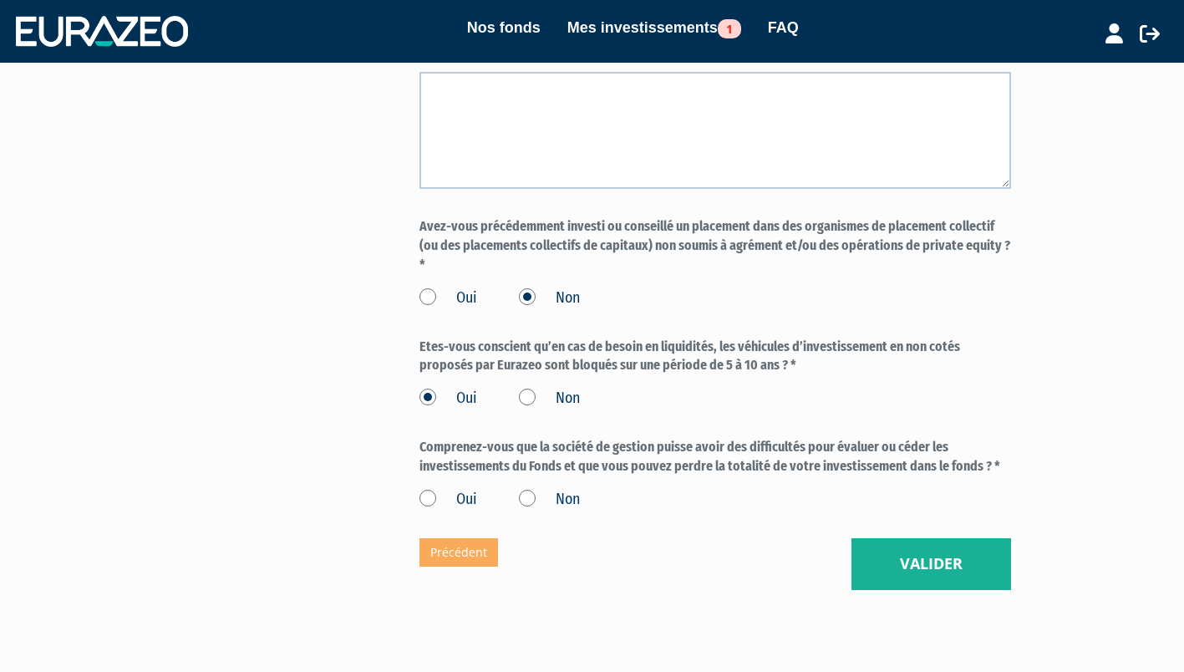
click at [0, 0] on input "Oui" at bounding box center [0, 0] width 0 height 0
click at [954, 590] on button "Valider" at bounding box center [932, 564] width 160 height 52
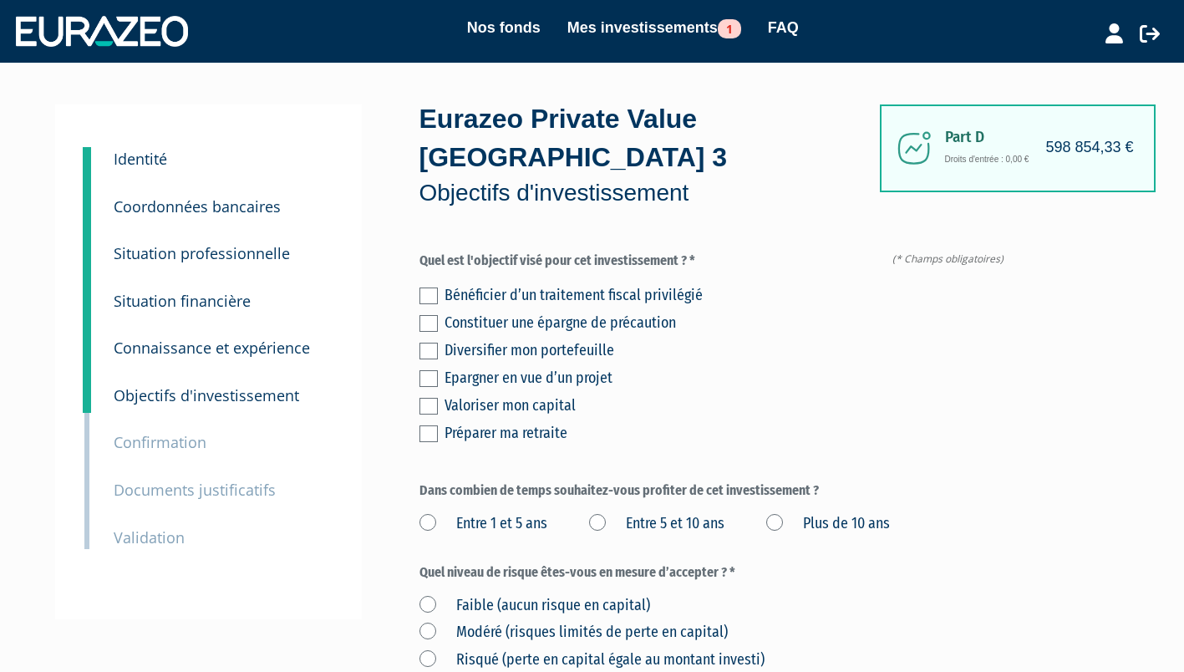
click at [428, 323] on label at bounding box center [429, 323] width 18 height 17
click at [0, 0] on input "checkbox" at bounding box center [0, 0] width 0 height 0
click at [428, 405] on label at bounding box center [429, 406] width 18 height 17
click at [0, 0] on input "checkbox" at bounding box center [0, 0] width 0 height 0
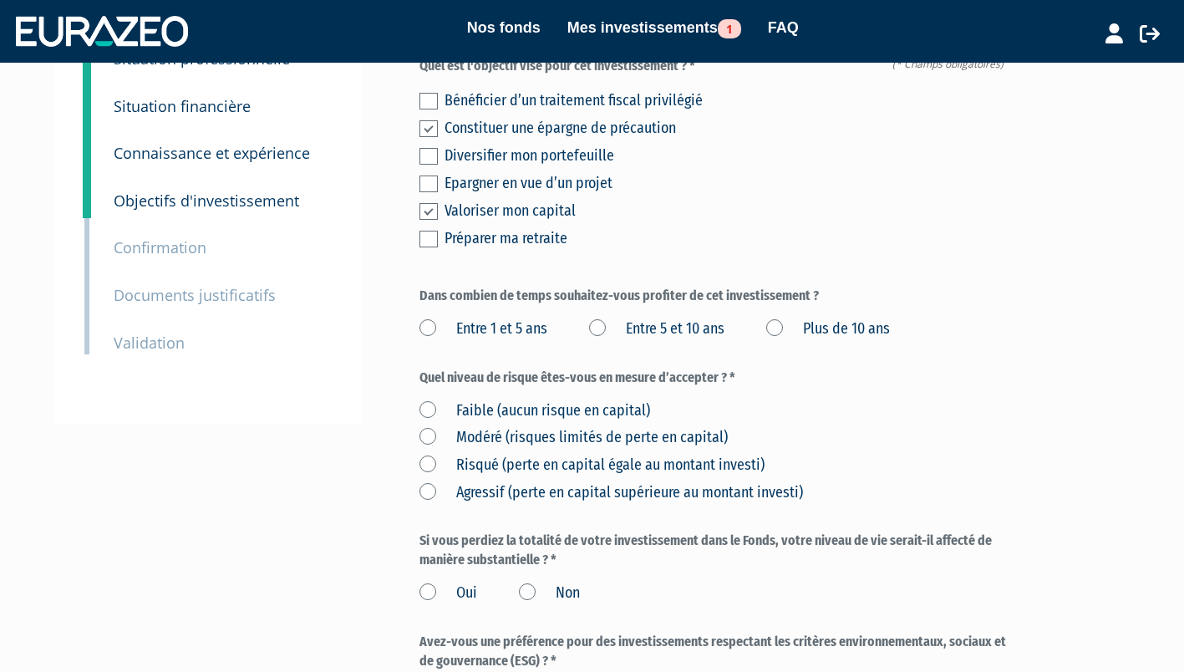
scroll to position [196, 0]
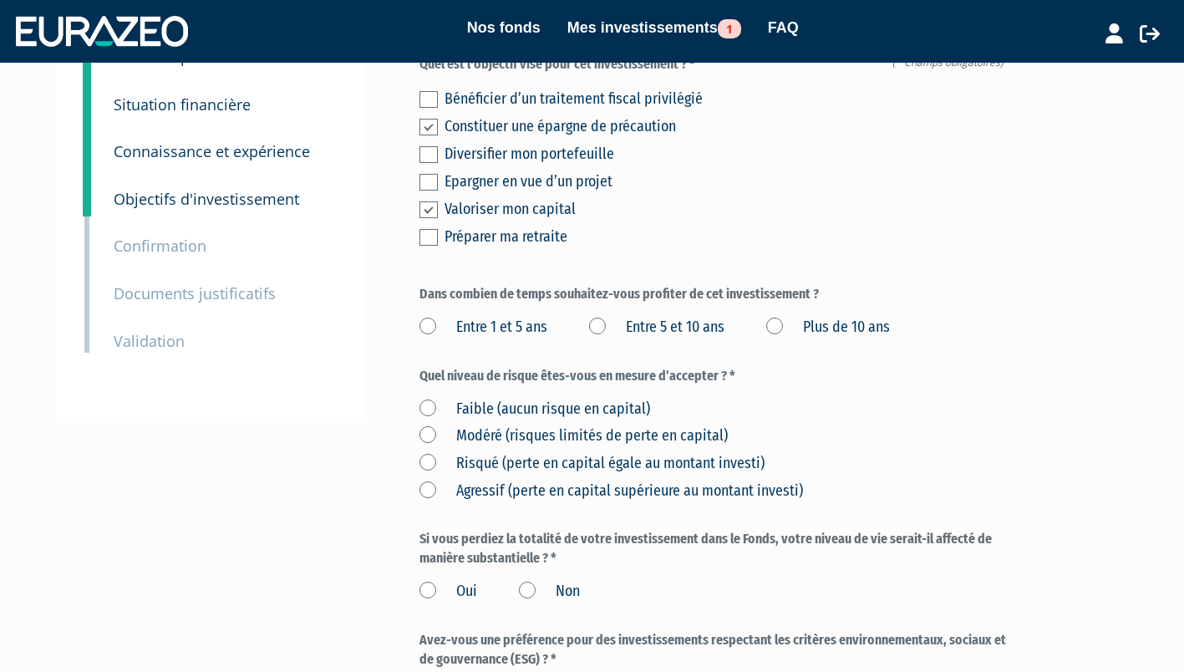
click at [427, 325] on label "Entre 1 et 5 ans" at bounding box center [484, 328] width 128 height 22
click at [0, 0] on ans "Entre 1 et 5 ans" at bounding box center [0, 0] width 0 height 0
click at [427, 434] on label "Modéré (risques limités de perte en capital)" at bounding box center [574, 436] width 308 height 22
click at [0, 0] on capital\) "Modéré (risques limités de perte en capital)" at bounding box center [0, 0] width 0 height 0
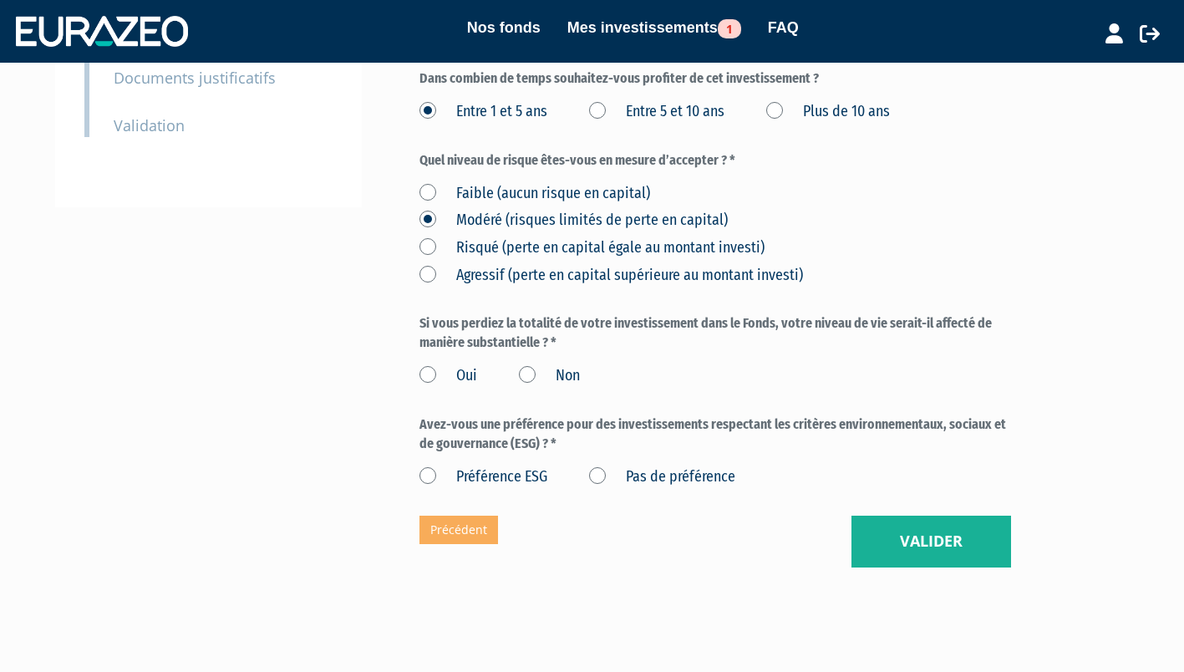
scroll to position [410, 0]
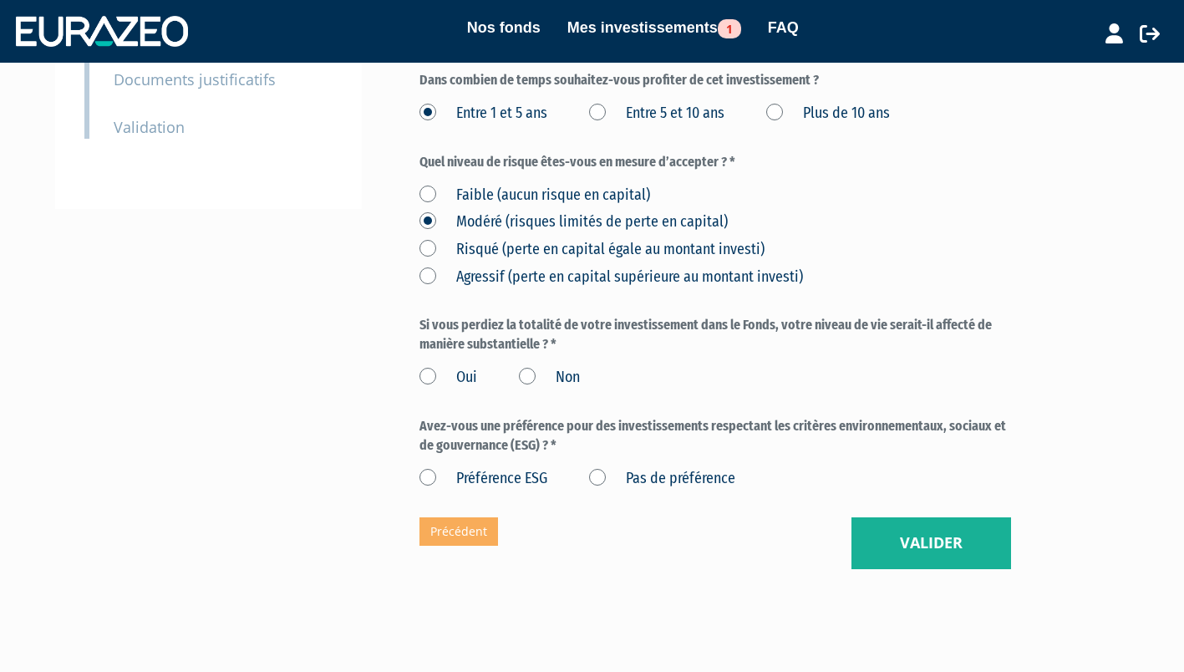
click at [540, 386] on label "Non" at bounding box center [549, 378] width 61 height 22
click at [0, 0] on input "Non" at bounding box center [0, 0] width 0 height 0
click at [599, 486] on label "Pas de préférence" at bounding box center [662, 479] width 146 height 22
click at [0, 0] on préférence "Pas de préférence" at bounding box center [0, 0] width 0 height 0
click at [959, 550] on button "Valider" at bounding box center [932, 543] width 160 height 52
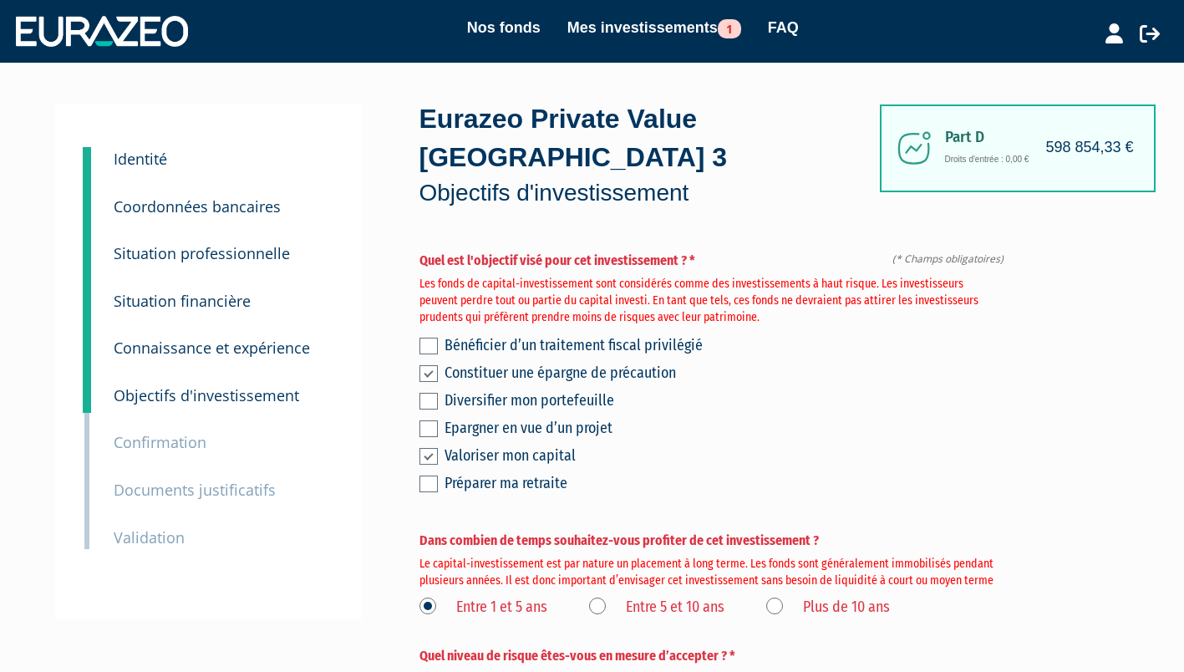
click at [428, 373] on label at bounding box center [429, 373] width 18 height 17
click at [0, 0] on input "checkbox" at bounding box center [0, 0] width 0 height 0
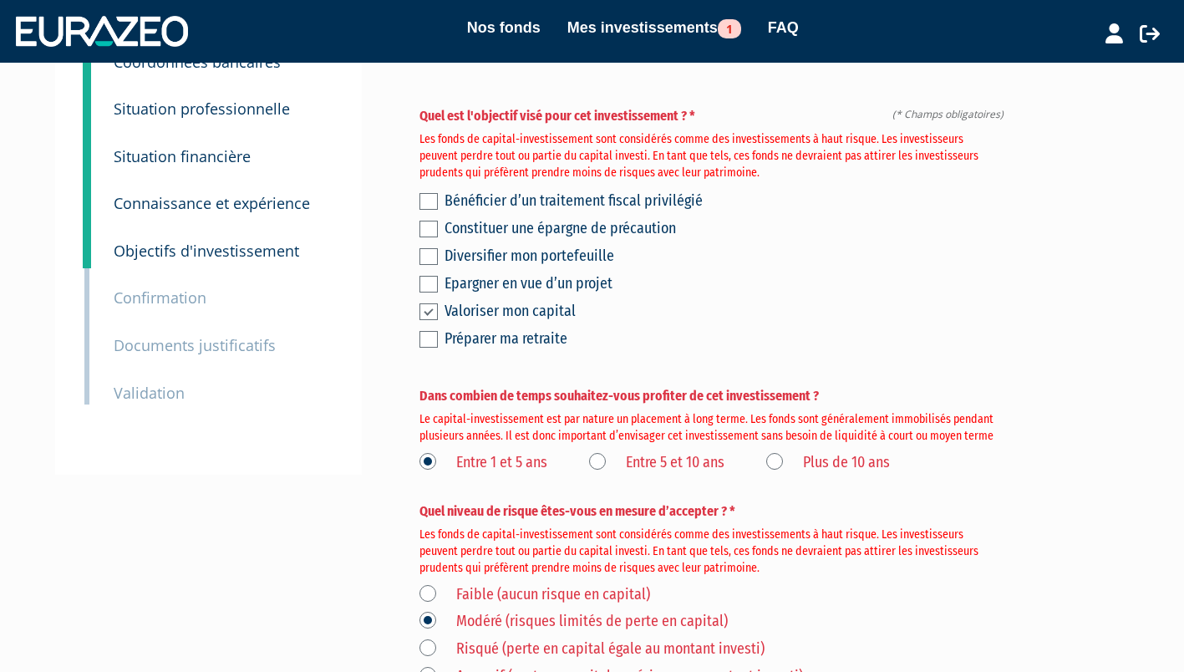
scroll to position [147, 0]
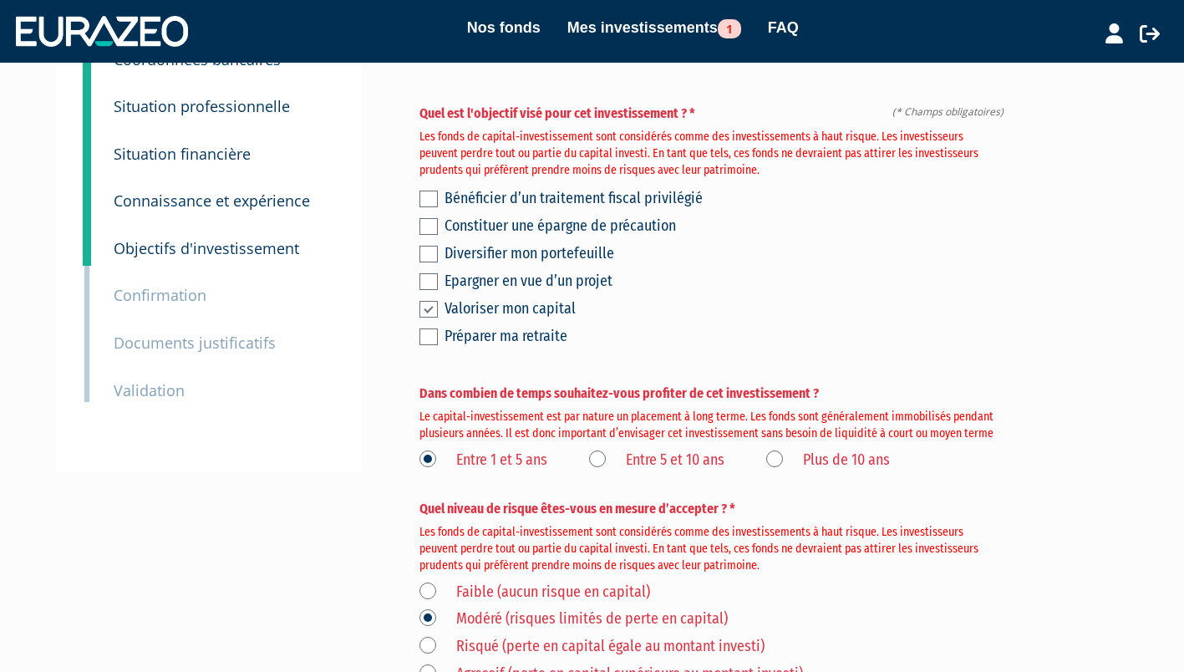
click at [613, 465] on label "Entre 5 et 10 ans" at bounding box center [656, 461] width 135 height 22
click at [0, 0] on ans "Entre 5 et 10 ans" at bounding box center [0, 0] width 0 height 0
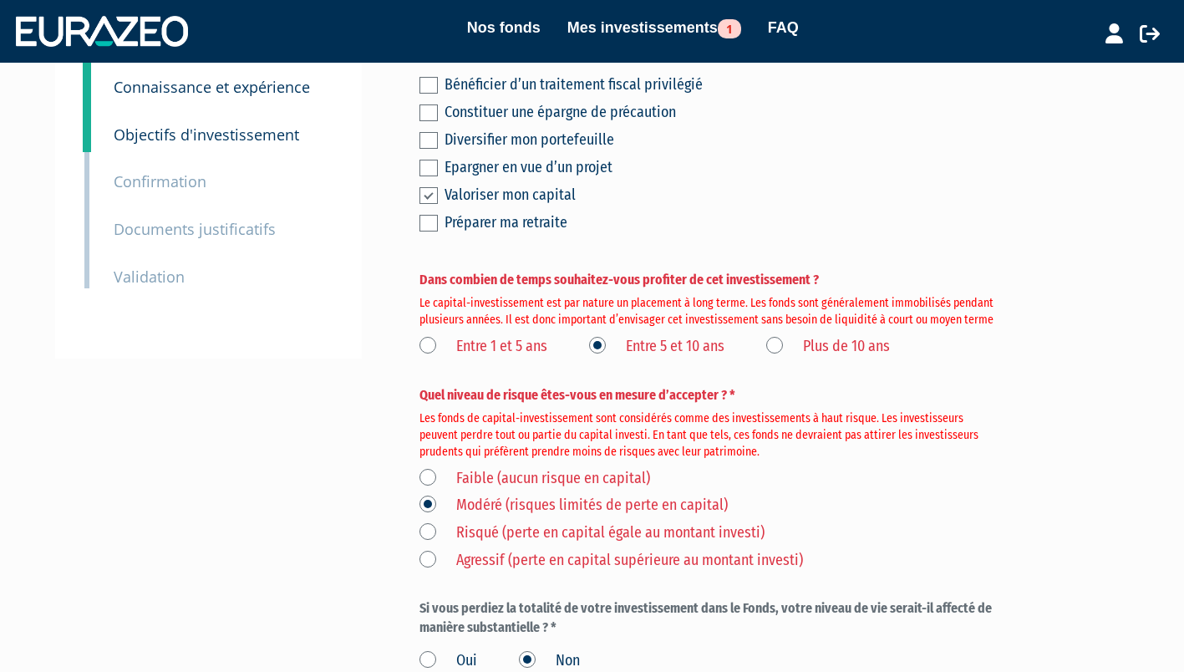
scroll to position [272, 0]
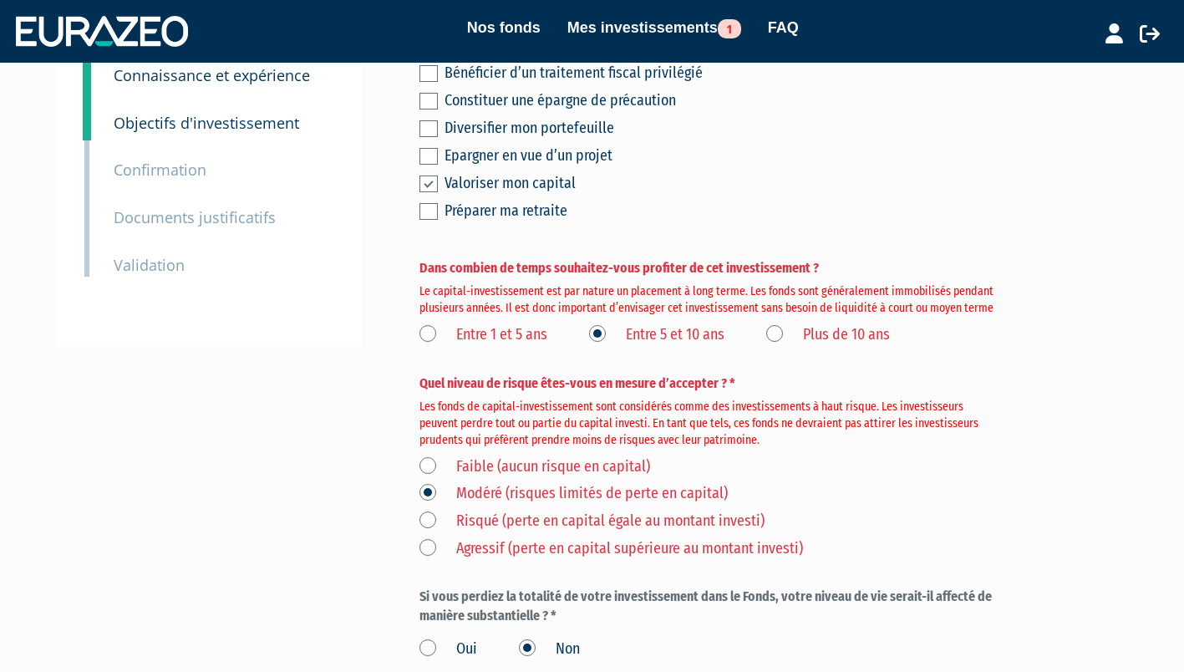
click at [427, 520] on label "Risqué (perte en capital égale au montant investi)" at bounding box center [592, 522] width 345 height 22
click at [0, 0] on investi\) "Risqué (perte en capital égale au montant investi)" at bounding box center [0, 0] width 0 height 0
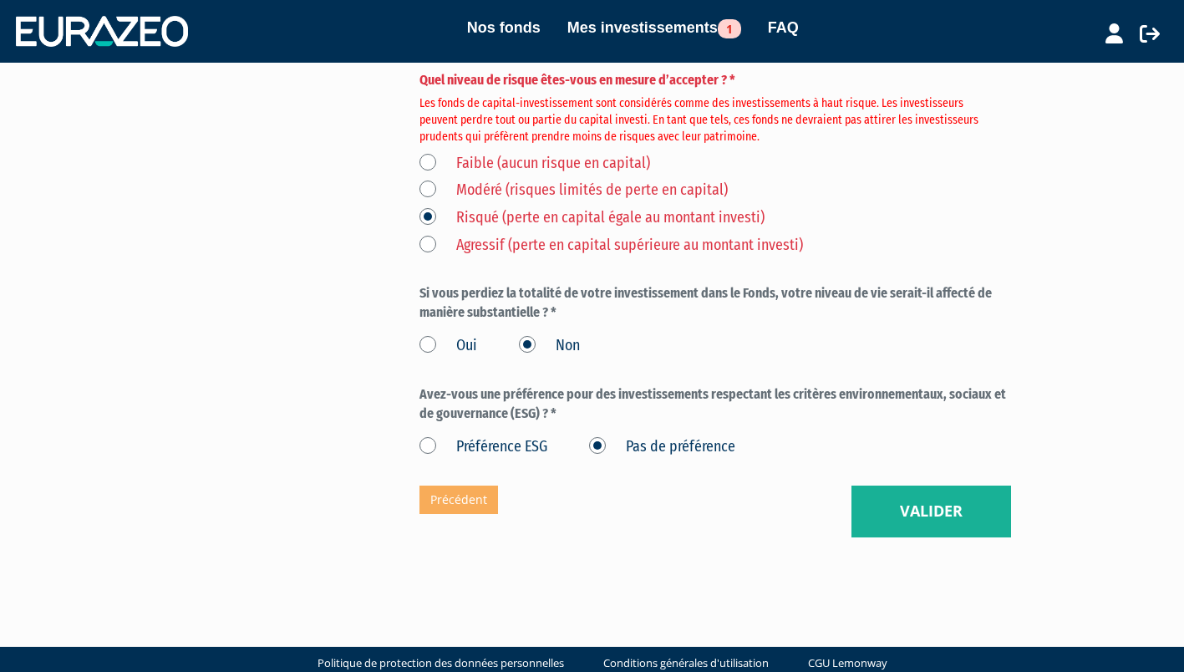
scroll to position [578, 0]
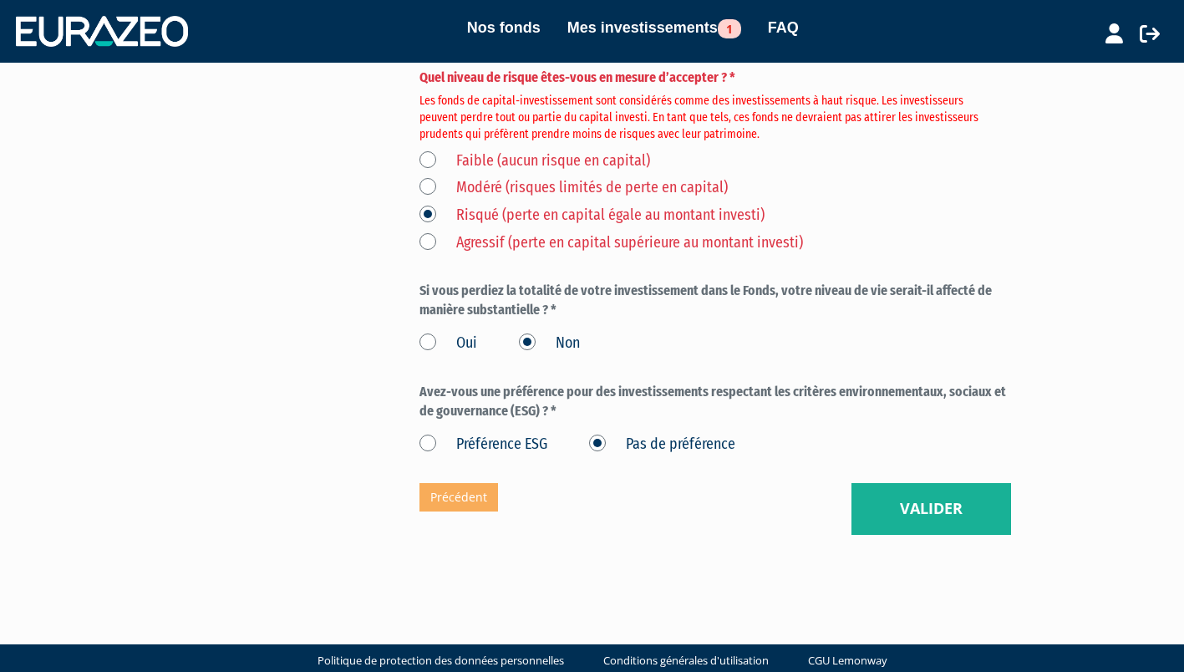
click at [959, 523] on button "Valider" at bounding box center [932, 509] width 160 height 52
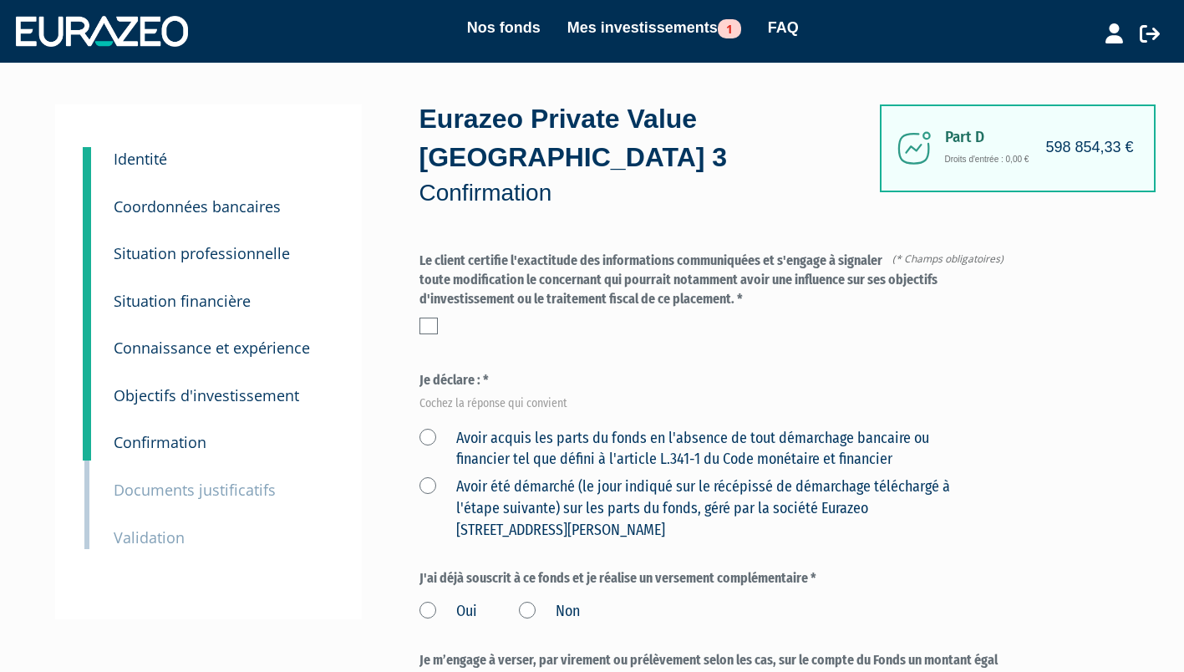
click at [432, 325] on label at bounding box center [429, 326] width 18 height 17
click at [0, 0] on input "checkbox" at bounding box center [0, 0] width 0 height 0
click at [434, 457] on label "Avoir acquis les parts du fonds en l'absence de tout démarchage bancaire ou fin…" at bounding box center [696, 449] width 552 height 43
click at [0, 0] on financier "Avoir acquis les parts du fonds en l'absence de tout démarchage bancaire ou fin…" at bounding box center [0, 0] width 0 height 0
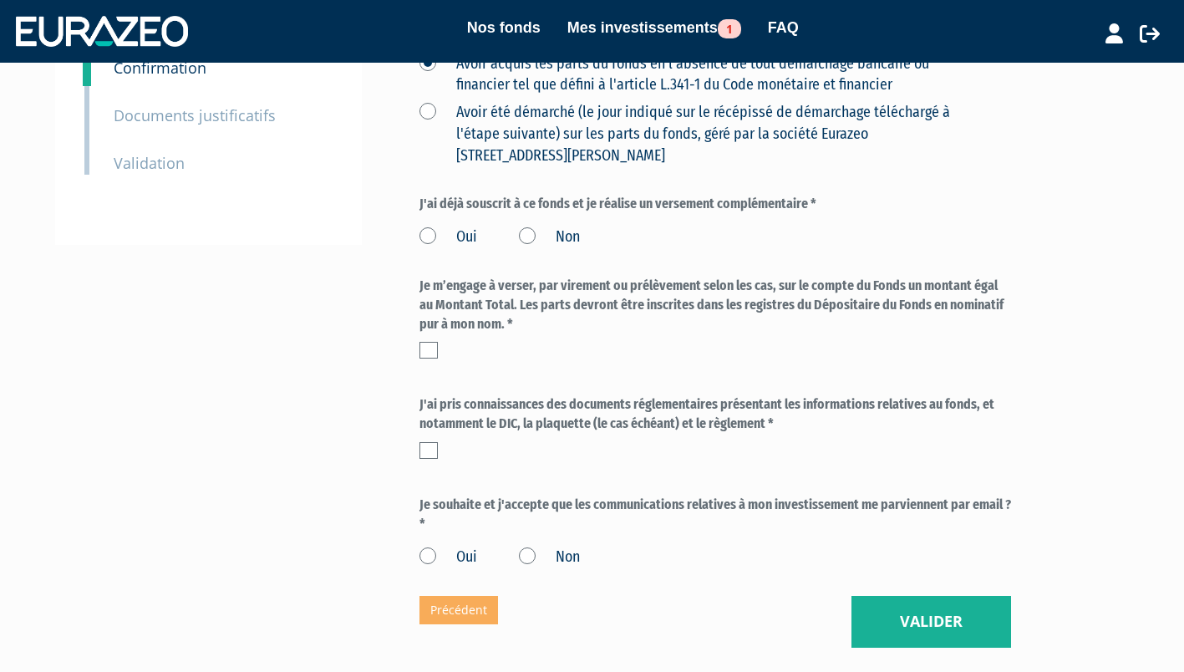
scroll to position [376, 0]
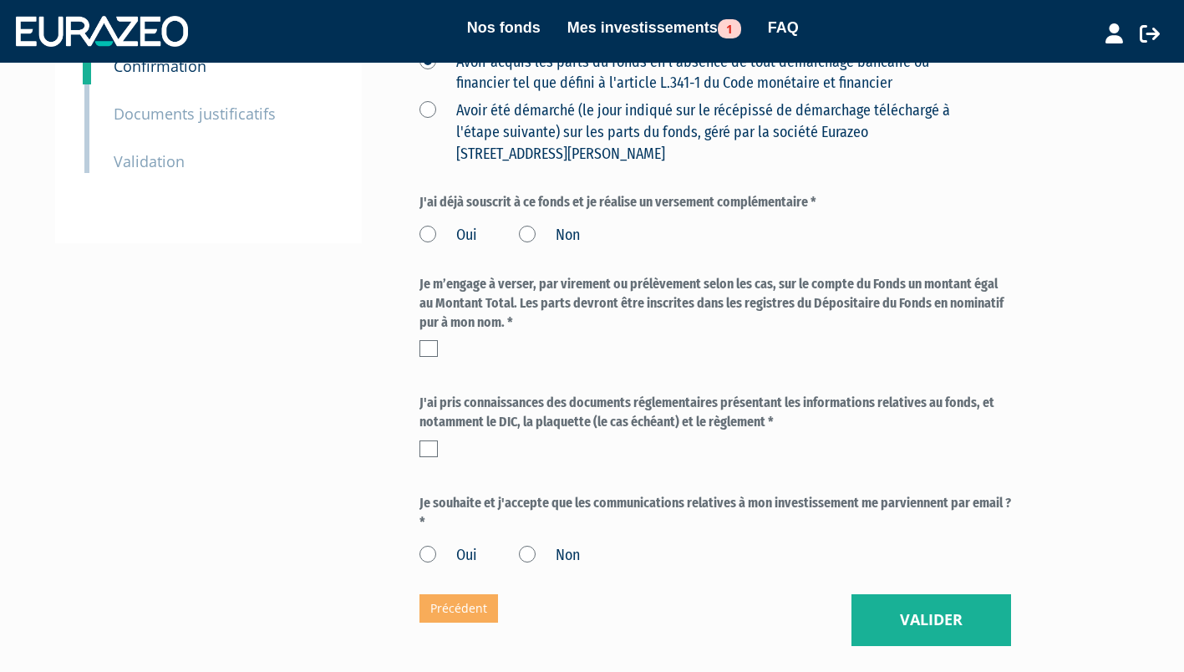
click at [519, 241] on label "Non" at bounding box center [549, 236] width 61 height 22
click at [0, 0] on input "Non" at bounding box center [0, 0] width 0 height 0
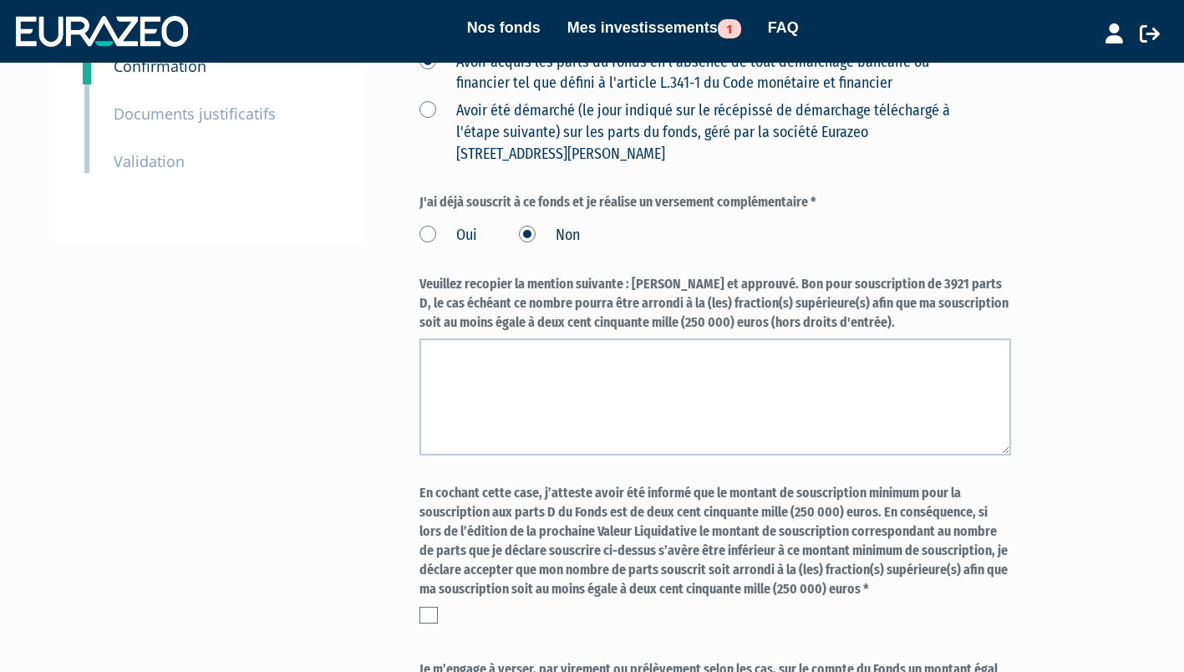
copy label "te : [PERSON_NAME] et approuvé. Bon pour souscription de 3921 parts D, le cas é…"
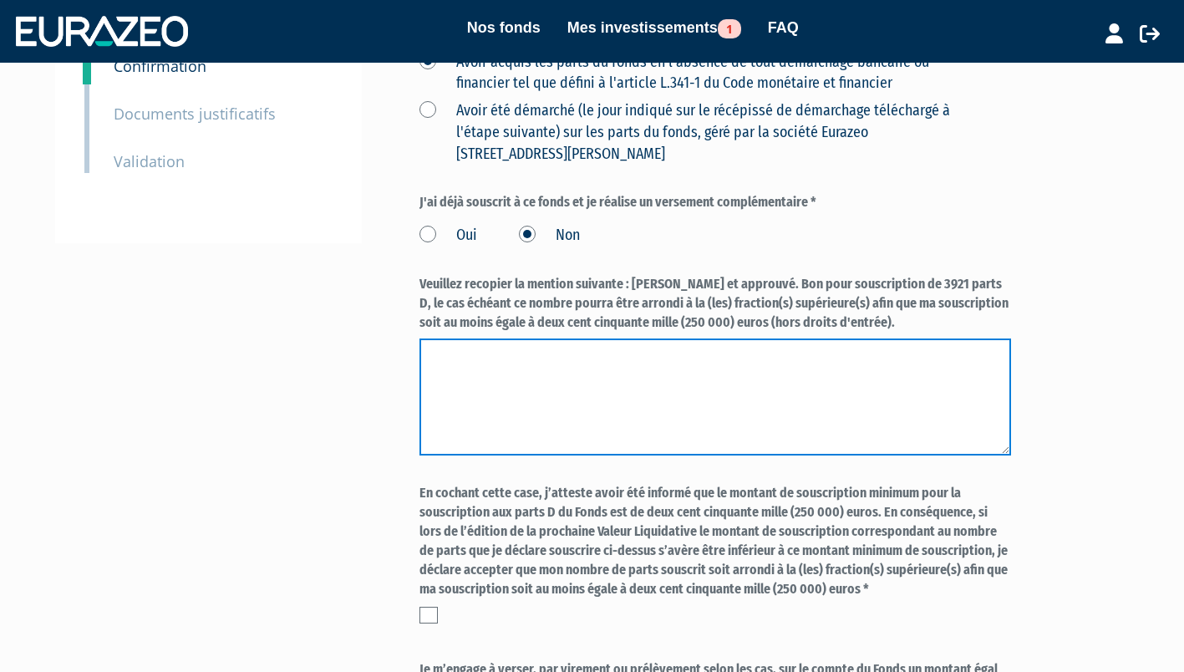
click at [602, 382] on textarea at bounding box center [716, 396] width 592 height 117
paste textarea "te : [PERSON_NAME] et approuvé. Bon pour souscription de 3921 parts D, le cas é…"
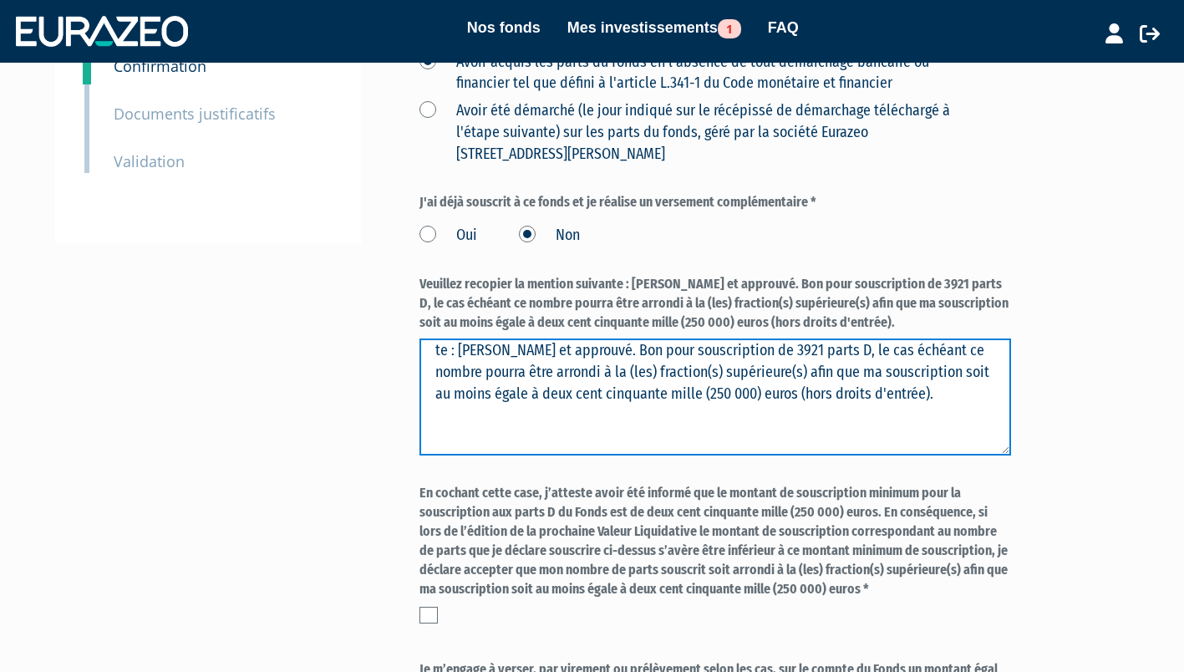
click at [630, 355] on textarea at bounding box center [716, 396] width 592 height 117
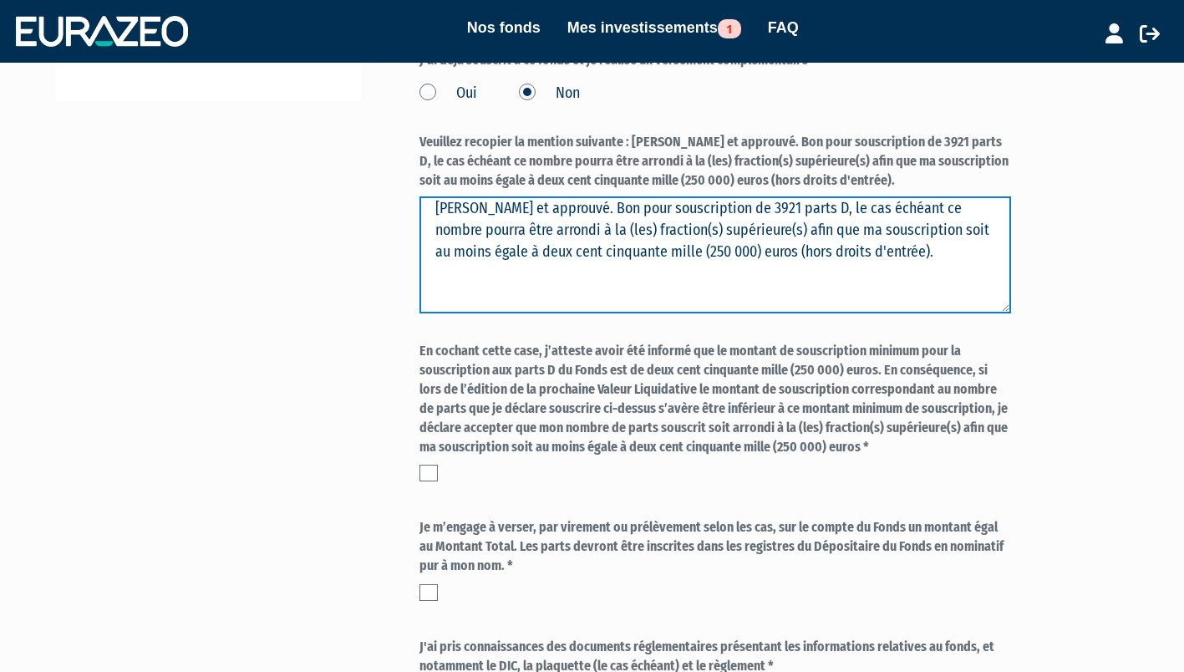
scroll to position [531, 0]
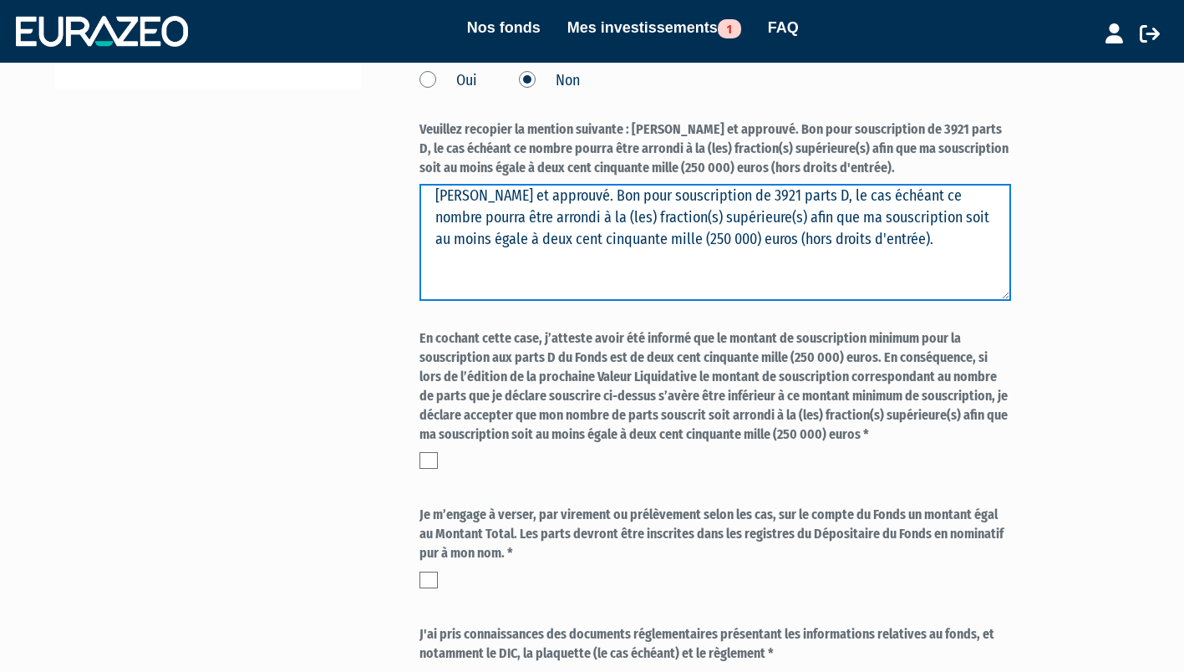
type textarea "[PERSON_NAME] et approuvé. Bon pour souscription de 3921 parts D, le cas échéan…"
click at [430, 464] on label at bounding box center [429, 460] width 18 height 17
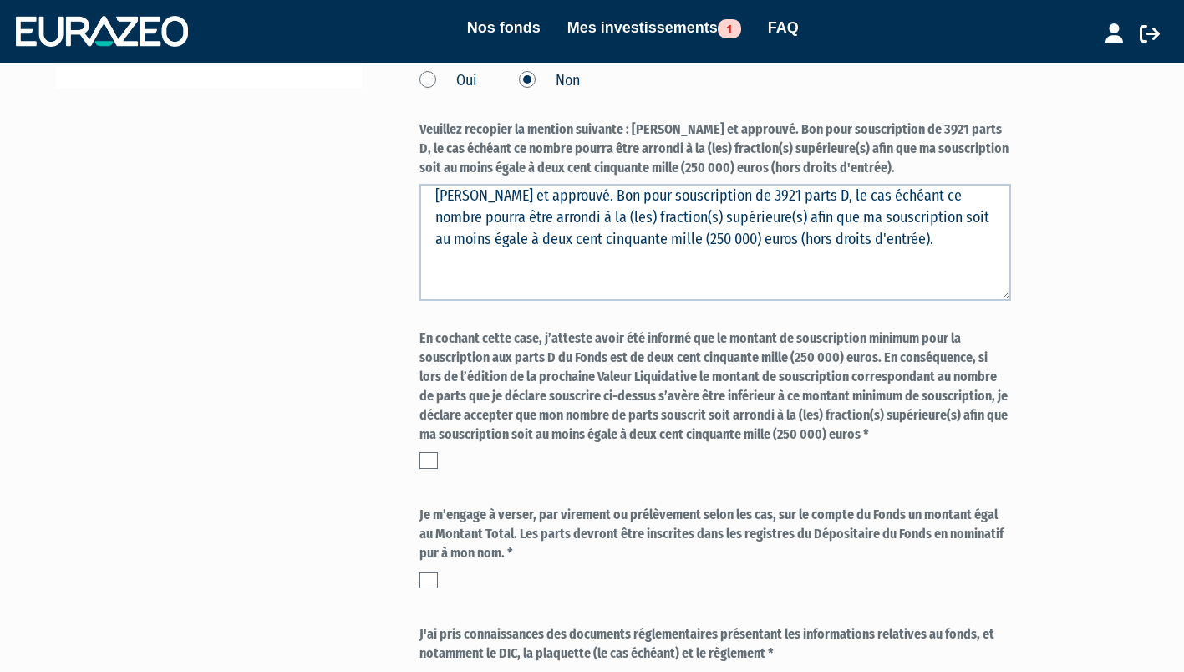
click at [0, 0] on input "checkbox" at bounding box center [0, 0] width 0 height 0
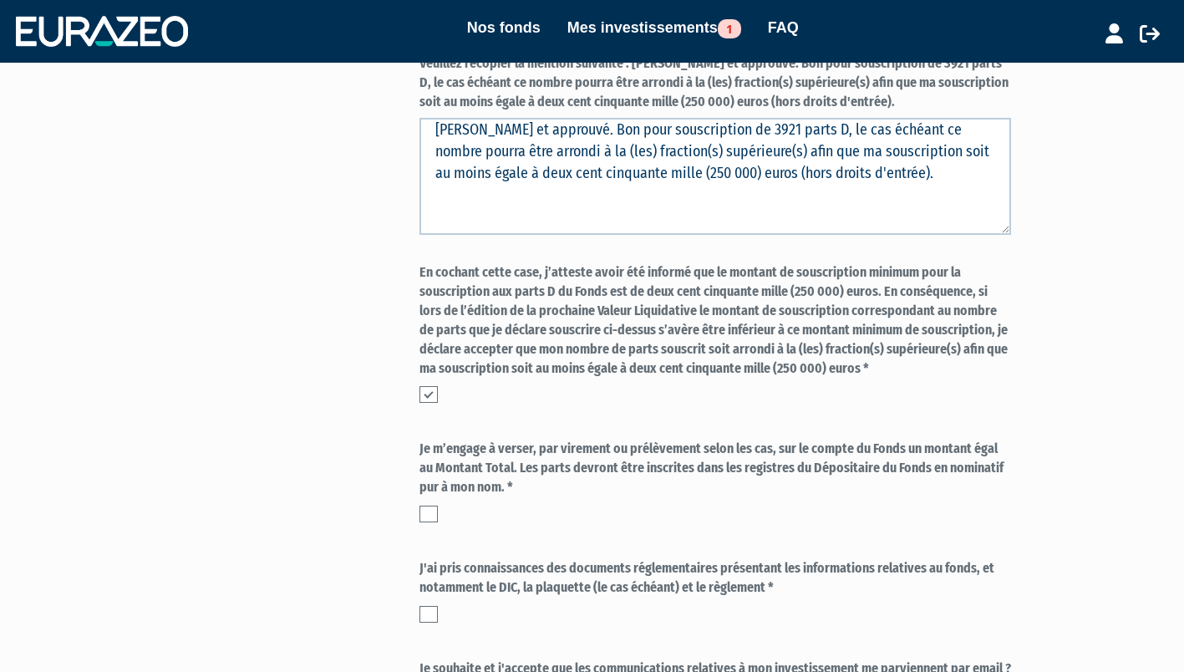
scroll to position [598, 0]
click at [428, 511] on label at bounding box center [429, 513] width 18 height 17
click at [0, 0] on input "checkbox" at bounding box center [0, 0] width 0 height 0
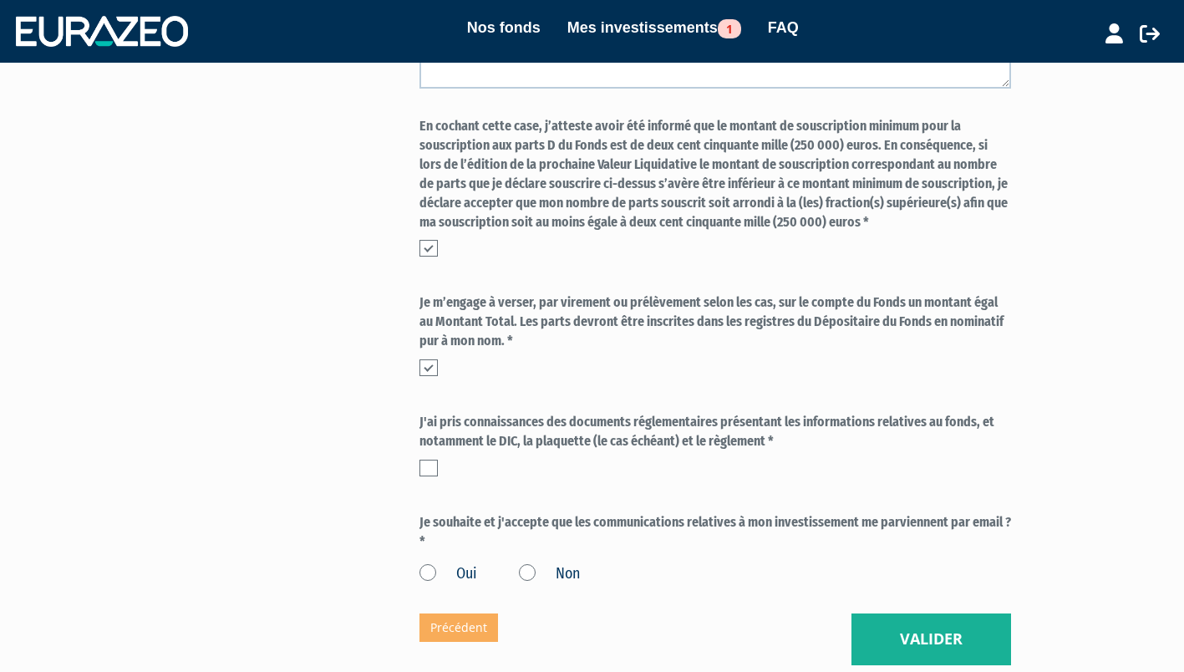
scroll to position [760, 0]
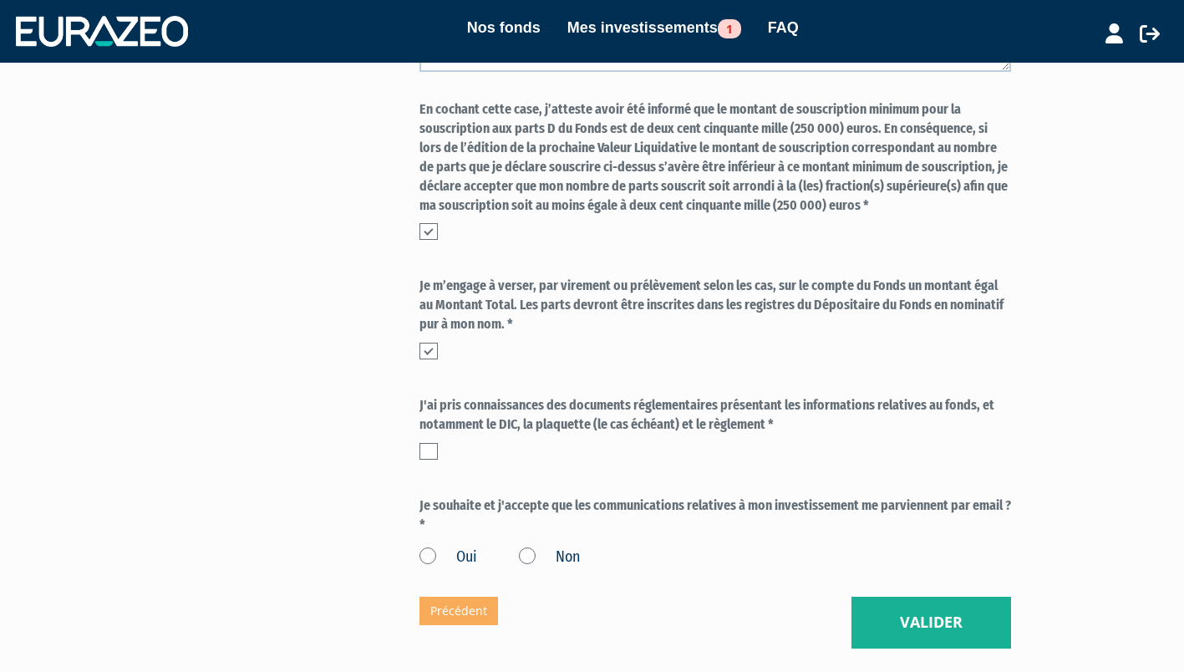
click at [428, 450] on label at bounding box center [429, 451] width 18 height 17
click at [0, 0] on input "checkbox" at bounding box center [0, 0] width 0 height 0
click at [429, 560] on label "Oui" at bounding box center [449, 558] width 58 height 22
click at [0, 0] on input "Oui" at bounding box center [0, 0] width 0 height 0
click at [941, 623] on button "Valider" at bounding box center [932, 623] width 160 height 52
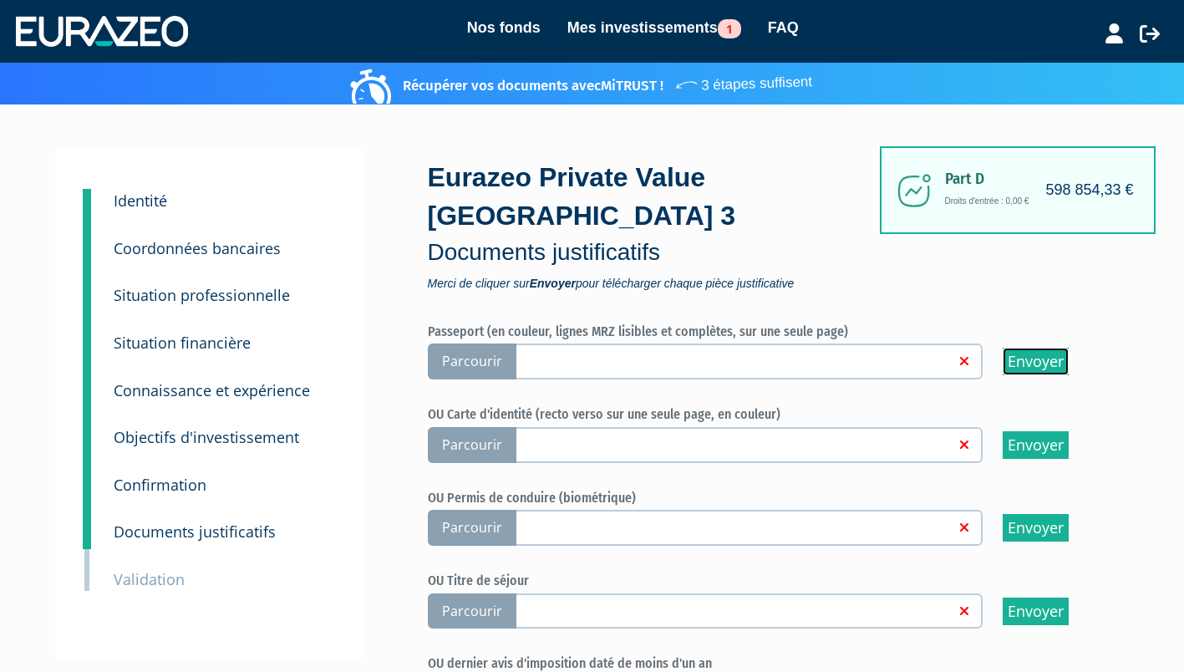
click at [1025, 364] on input "Envoyer" at bounding box center [1036, 362] width 66 height 28
click at [480, 366] on span "Parcourir" at bounding box center [472, 361] width 89 height 36
click at [0, 0] on input "Parcourir" at bounding box center [0, 0] width 0 height 0
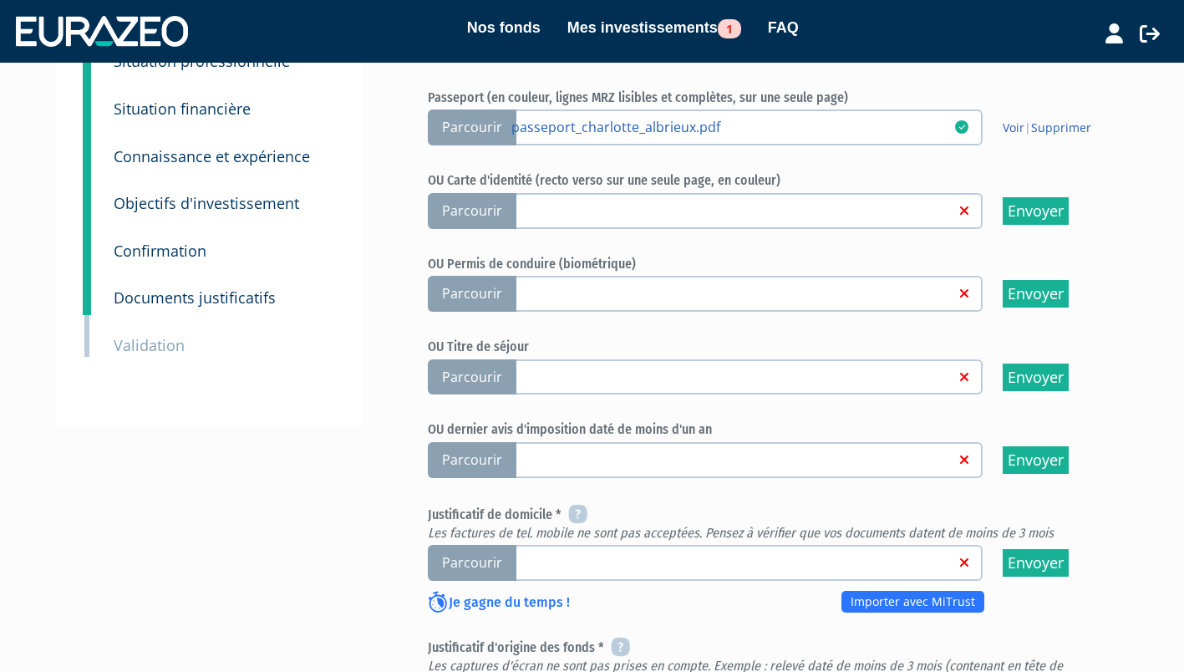
scroll to position [290, 0]
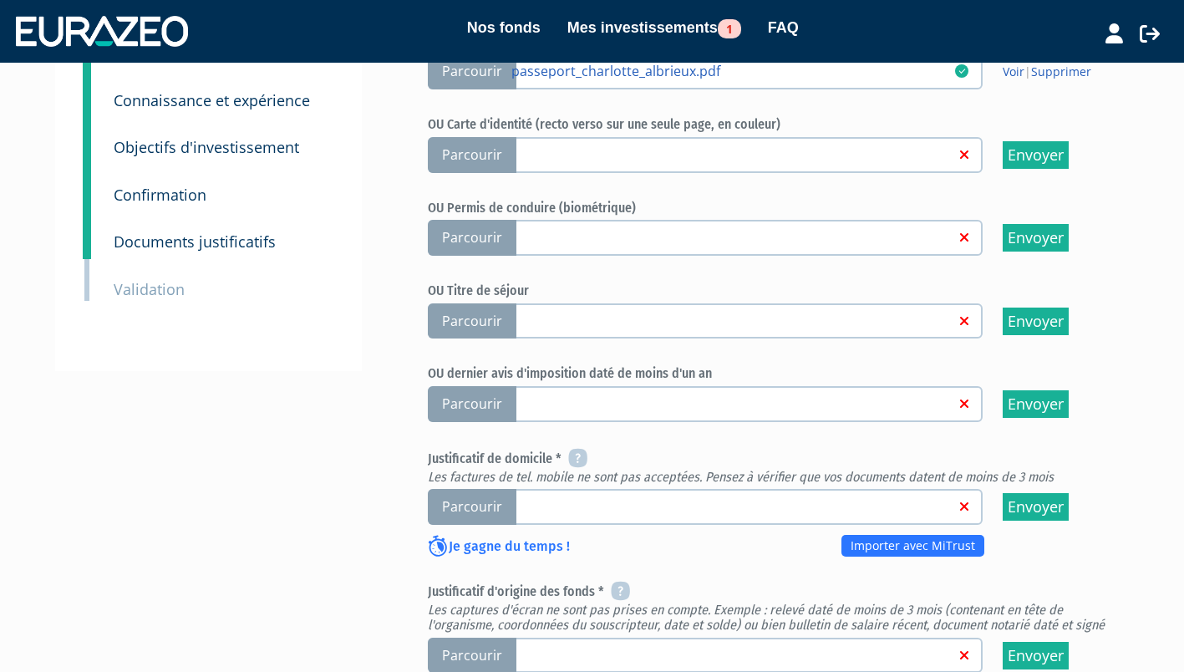
click at [482, 498] on span "Parcourir" at bounding box center [472, 507] width 89 height 36
click at [0, 0] on input "Parcourir" at bounding box center [0, 0] width 0 height 0
click at [909, 537] on link "Importer avec MiTrust" at bounding box center [913, 546] width 143 height 22
click at [481, 506] on span "Parcourir" at bounding box center [472, 507] width 89 height 36
click at [0, 0] on input "Parcourir" at bounding box center [0, 0] width 0 height 0
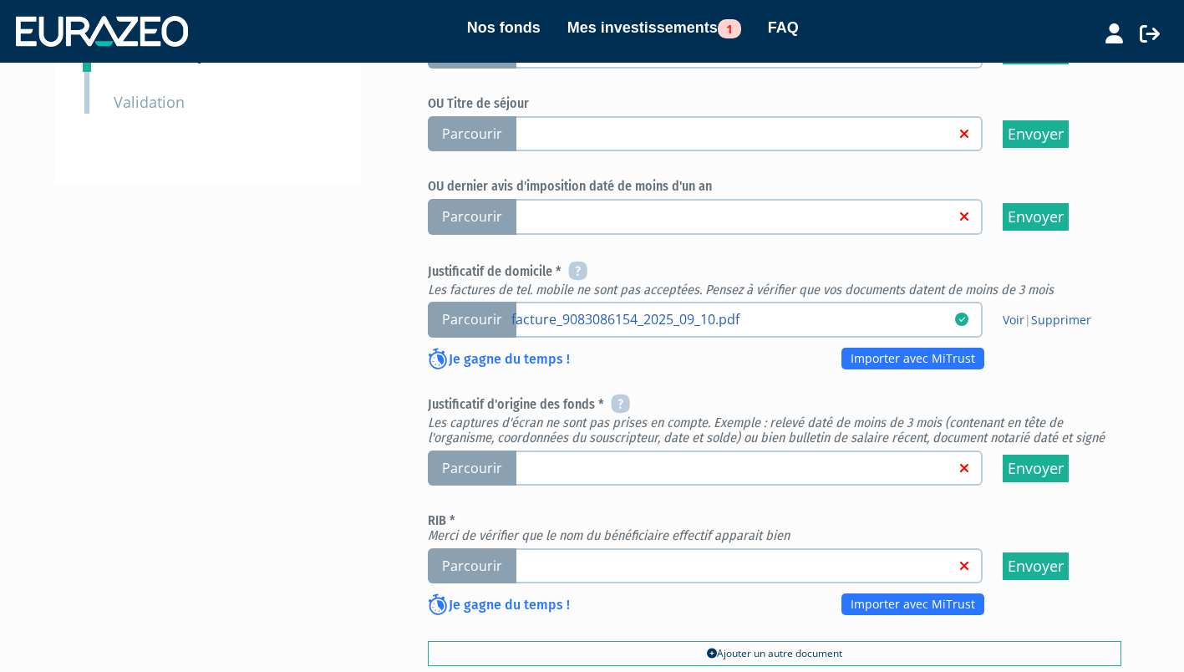
scroll to position [506, 0]
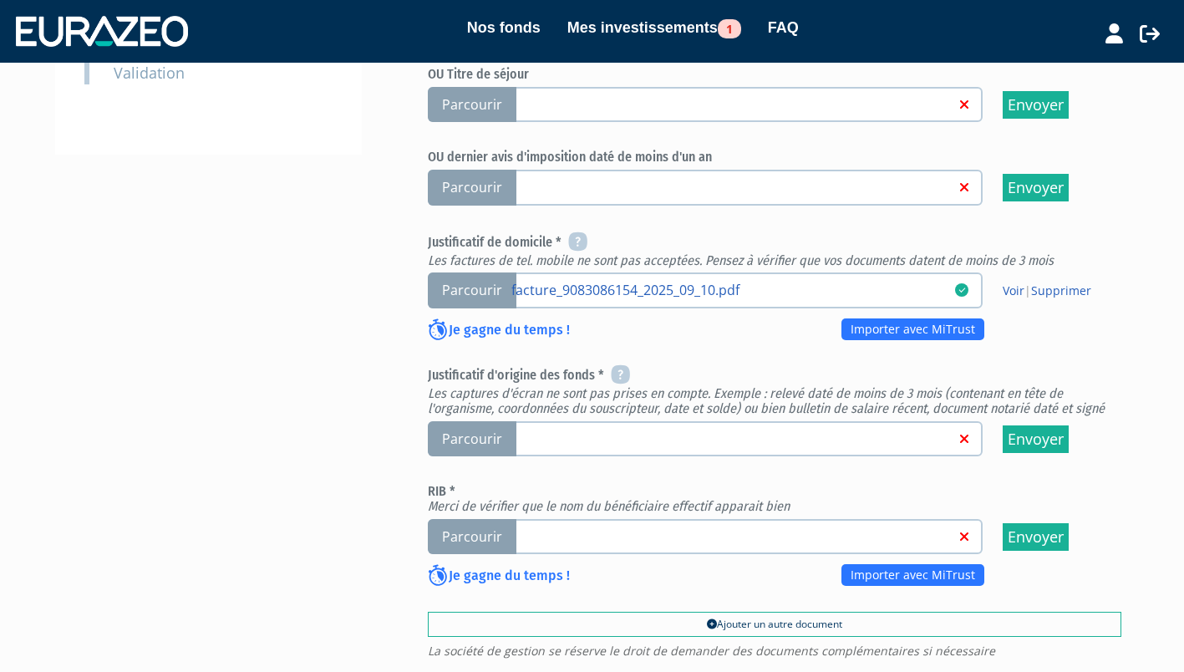
click at [476, 446] on span "Parcourir" at bounding box center [472, 439] width 89 height 36
click at [0, 0] on input "Parcourir" at bounding box center [0, 0] width 0 height 0
click at [470, 441] on span "Parcourir" at bounding box center [472, 439] width 89 height 36
click at [0, 0] on input "Parcourir" at bounding box center [0, 0] width 0 height 0
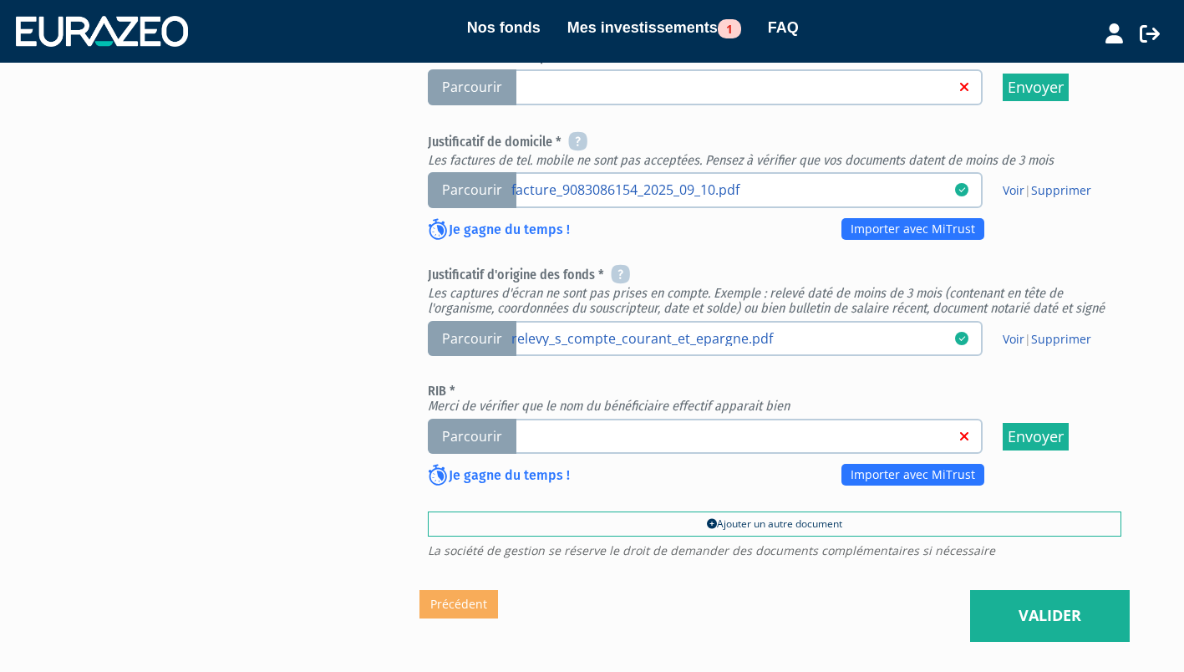
scroll to position [608, 0]
click at [457, 443] on span "Parcourir" at bounding box center [472, 436] width 89 height 36
click at [0, 0] on input "Parcourir" at bounding box center [0, 0] width 0 height 0
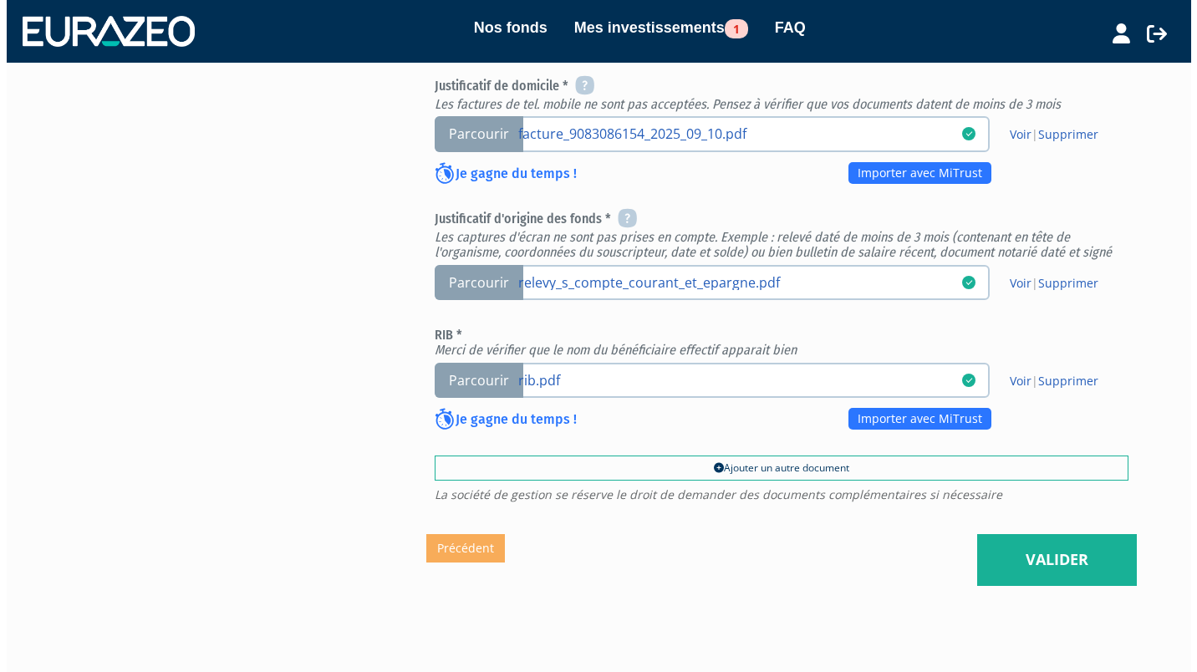
scroll to position [687, 0]
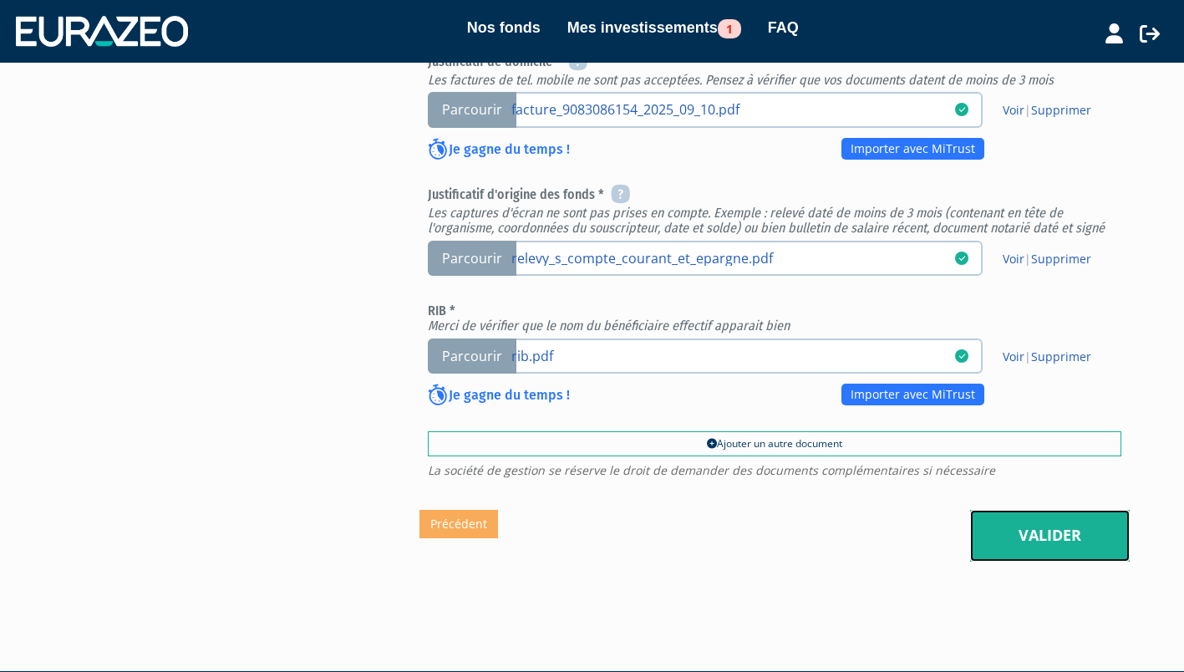
click at [1030, 526] on link "Valider" at bounding box center [1050, 536] width 160 height 52
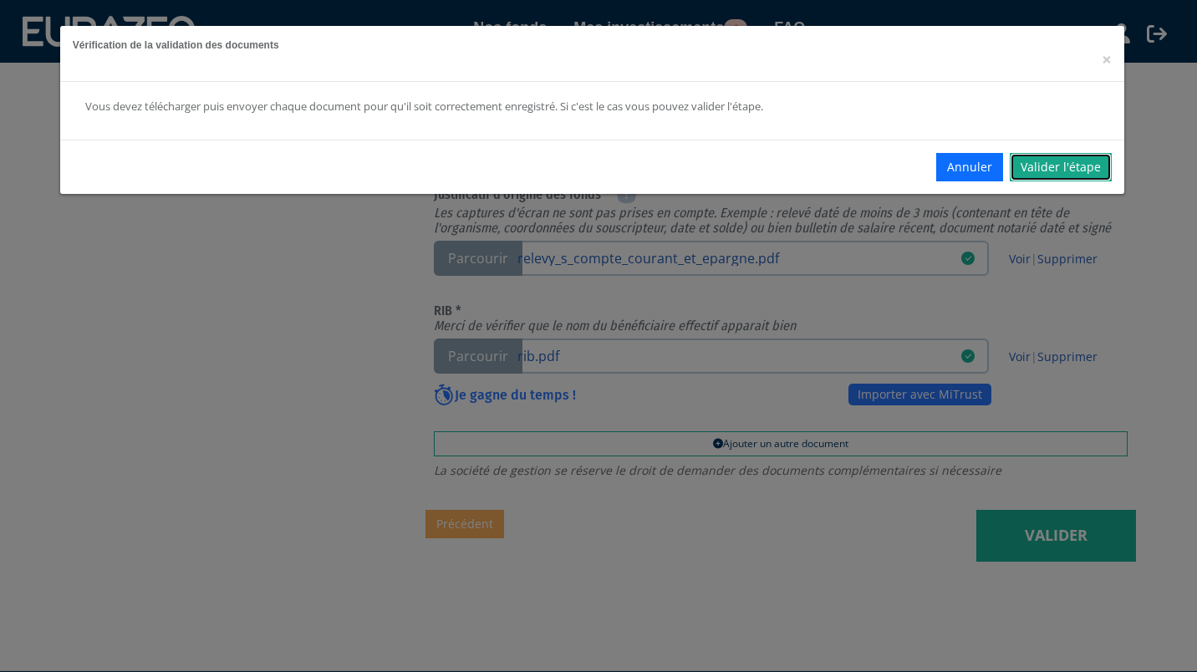
click at [1033, 158] on link "Valider l'étape" at bounding box center [1061, 167] width 102 height 28
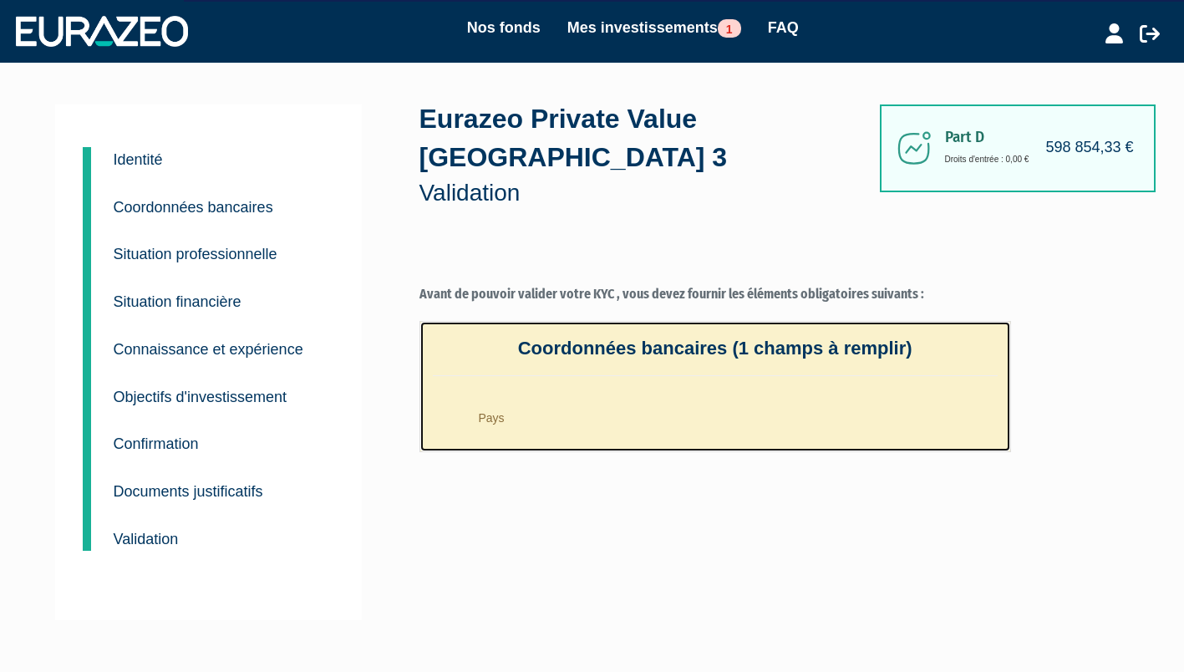
click at [643, 418] on li "Pays" at bounding box center [732, 414] width 532 height 42
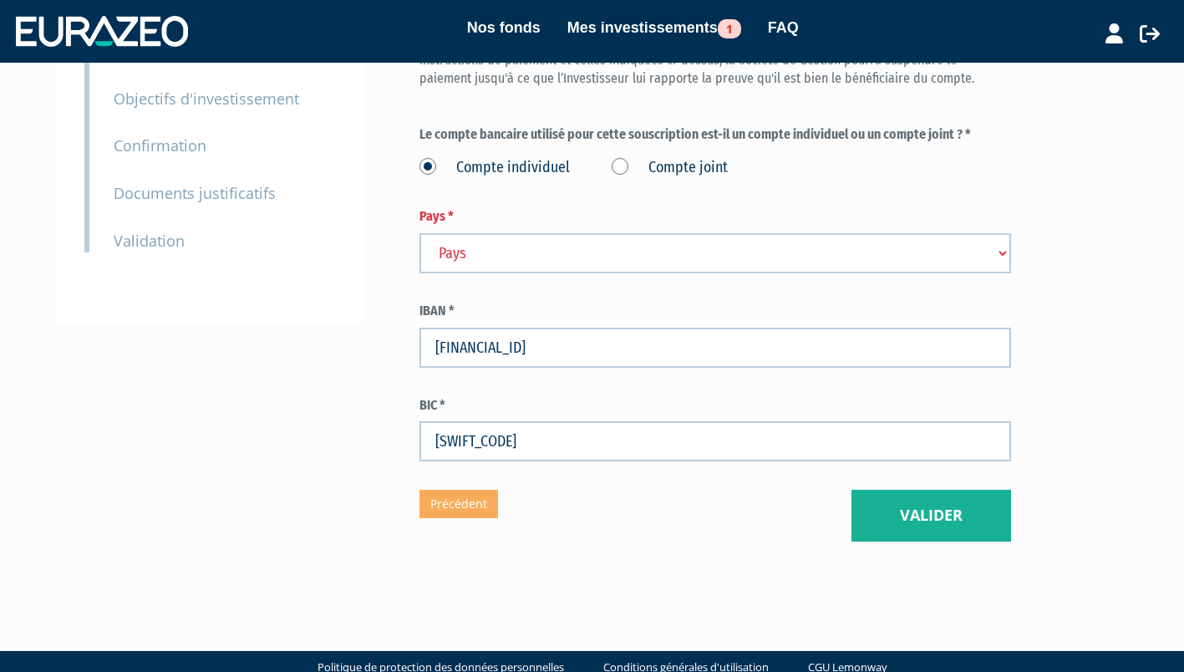
scroll to position [298, 0]
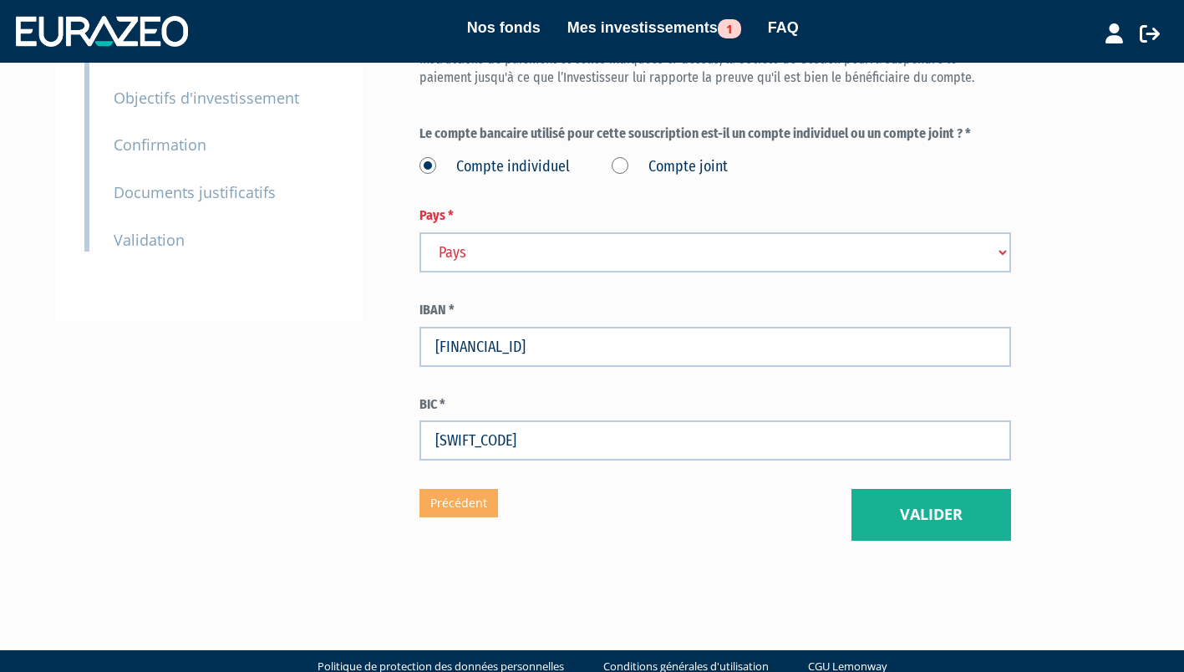
click at [544, 252] on select "Pays [GEOGRAPHIC_DATA] [GEOGRAPHIC_DATA] [GEOGRAPHIC_DATA] [GEOGRAPHIC_DATA] [G…" at bounding box center [716, 252] width 592 height 40
select select "75"
click at [420, 232] on select "Pays [GEOGRAPHIC_DATA] [GEOGRAPHIC_DATA] [GEOGRAPHIC_DATA] [GEOGRAPHIC_DATA] [G…" at bounding box center [716, 252] width 592 height 40
click at [954, 514] on button "Valider" at bounding box center [932, 515] width 160 height 52
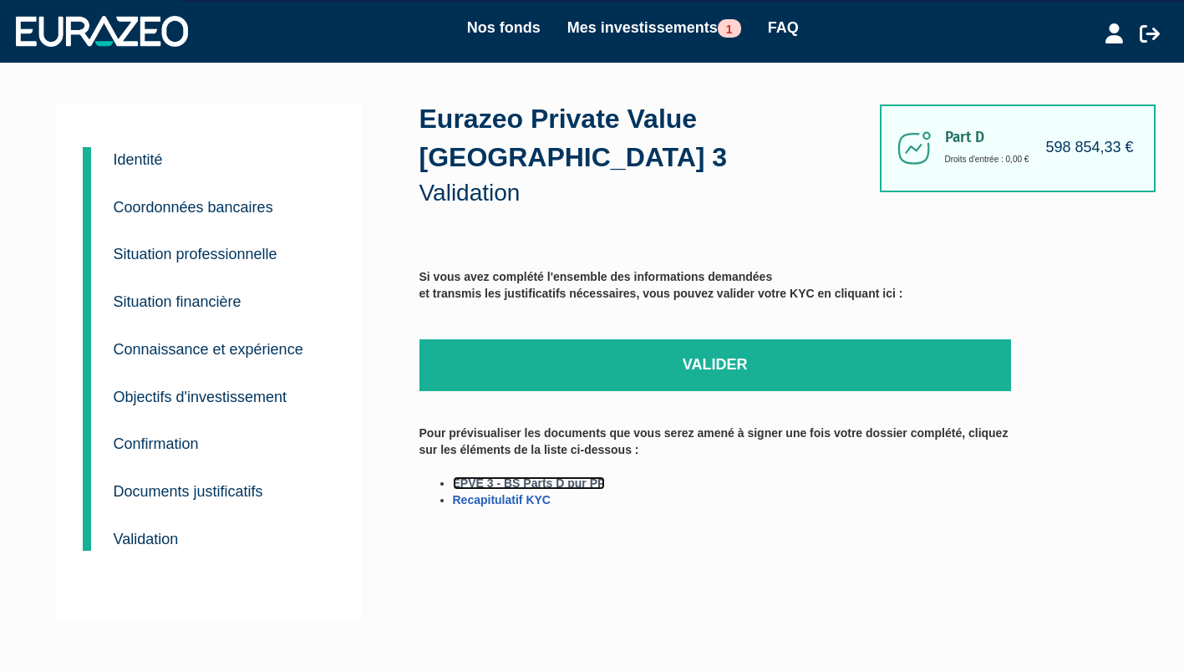
click at [520, 482] on link "EPVE 3 - BS Parts D pur PP" at bounding box center [529, 482] width 153 height 13
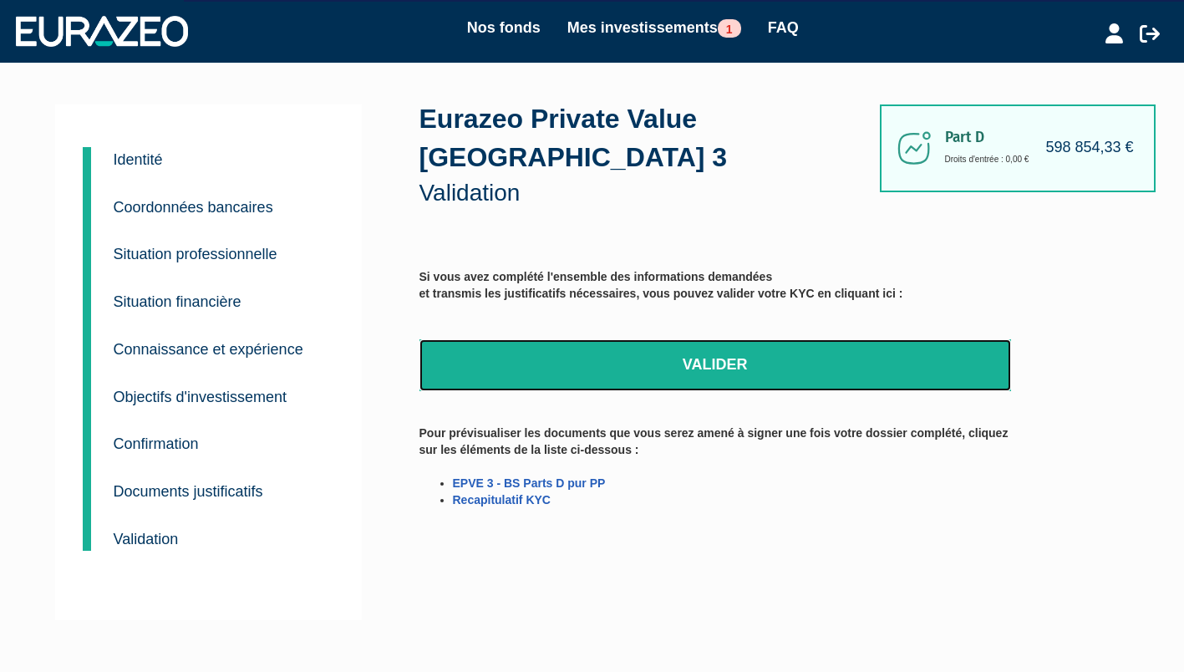
click at [705, 370] on link "Valider" at bounding box center [716, 365] width 592 height 52
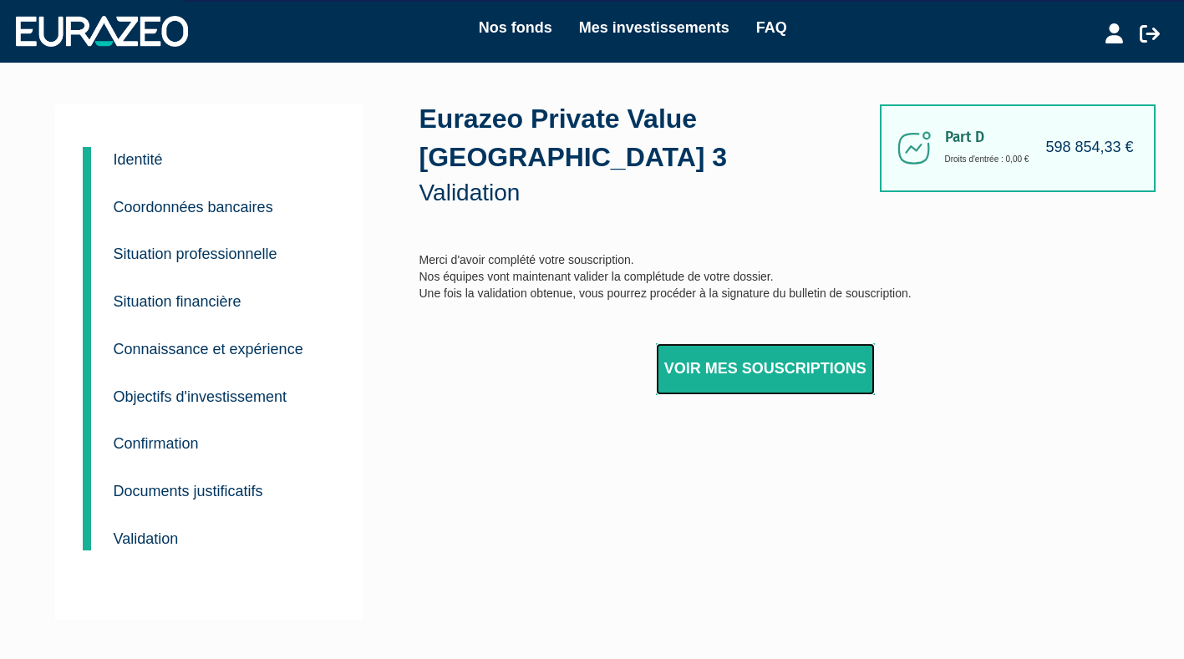
click at [769, 374] on link "Voir mes souscriptions" at bounding box center [765, 369] width 219 height 52
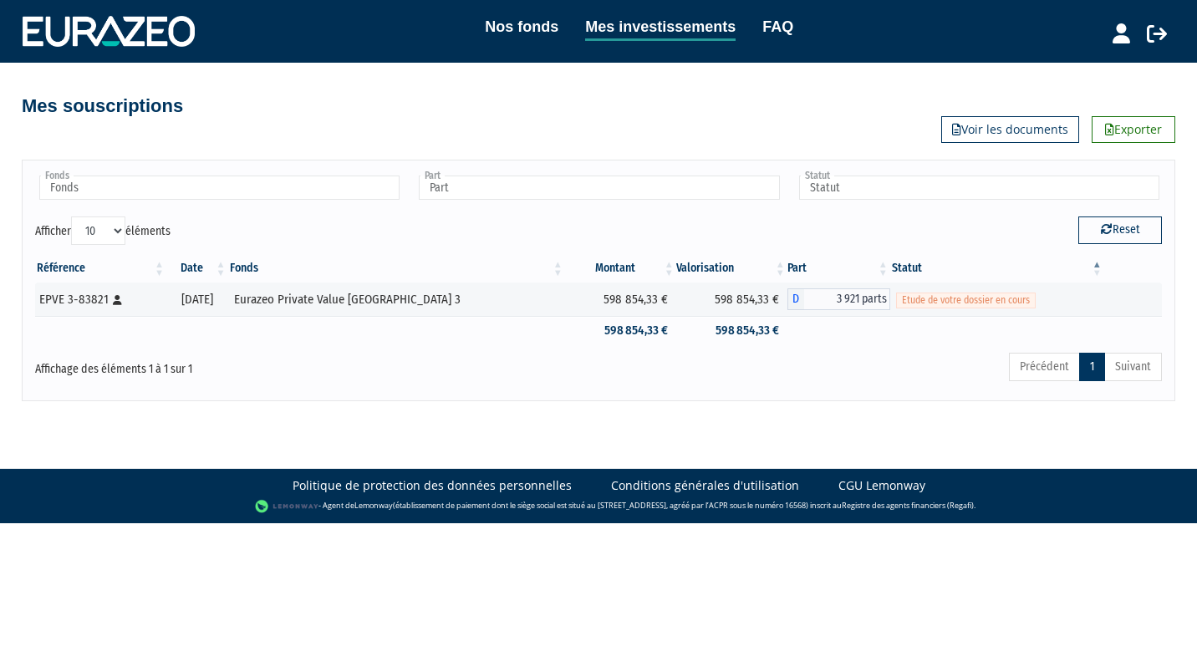
click at [639, 371] on div "Précédent 1 Suivant" at bounding box center [838, 369] width 647 height 37
